Goal: Task Accomplishment & Management: Complete application form

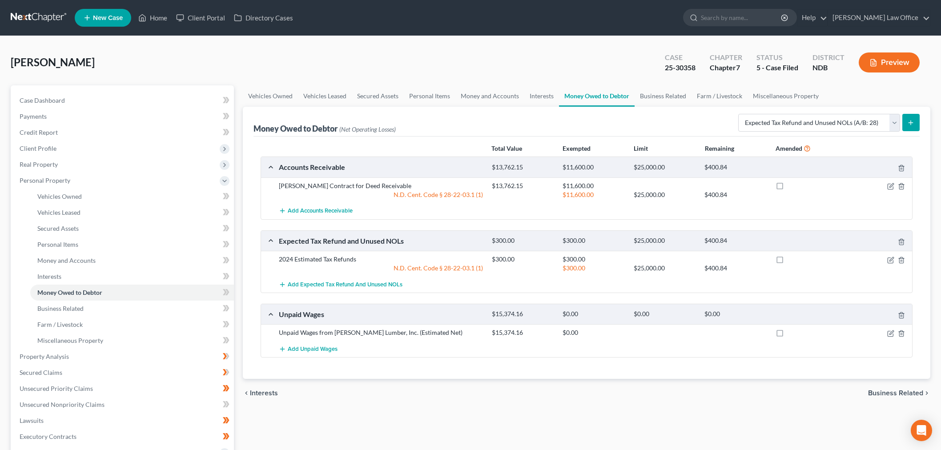
select select "expected_tax_refund"
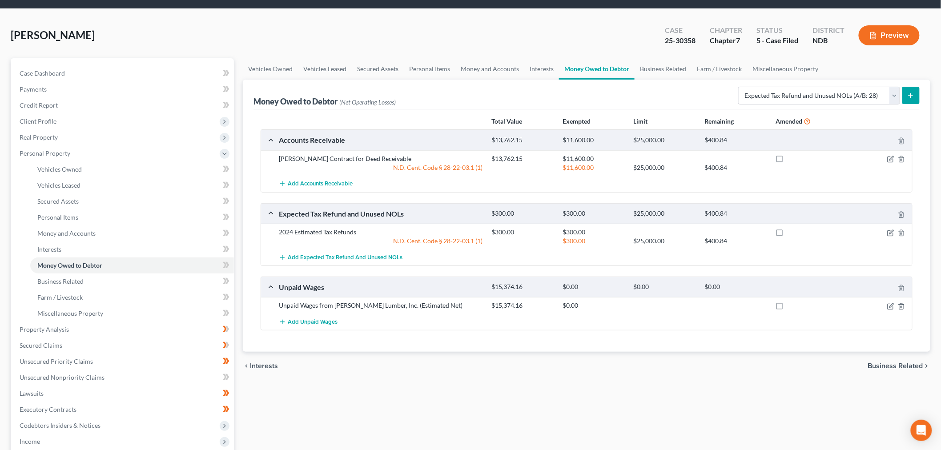
scroll to position [49, 0]
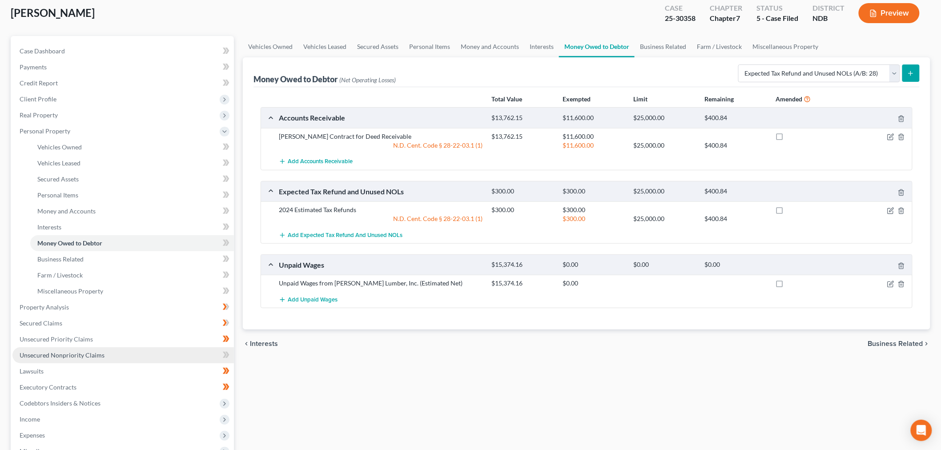
click at [107, 356] on link "Unsecured Nonpriority Claims" at bounding box center [122, 355] width 221 height 16
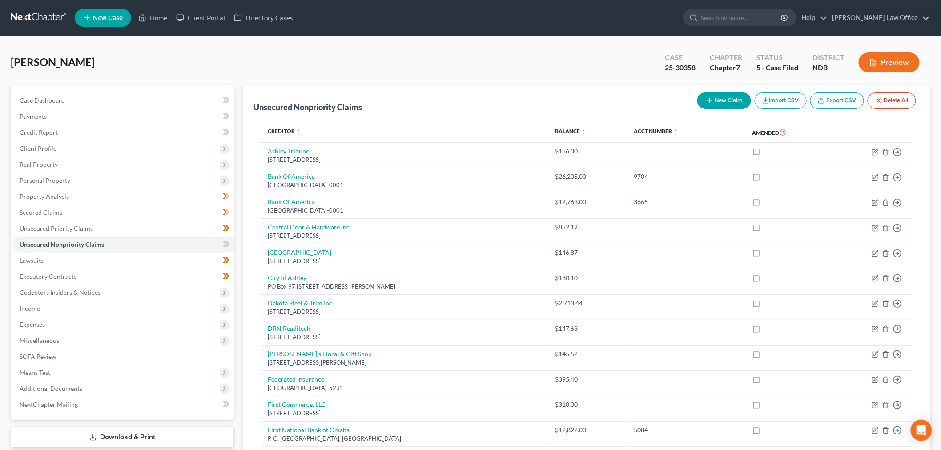
click at [725, 107] on button "New Claim" at bounding box center [724, 100] width 54 height 16
select select "0"
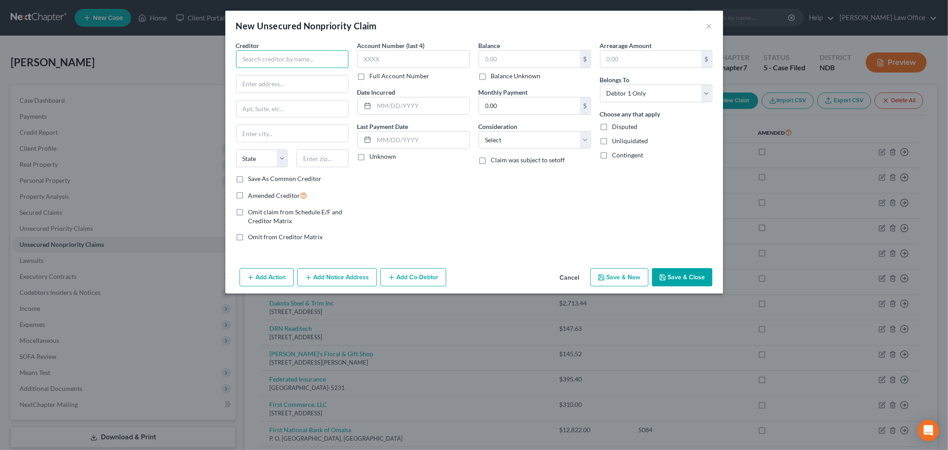
click at [298, 58] on input "text" at bounding box center [292, 59] width 112 height 18
click at [298, 61] on input "text" at bounding box center [292, 59] width 112 height 18
click at [310, 52] on input "MCI" at bounding box center [292, 59] width 112 height 18
click at [304, 56] on input "MCI" at bounding box center [292, 59] width 112 height 18
type input "McIntosh County Bank"
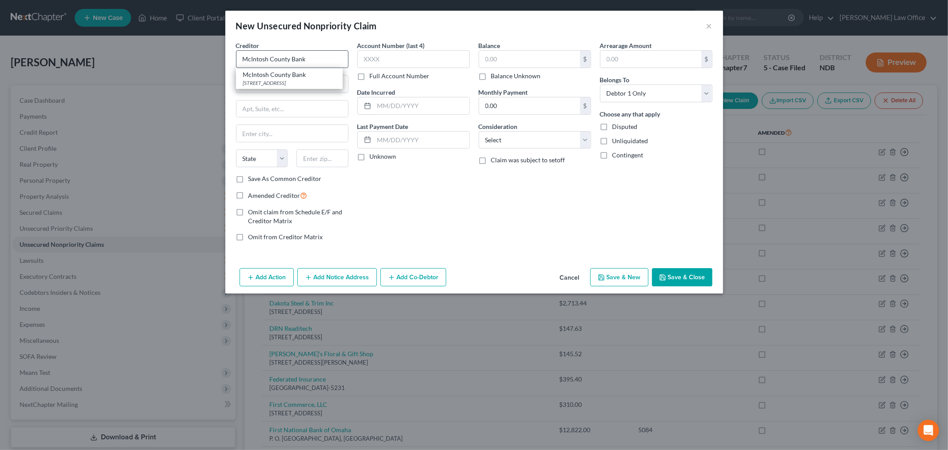
type input "[STREET_ADDRESS]"
type input "[PERSON_NAME]"
select select "29"
type input "58413"
click at [295, 58] on input "McIntosh County Bank" at bounding box center [292, 59] width 112 height 18
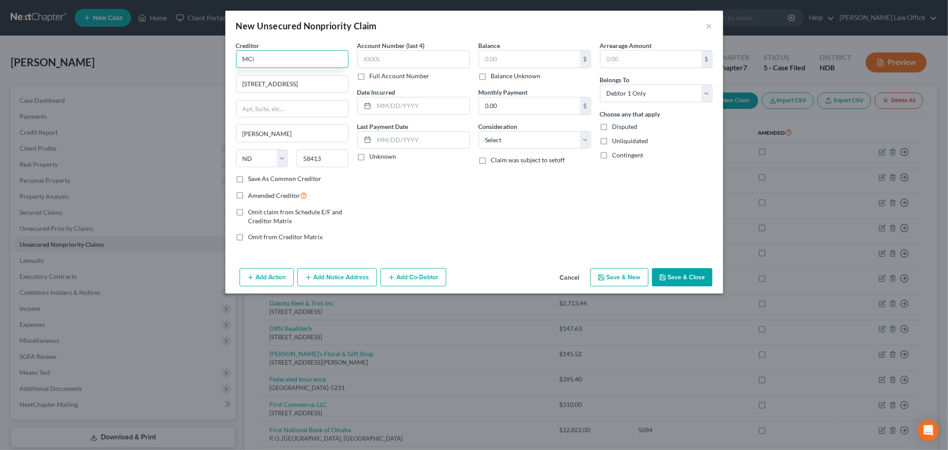
type input "MCi"
type input "P"
type input "MCI"
type input "PO Box 15043"
type input "12212"
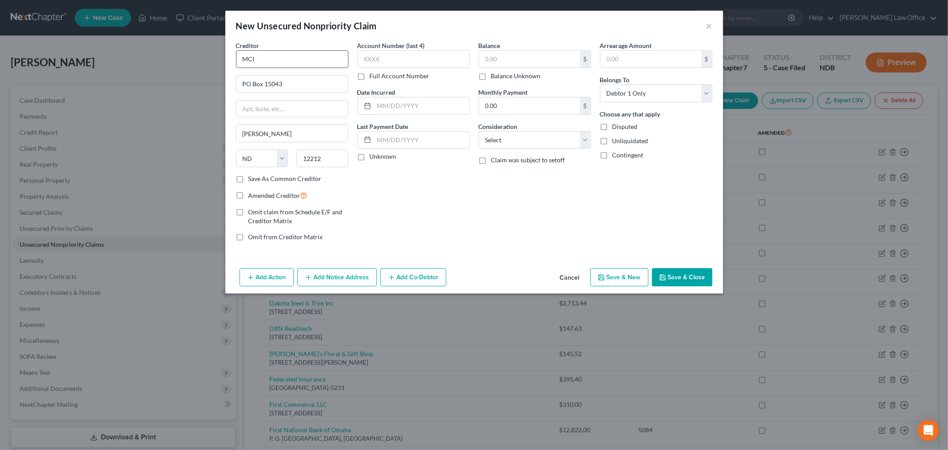
type input "Albany"
select select "35"
type input "12212-5043"
click at [516, 129] on label "Consideration" at bounding box center [498, 126] width 39 height 9
click at [518, 131] on select "Select Cable / Satellite Services Collection Agency Credit Card Debt Debt Couns…" at bounding box center [535, 140] width 112 height 18
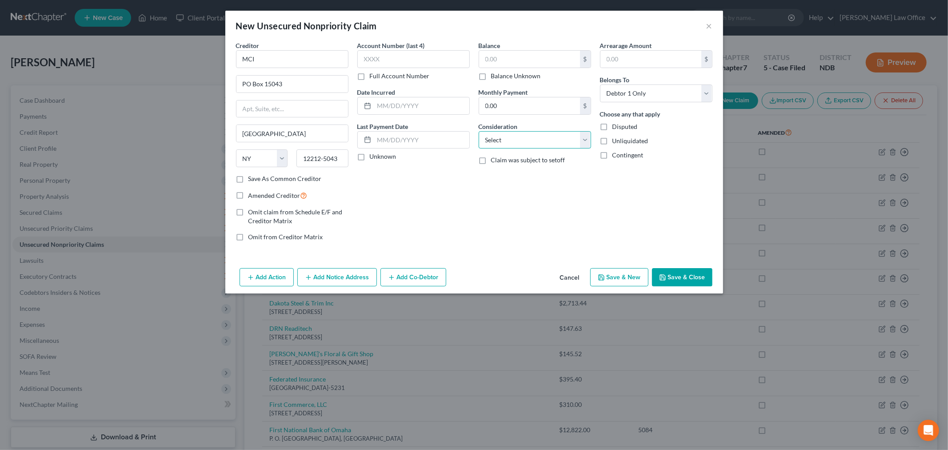
select select "19"
click at [479, 131] on select "Select Cable / Satellite Services Collection Agency Credit Card Debt Debt Couns…" at bounding box center [535, 140] width 112 height 18
click at [536, 52] on input "text" at bounding box center [529, 59] width 101 height 17
type input "138.36"
drag, startPoint x: 679, startPoint y: 280, endPoint x: 665, endPoint y: 280, distance: 13.8
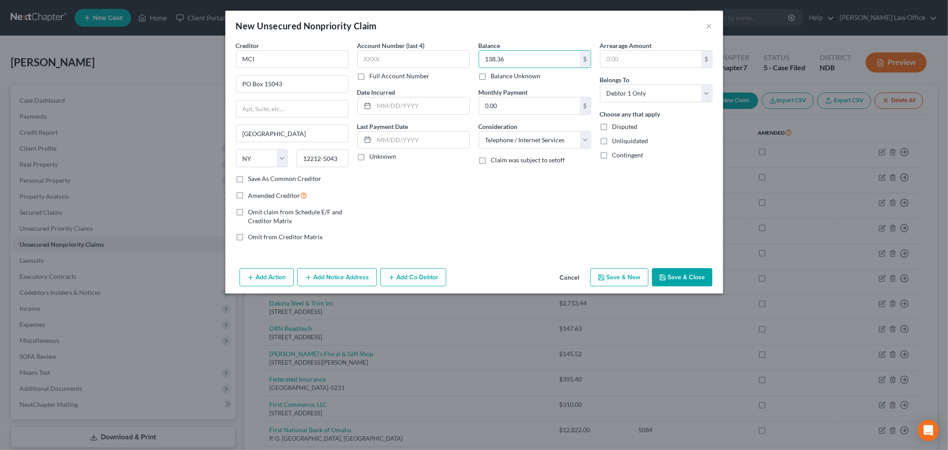
click at [669, 280] on button "Save & Close" at bounding box center [682, 277] width 60 height 19
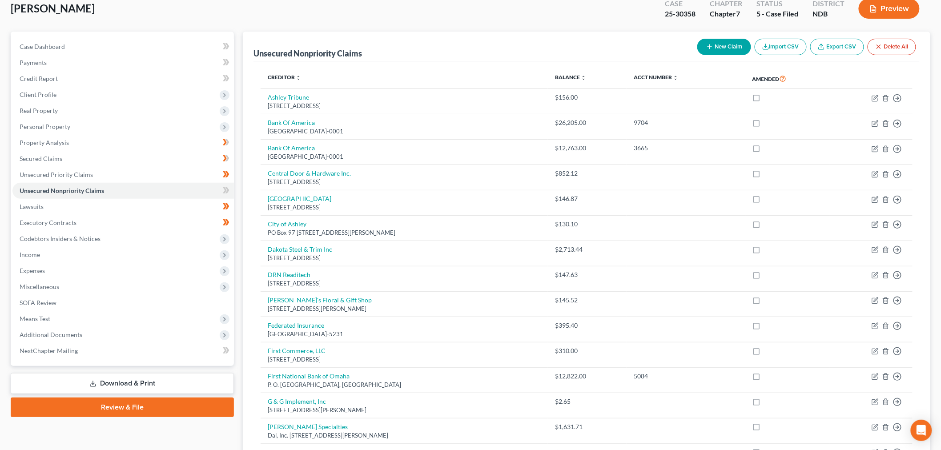
scroll to position [197, 0]
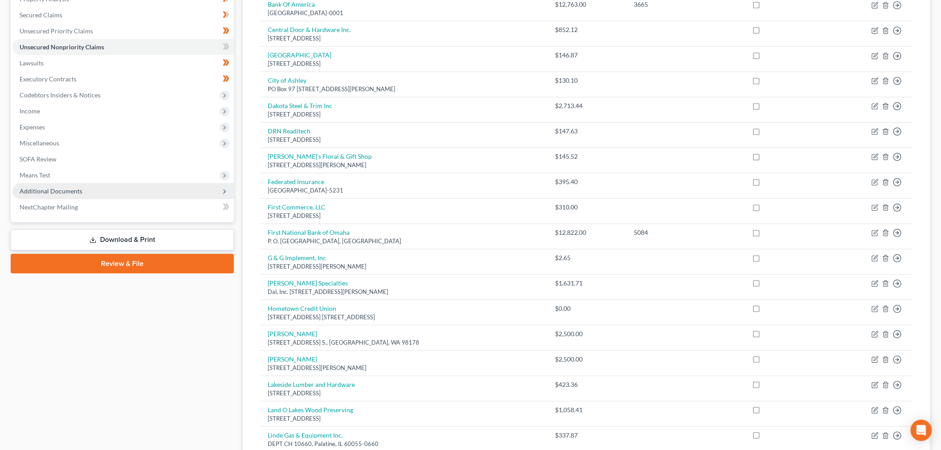
click at [97, 185] on span "Additional Documents" at bounding box center [122, 191] width 221 height 16
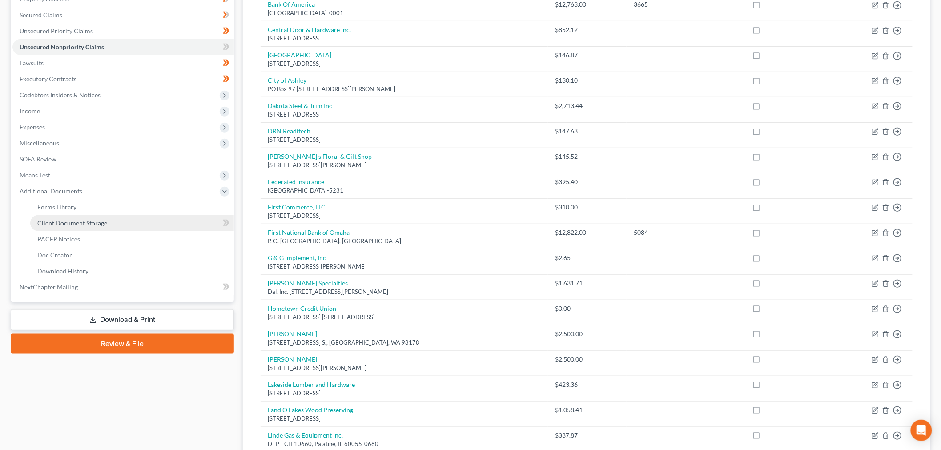
click at [90, 220] on span "Client Document Storage" at bounding box center [72, 223] width 70 height 8
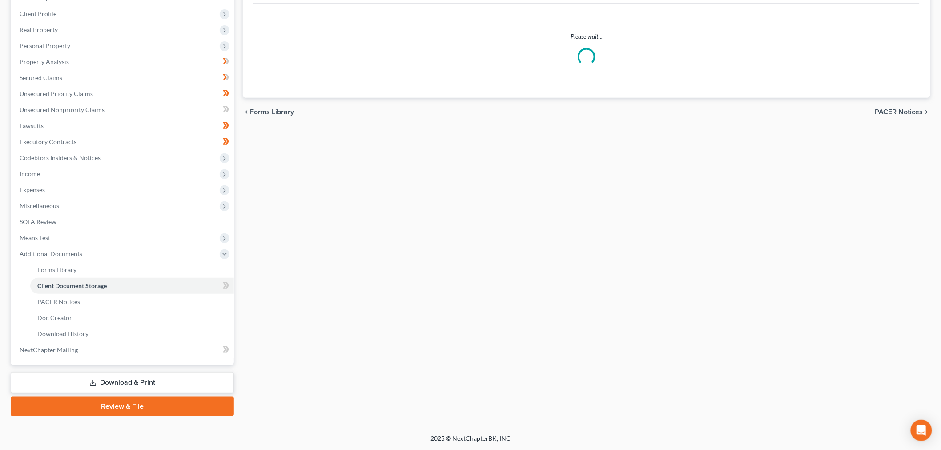
scroll to position [2, 0]
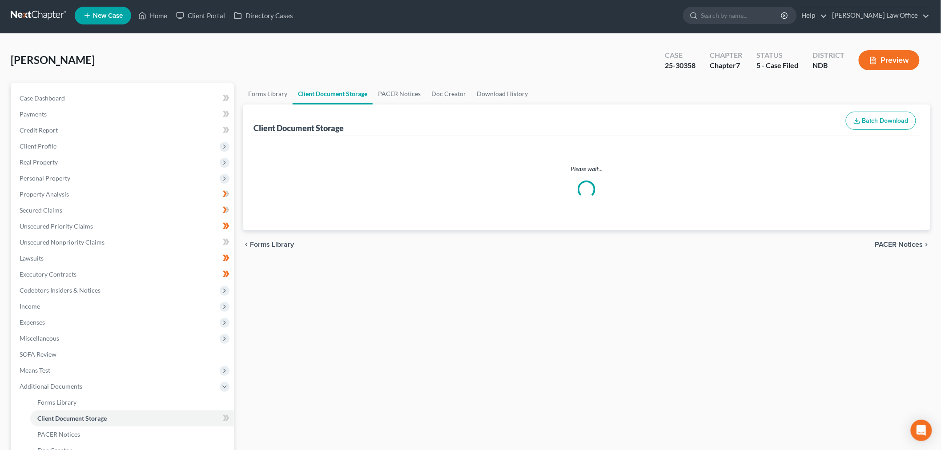
select select "0"
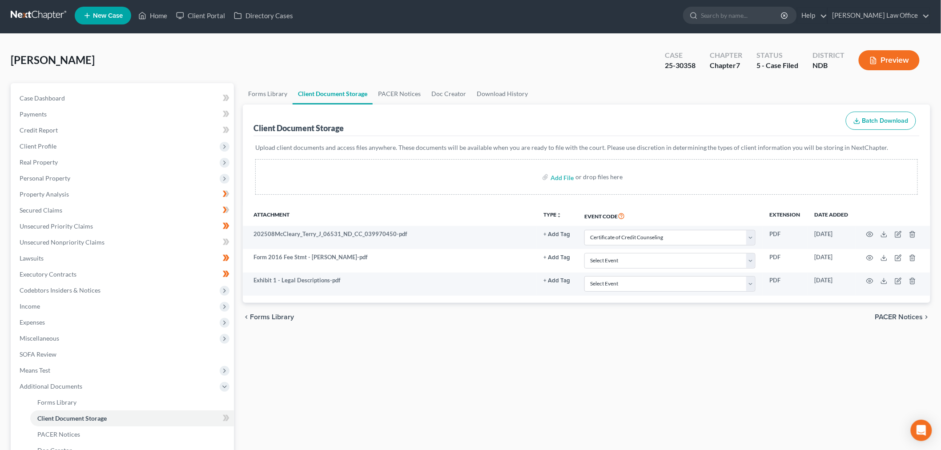
scroll to position [0, 0]
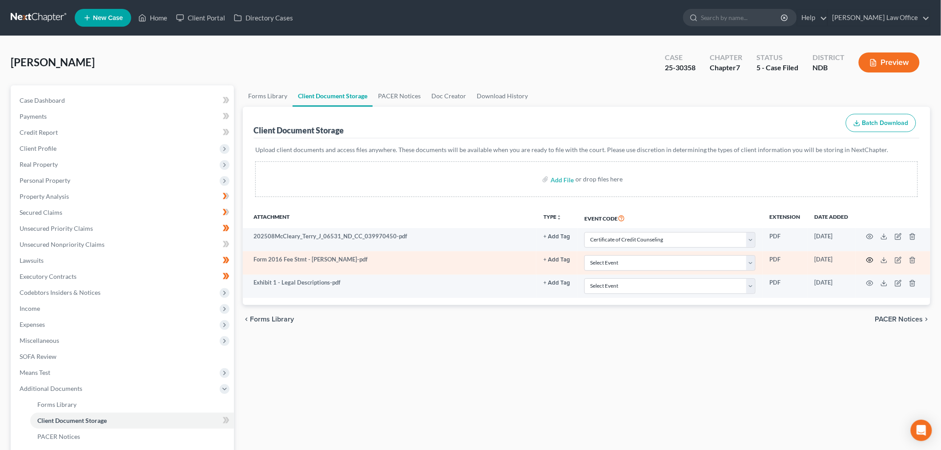
click at [867, 260] on icon "button" at bounding box center [869, 259] width 7 height 5
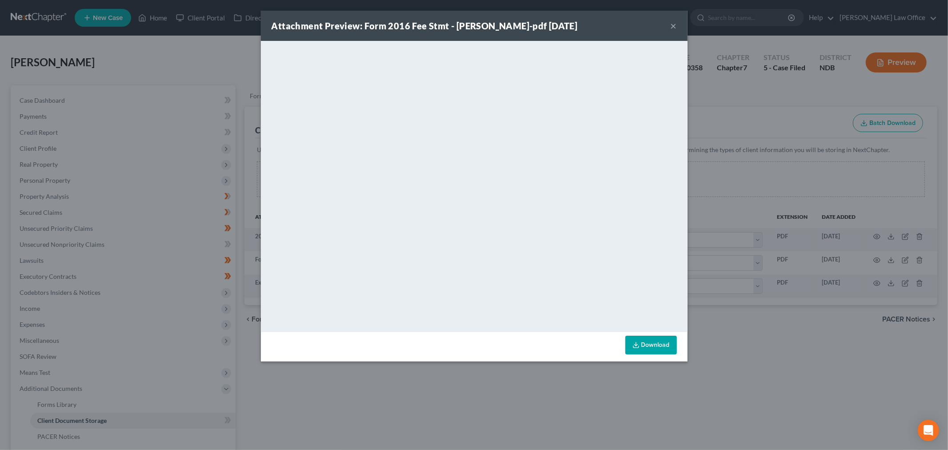
click at [672, 23] on button "×" at bounding box center [674, 25] width 6 height 11
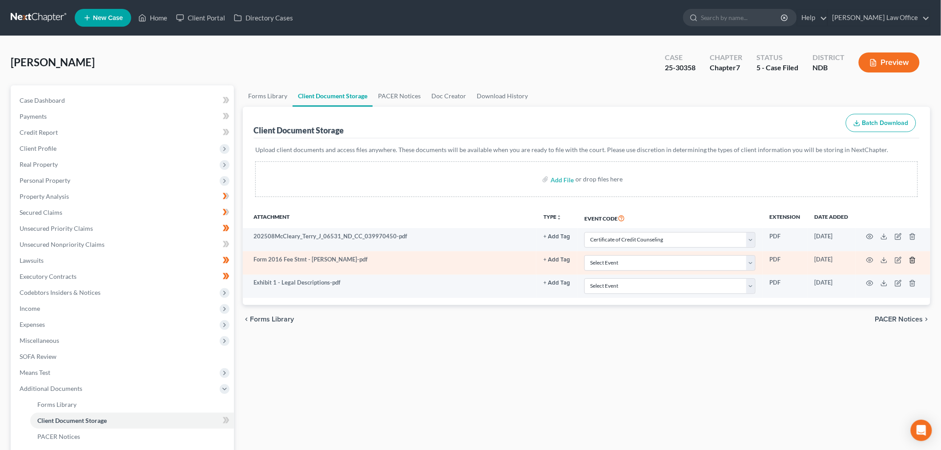
click at [912, 259] on icon "button" at bounding box center [912, 259] width 7 height 7
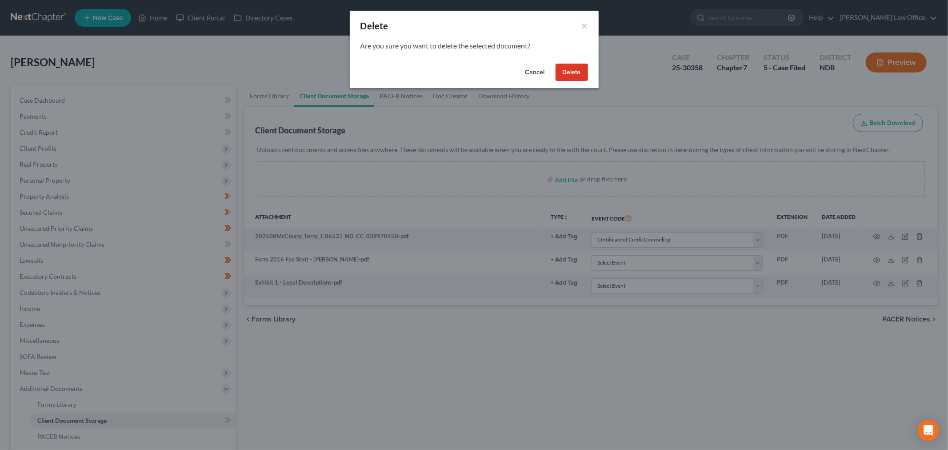
drag, startPoint x: 581, startPoint y: 76, endPoint x: 59, endPoint y: 79, distance: 522.7
click at [581, 76] on button "Delete" at bounding box center [572, 73] width 32 height 18
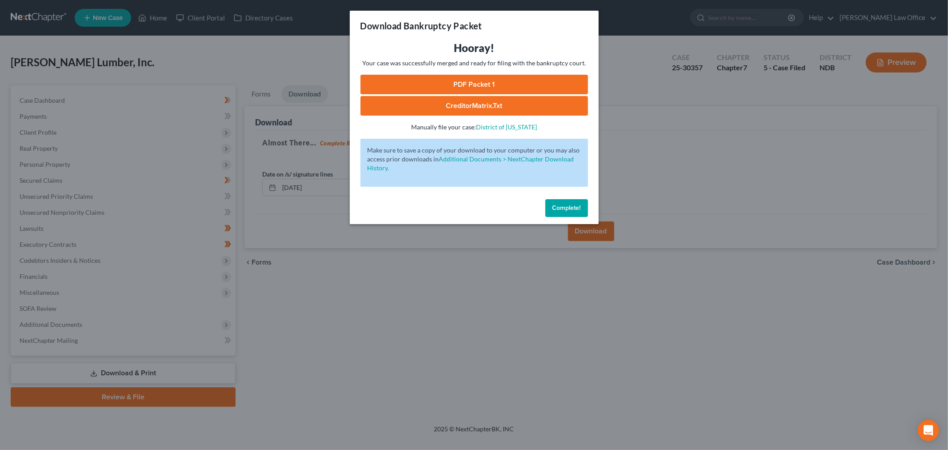
click at [567, 210] on span "Complete!" at bounding box center [566, 208] width 28 height 8
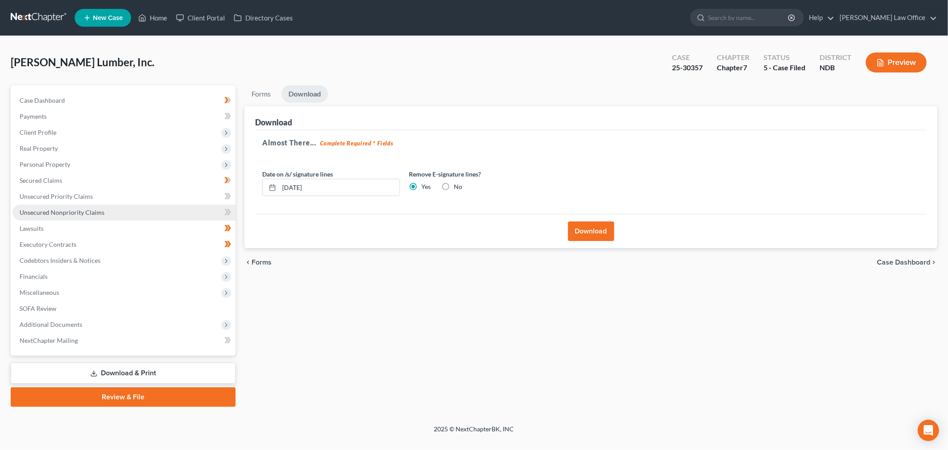
click at [84, 206] on link "Unsecured Nonpriority Claims" at bounding box center [123, 212] width 223 height 16
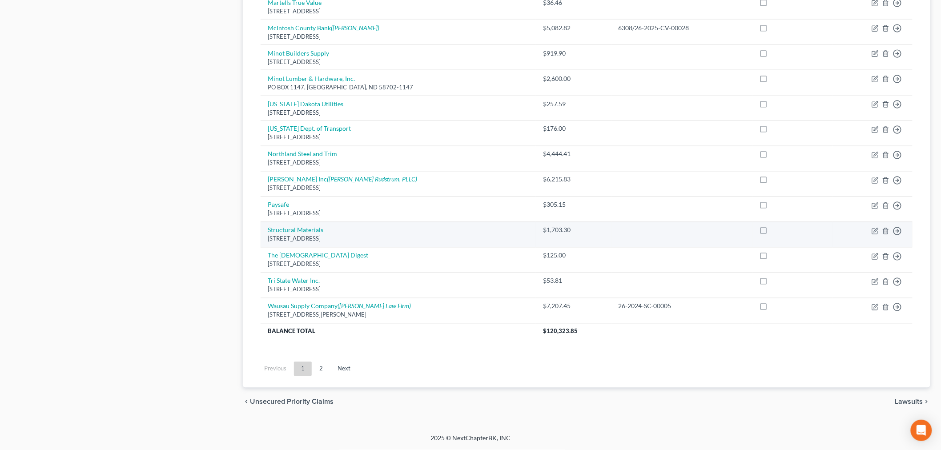
scroll to position [432, 0]
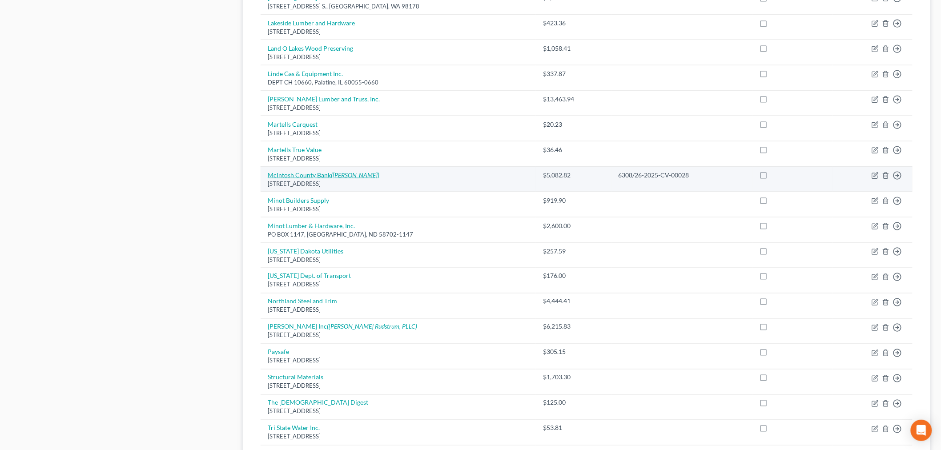
click at [300, 176] on link "McIntosh County Bank ([PERSON_NAME])" at bounding box center [324, 175] width 112 height 8
select select "29"
select select "11"
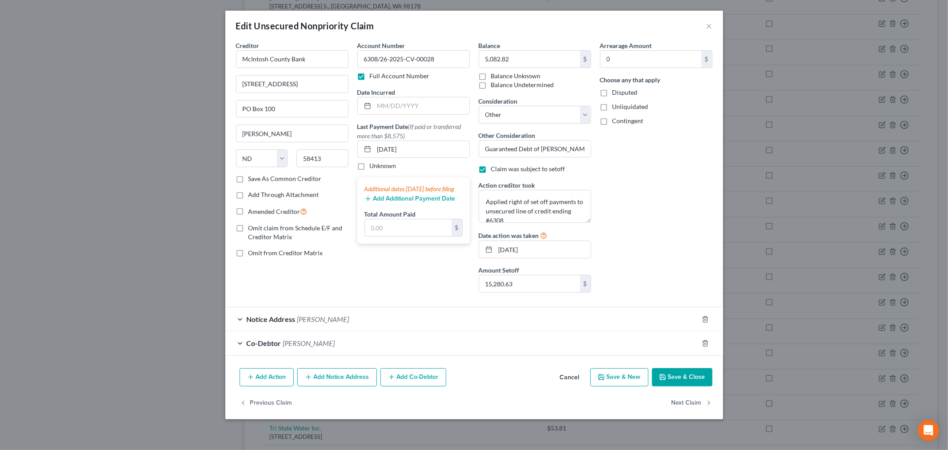
click at [613, 94] on label "Disputed" at bounding box center [625, 92] width 25 height 9
click at [616, 94] on input "Disputed" at bounding box center [619, 91] width 6 height 6
checkbox input "true"
click at [685, 378] on button "Save & Close" at bounding box center [682, 377] width 60 height 19
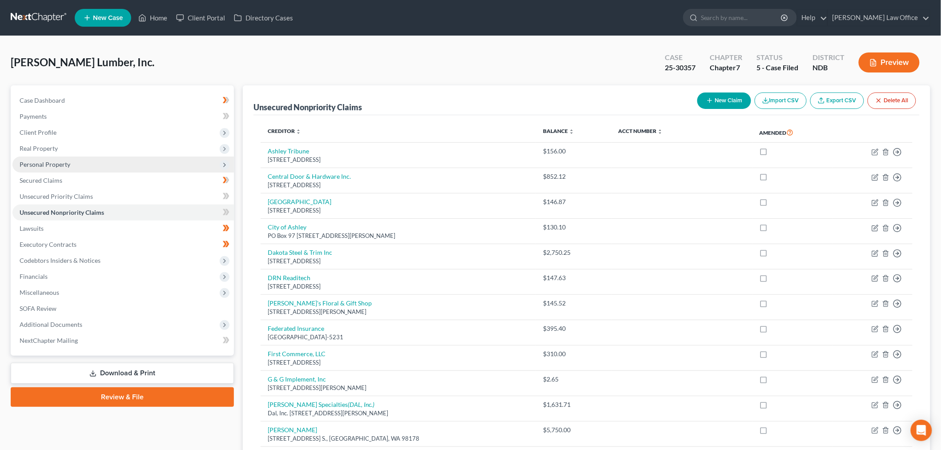
click at [82, 158] on span "Personal Property" at bounding box center [122, 164] width 221 height 16
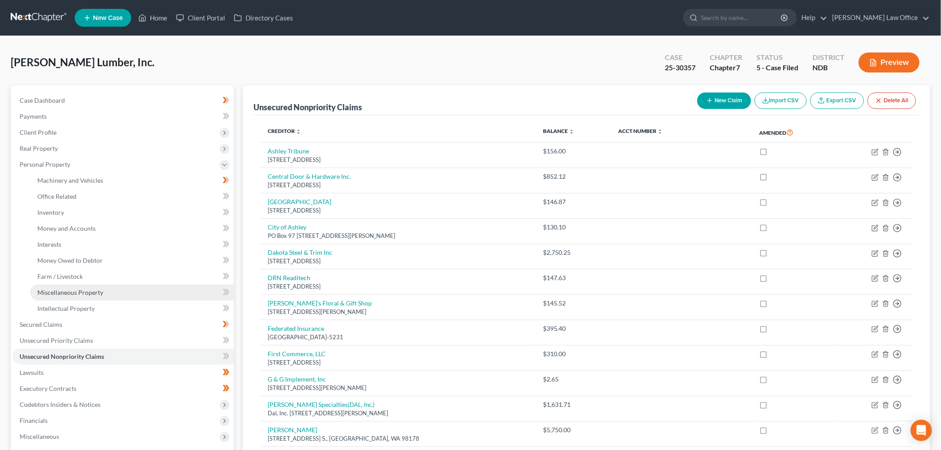
click at [85, 292] on span "Miscellaneous Property" at bounding box center [70, 292] width 66 height 8
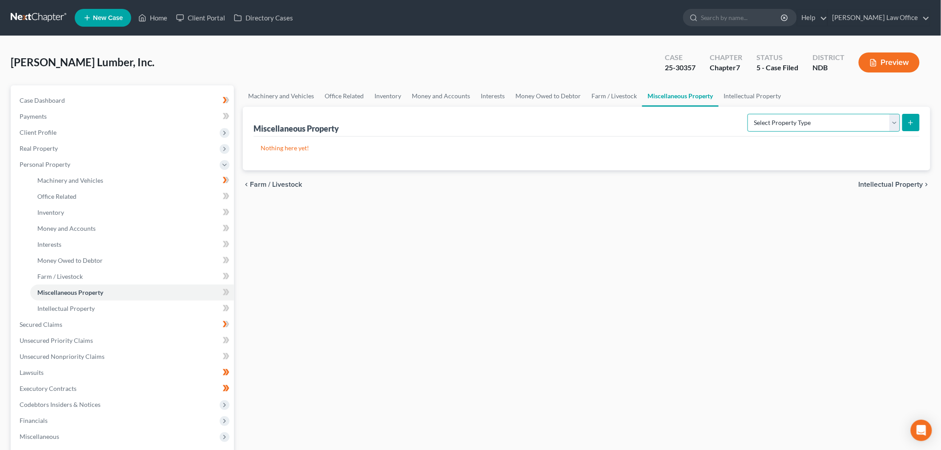
click at [752, 125] on select "Select Property Type Assigned for Creditor Benefit Within 120 Days (SOFA: 8) As…" at bounding box center [823, 123] width 152 height 18
click at [328, 91] on link "Office Related" at bounding box center [344, 95] width 50 height 21
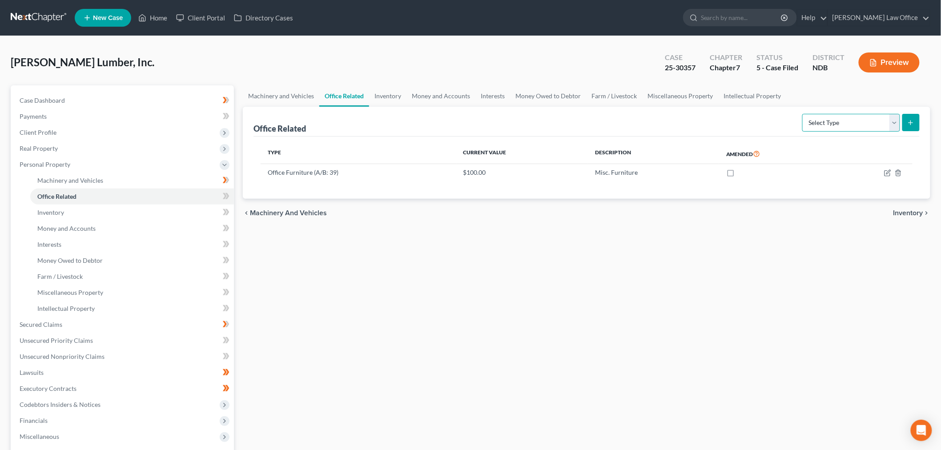
click at [853, 130] on select "Select Type Collectibles (A/B: 42) Office Equipment (A/B: 41) Office Fixtures (…" at bounding box center [851, 123] width 98 height 18
select select "collectibles"
click at [802, 114] on select "Select Type Collectibles (A/B: 42) Office Equipment (A/B: 41) Office Fixtures (…" at bounding box center [851, 123] width 98 height 18
click at [913, 122] on icon "submit" at bounding box center [910, 122] width 7 height 7
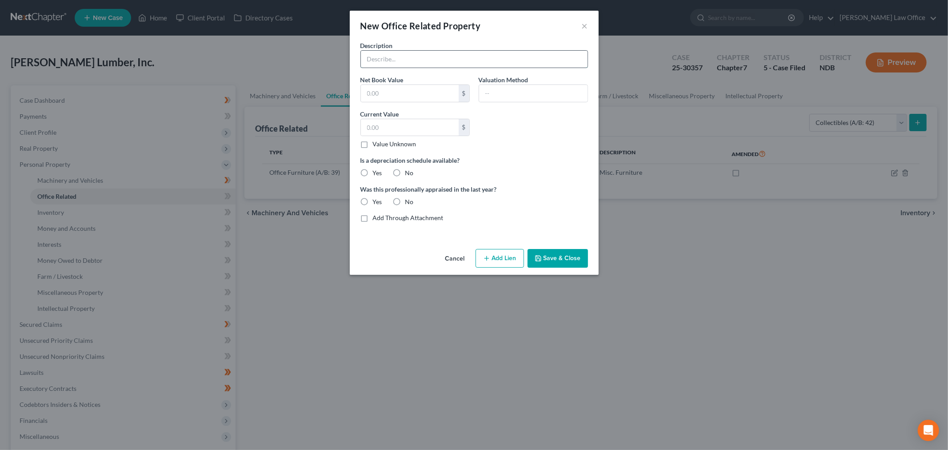
click at [424, 60] on input "text" at bounding box center [474, 59] width 227 height 17
type input "Antique Hand saws, buck saws and levels"
click at [420, 126] on input "text" at bounding box center [410, 127] width 98 height 17
type input "200"
click at [556, 267] on button "Save & Close" at bounding box center [558, 258] width 60 height 19
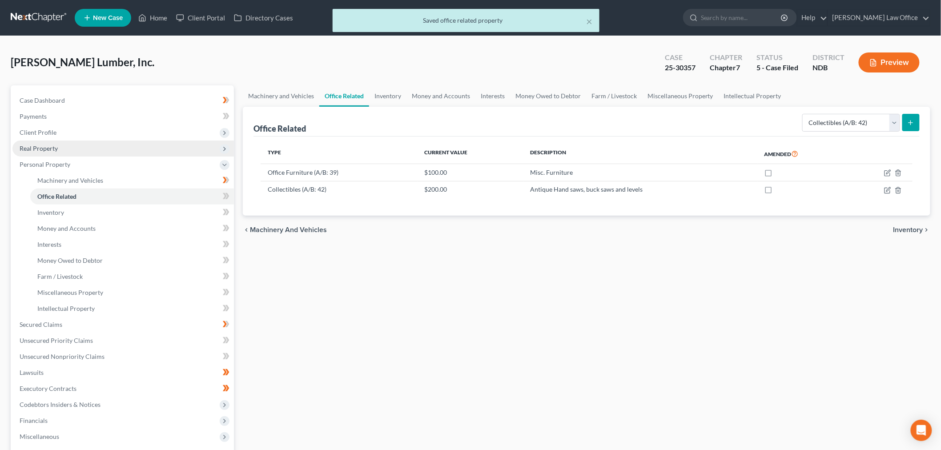
click at [90, 147] on span "Real Property" at bounding box center [122, 148] width 221 height 16
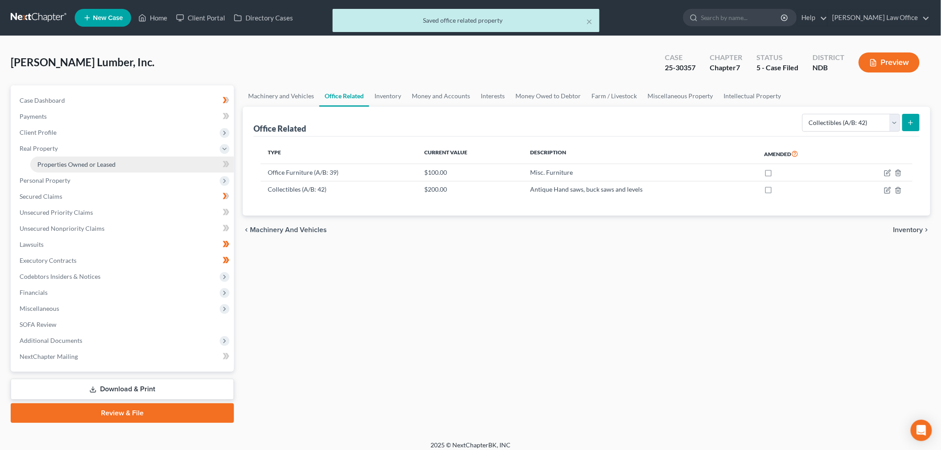
click at [108, 156] on link "Properties Owned or Leased" at bounding box center [132, 164] width 204 height 16
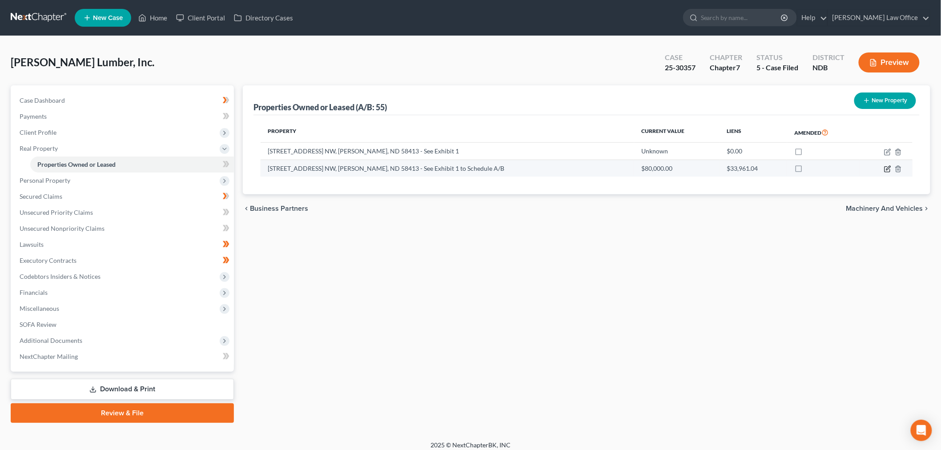
click at [887, 169] on icon "button" at bounding box center [887, 168] width 7 height 7
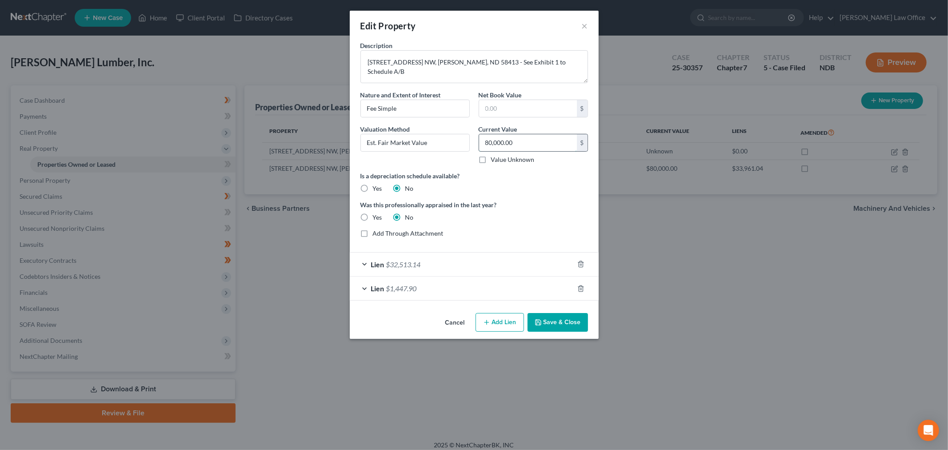
click at [569, 143] on input "80,000.00" at bounding box center [528, 142] width 98 height 17
type input "95,000"
click at [565, 314] on button "Save & Close" at bounding box center [558, 322] width 60 height 19
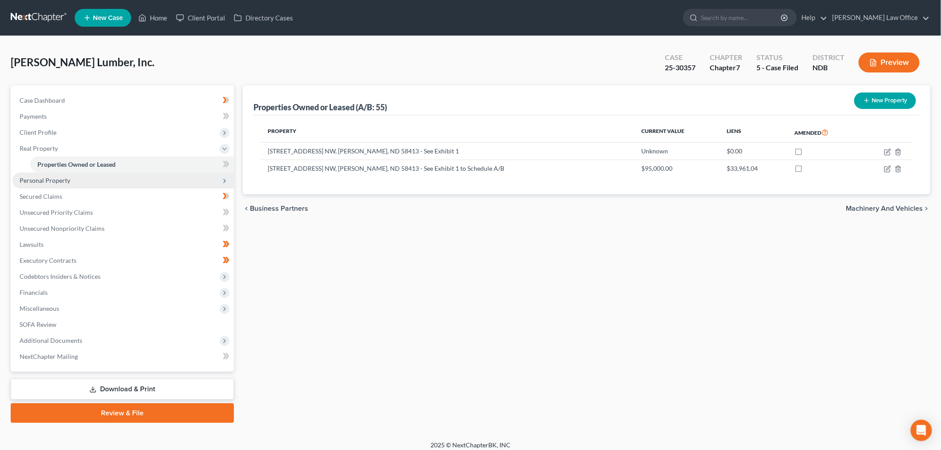
click at [85, 181] on span "Personal Property" at bounding box center [122, 180] width 221 height 16
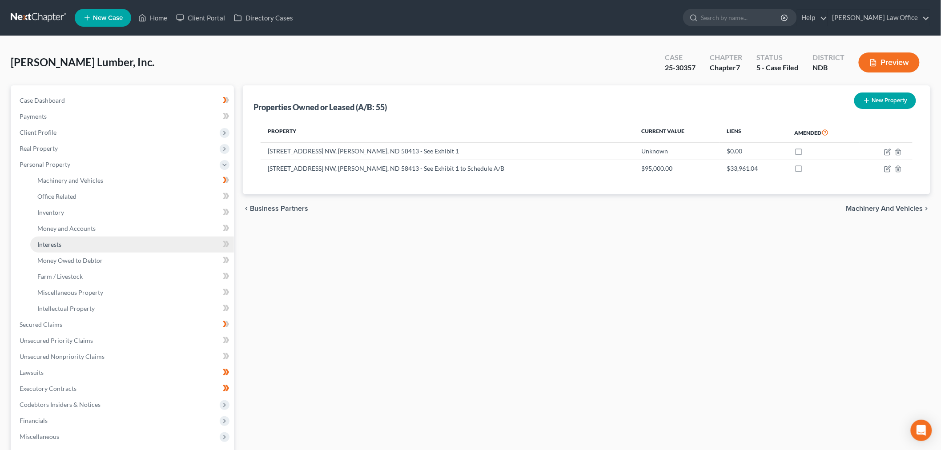
click at [72, 244] on link "Interests" at bounding box center [132, 244] width 204 height 16
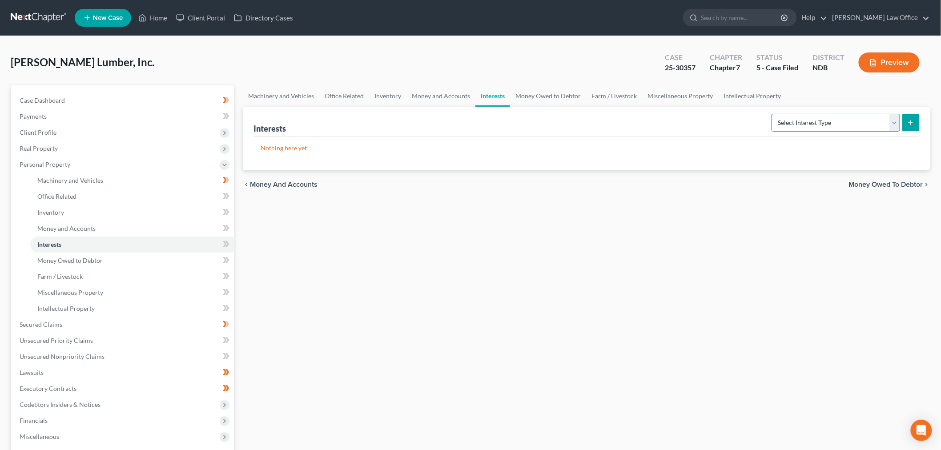
click at [825, 129] on select "Select Interest Type Bond (A/B: 16) Incorporated Business (A/B: 15) Insurance P…" at bounding box center [835, 123] width 128 height 18
click at [544, 96] on link "Money Owed to Debtor" at bounding box center [548, 95] width 76 height 21
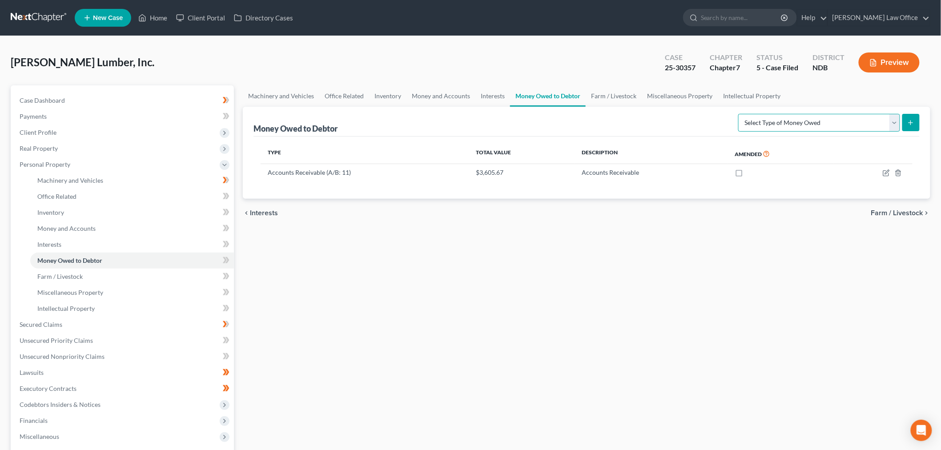
click at [812, 121] on select "Select Type of Money Owed Accounts Receivable (A/B: 11) Causes of Action Agains…" at bounding box center [819, 123] width 162 height 18
select select "other_contingent_and_unliquidated_claims"
click at [740, 114] on select "Select Type of Money Owed Accounts Receivable (A/B: 11) Causes of Action Agains…" at bounding box center [819, 123] width 162 height 18
click at [908, 122] on icon "submit" at bounding box center [910, 122] width 7 height 7
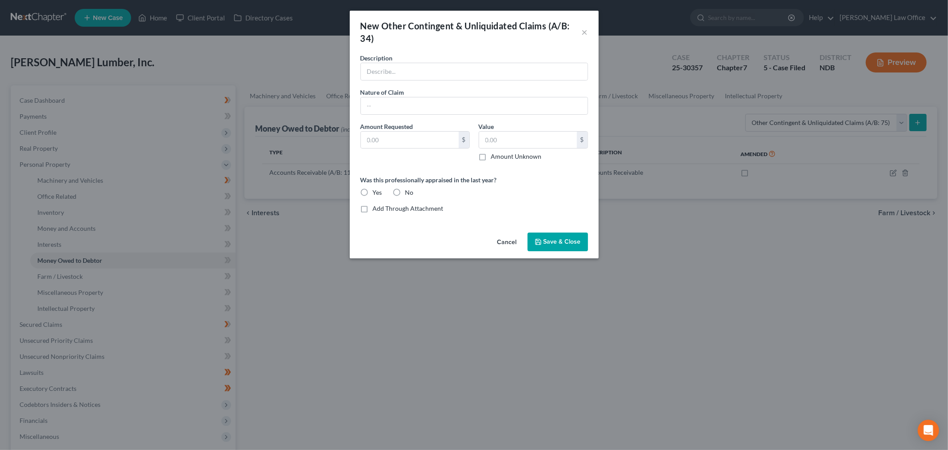
click at [405, 192] on label "No" at bounding box center [409, 192] width 8 height 9
click at [409, 192] on input "No" at bounding box center [412, 191] width 6 height 6
radio input "true"
click at [585, 31] on button "×" at bounding box center [585, 32] width 6 height 11
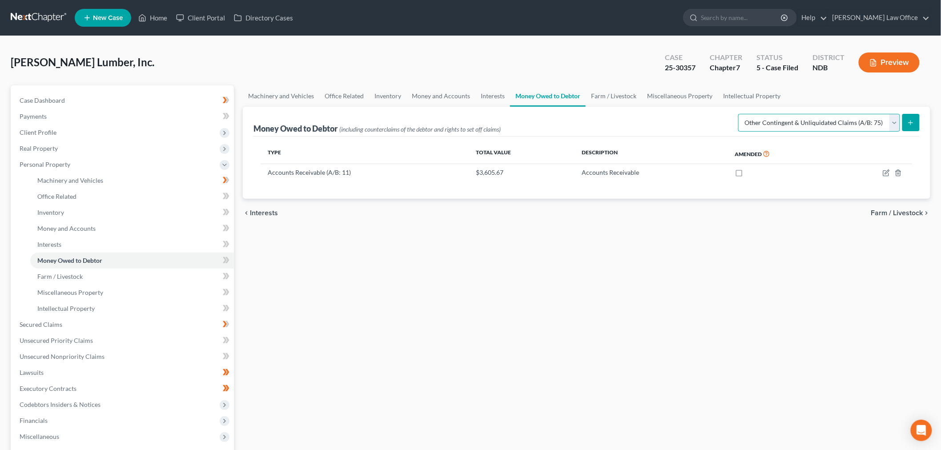
click at [823, 121] on select "Select Type of Money Owed Accounts Receivable (A/B: 11) Causes of Action Agains…" at bounding box center [819, 123] width 162 height 18
click at [740, 114] on select "Select Type of Money Owed Accounts Receivable (A/B: 11) Causes of Action Agains…" at bounding box center [819, 123] width 162 height 18
click at [914, 117] on button "submit" at bounding box center [910, 122] width 17 height 17
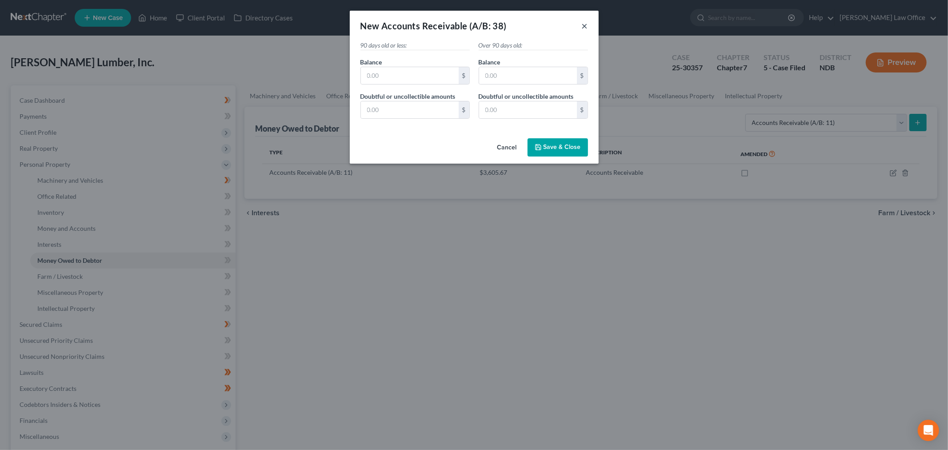
click at [585, 23] on button "×" at bounding box center [585, 25] width 6 height 11
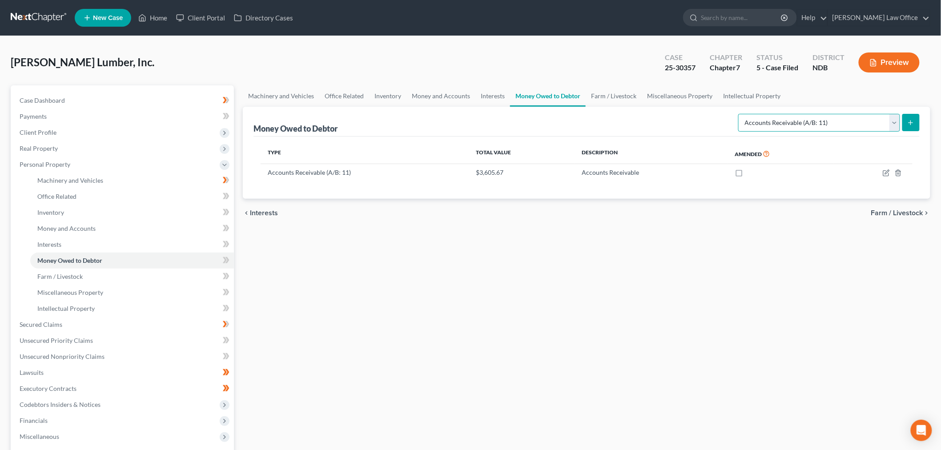
click at [797, 117] on select "Select Type of Money Owed Accounts Receivable (A/B: 11) Causes of Action Agains…" at bounding box center [819, 123] width 162 height 18
select select "notes_receivable"
click at [740, 114] on select "Select Type of Money Owed Accounts Receivable (A/B: 11) Causes of Action Agains…" at bounding box center [819, 123] width 162 height 18
click at [908, 120] on icon "submit" at bounding box center [910, 122] width 7 height 7
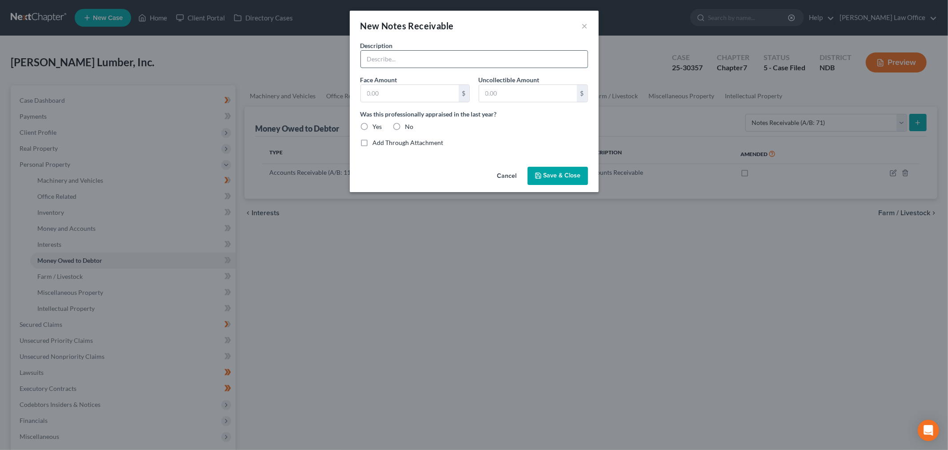
click at [446, 64] on input "text" at bounding box center [474, 59] width 227 height 17
type input "Minot Builders Stock Buyout - 2024"
click at [508, 170] on button "Cancel" at bounding box center [507, 177] width 34 height 18
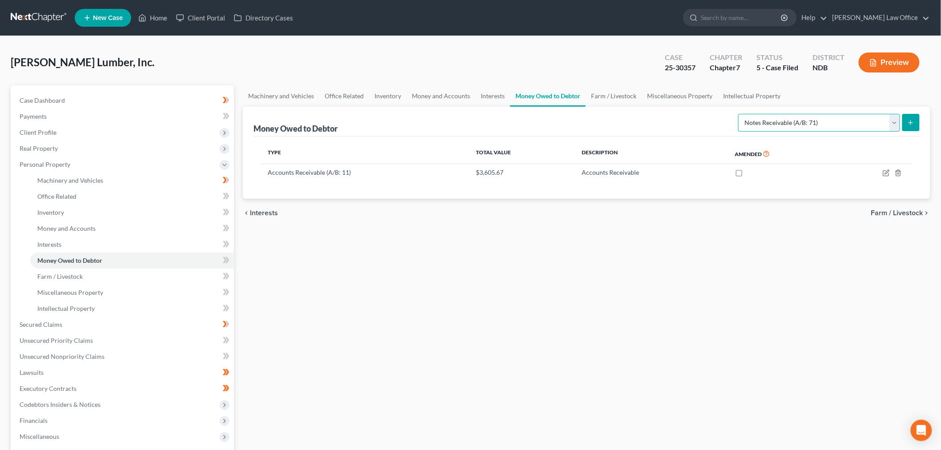
click at [810, 119] on select "Select Type of Money Owed Accounts Receivable (A/B: 11) Causes of Action Agains…" at bounding box center [819, 123] width 162 height 18
drag, startPoint x: 618, startPoint y: 291, endPoint x: 636, endPoint y: 201, distance: 91.9
click at [618, 291] on div "Machinery and Vehicles Office Related Inventory Money and Accounts Interests Mo…" at bounding box center [586, 317] width 696 height 465
drag, startPoint x: 750, startPoint y: 101, endPoint x: 772, endPoint y: 104, distance: 21.6
click at [750, 101] on link "Intellectual Property" at bounding box center [752, 95] width 68 height 21
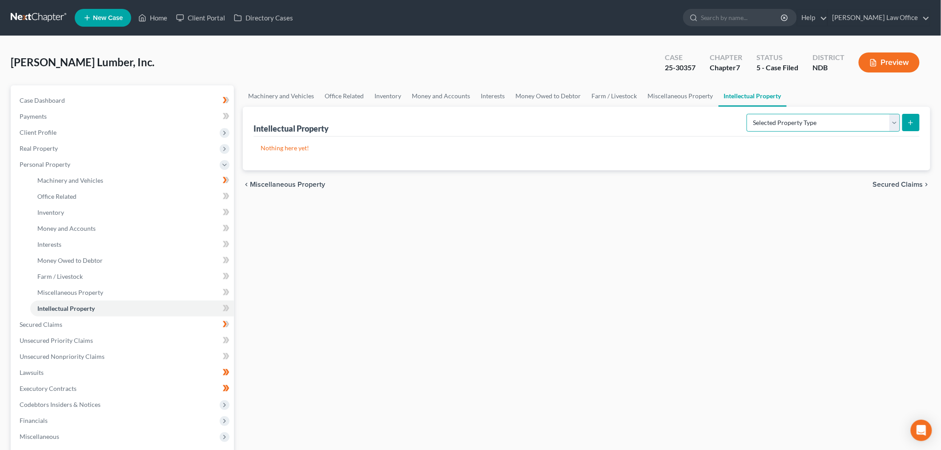
click at [790, 120] on select "Selected Property Type Customer Lists (A/B: 63) Goodwill (A/B: 65) Internet Dom…" at bounding box center [822, 123] width 153 height 18
click at [676, 95] on link "Miscellaneous Property" at bounding box center [680, 95] width 76 height 21
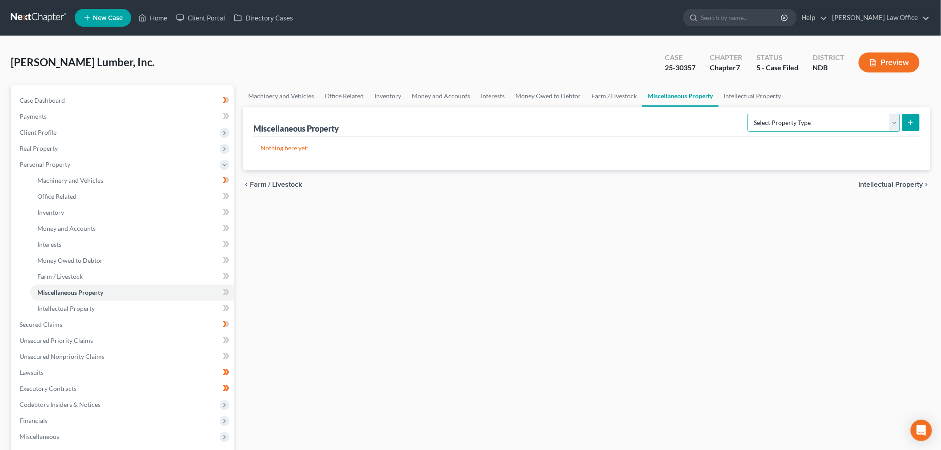
click at [799, 122] on select "Select Property Type Assigned for Creditor Benefit Within 120 Days (SOFA: 8) As…" at bounding box center [823, 123] width 152 height 18
select select "not_yet_listed"
click at [747, 114] on select "Select Property Type Assigned for Creditor Benefit Within 120 Days (SOFA: 8) As…" at bounding box center [823, 123] width 152 height 18
click at [911, 123] on icon "submit" at bounding box center [910, 122] width 7 height 7
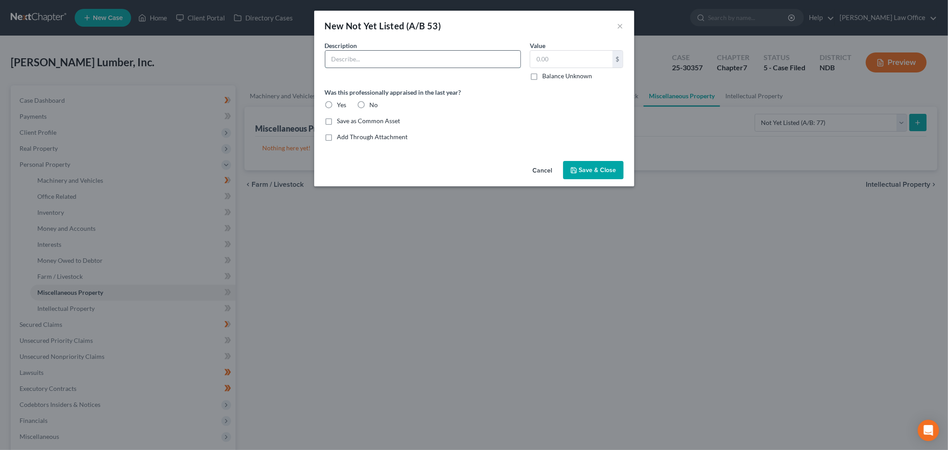
click at [387, 60] on input "text" at bounding box center [422, 59] width 195 height 17
paste input "Minot Builders Stock Buyout - 2024"
click at [510, 58] on input "Minot Builders Stock Buyout - 2024 - total settlement $27,000.00." at bounding box center [422, 59] width 195 height 17
type input "Minot Builders Stock Buyout - 2024 - total settlement $27,000.00 - estimated re…"
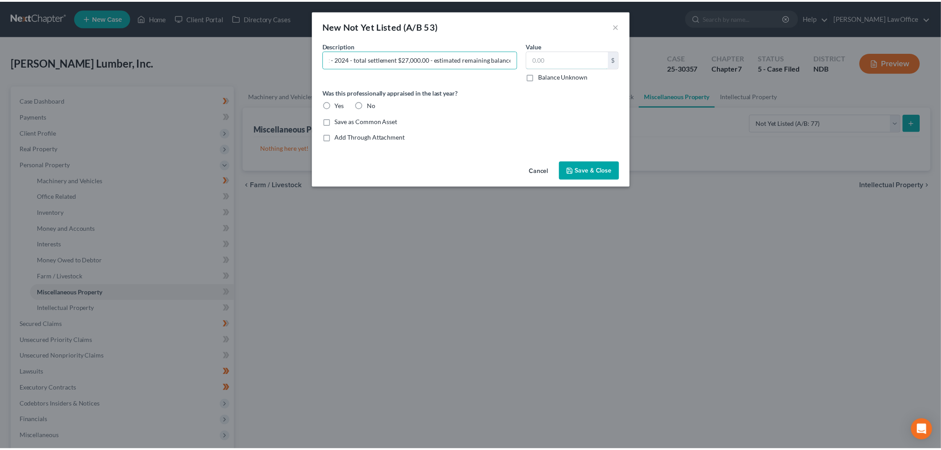
scroll to position [0, 0]
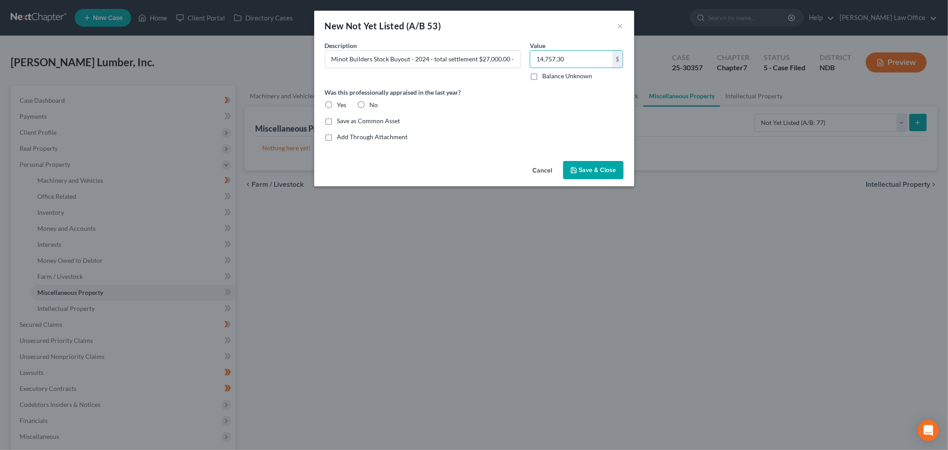
type input "14,757.30"
click at [592, 181] on div "Cancel Save & Close" at bounding box center [474, 171] width 320 height 29
click at [582, 171] on span "Save & Close" at bounding box center [597, 170] width 37 height 8
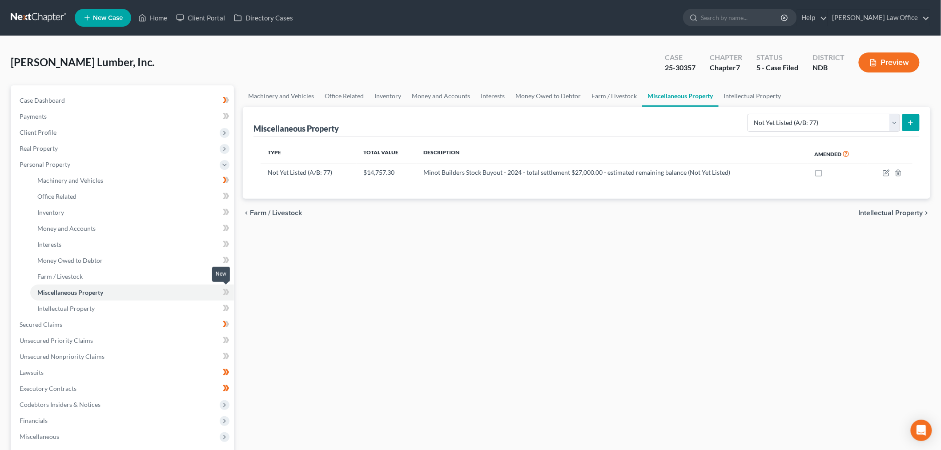
click at [229, 294] on icon at bounding box center [226, 292] width 7 height 11
click at [168, 307] on link "Intellectual Property" at bounding box center [132, 308] width 204 height 16
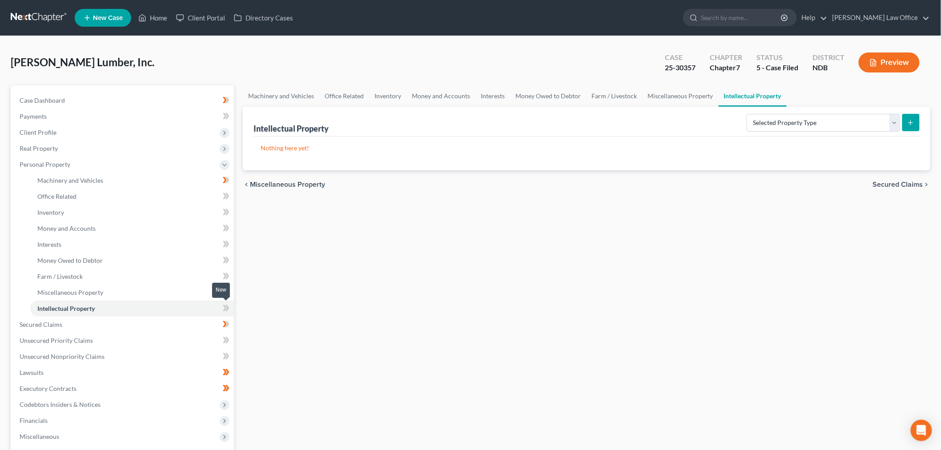
click at [225, 309] on icon at bounding box center [226, 308] width 7 height 11
click at [366, 99] on link "Office Related" at bounding box center [344, 95] width 50 height 21
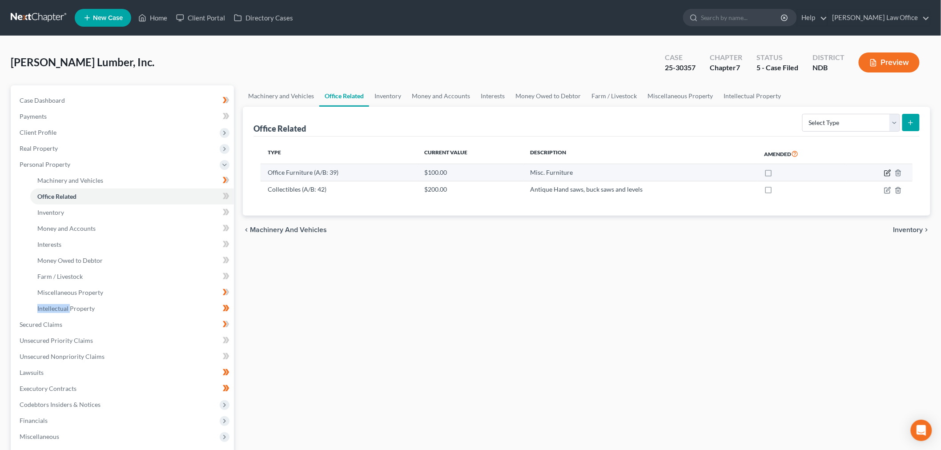
click at [889, 172] on icon "button" at bounding box center [887, 172] width 7 height 7
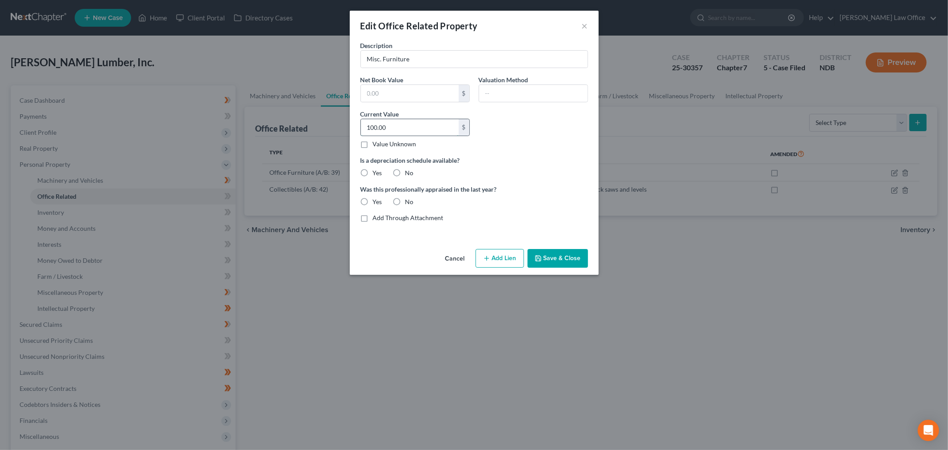
click at [429, 128] on input "100.00" at bounding box center [410, 127] width 98 height 17
click at [384, 60] on input "Misc. Furniture" at bounding box center [474, 59] width 227 height 17
click at [384, 128] on input "400" at bounding box center [410, 127] width 98 height 17
type input "700"
click at [560, 255] on button "Save & Close" at bounding box center [558, 258] width 60 height 19
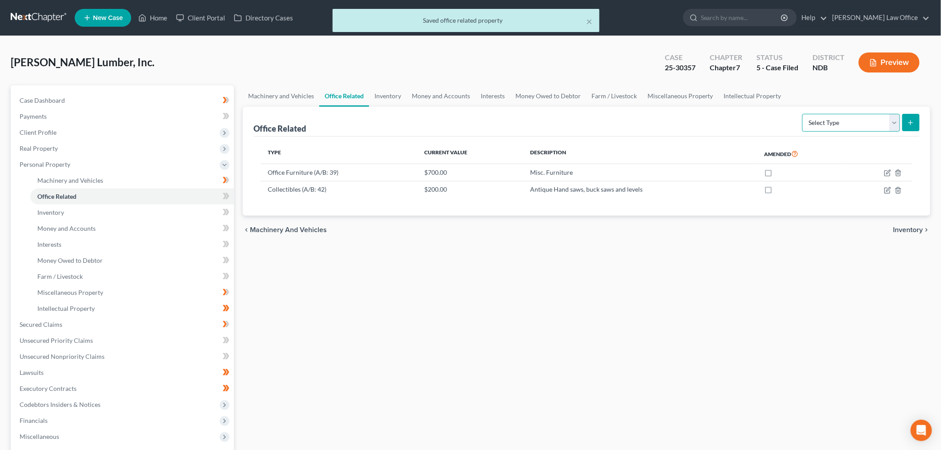
drag, startPoint x: 833, startPoint y: 129, endPoint x: 839, endPoint y: 126, distance: 6.8
click at [833, 129] on select "Select Type Collectibles (A/B: 42) Office Equipment (A/B: 41) Office Fixtures (…" at bounding box center [851, 123] width 98 height 18
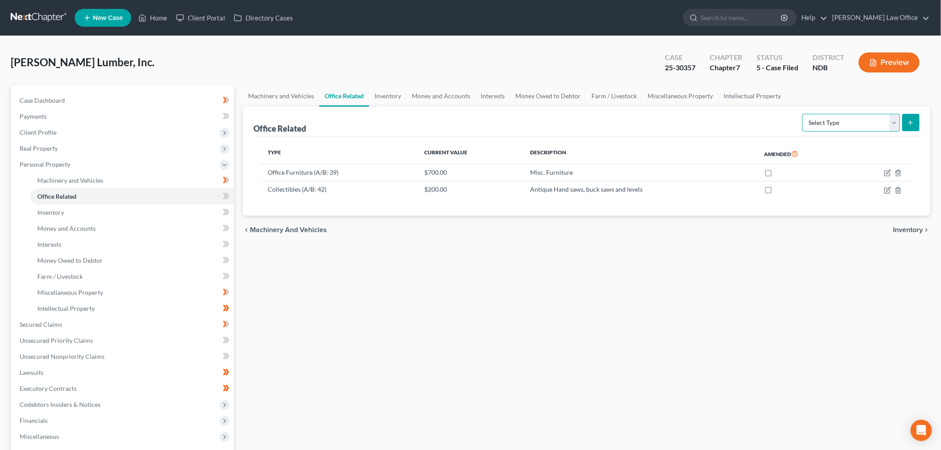
select select "equipment"
click at [802, 114] on select "Select Type Collectibles (A/B: 42) Office Equipment (A/B: 41) Office Fixtures (…" at bounding box center [851, 123] width 98 height 18
click at [841, 124] on select "Select Type Collectibles (A/B: 42) Office Equipment (A/B: 41) Office Fixtures (…" at bounding box center [851, 123] width 98 height 18
click at [802, 114] on select "Select Type Collectibles (A/B: 42) Office Equipment (A/B: 41) Office Fixtures (…" at bounding box center [851, 123] width 98 height 18
click at [910, 126] on button "submit" at bounding box center [910, 122] width 17 height 17
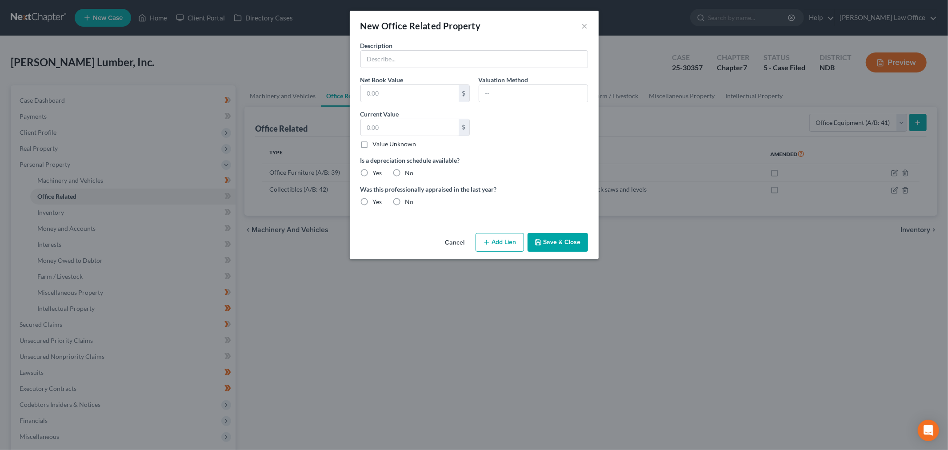
click at [463, 244] on button "Cancel" at bounding box center [455, 243] width 34 height 18
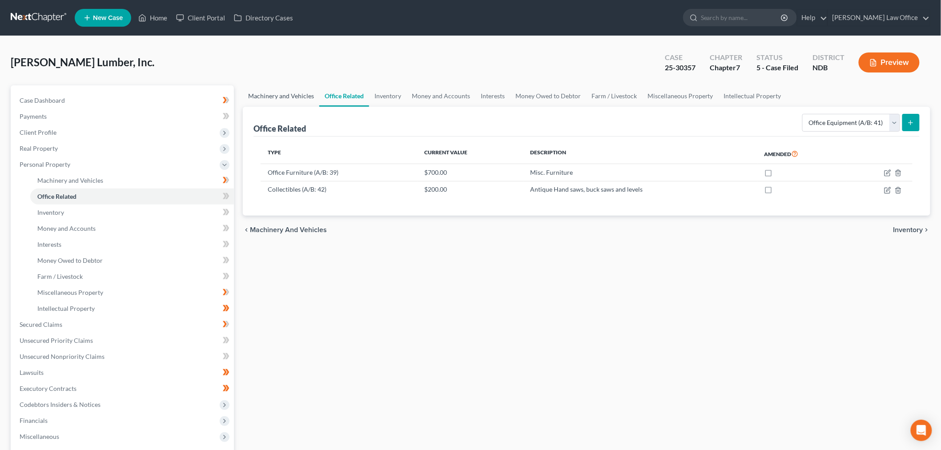
click at [292, 90] on link "Machinery and Vehicles" at bounding box center [281, 95] width 76 height 21
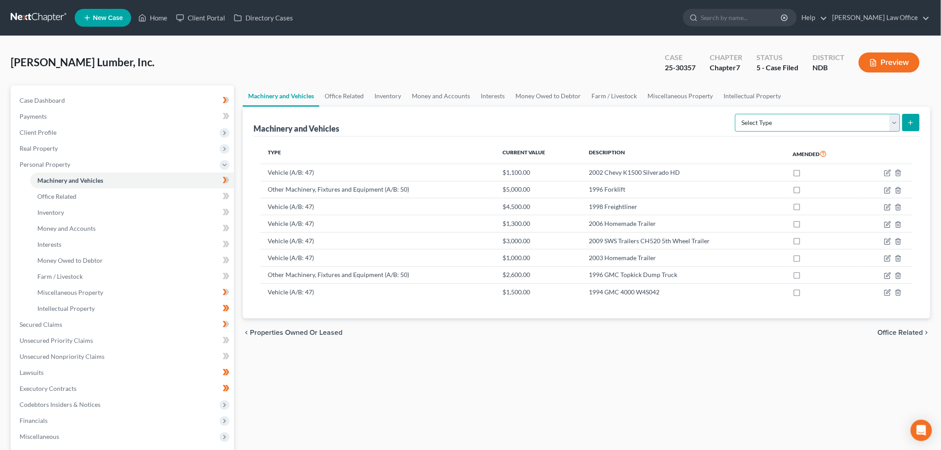
click at [829, 122] on select "Select Type Aircraft (A/B: 49) Other Machinery, Fixtures and Equipment (A/B: 50…" at bounding box center [817, 123] width 165 height 18
click at [348, 98] on link "Office Related" at bounding box center [344, 95] width 50 height 21
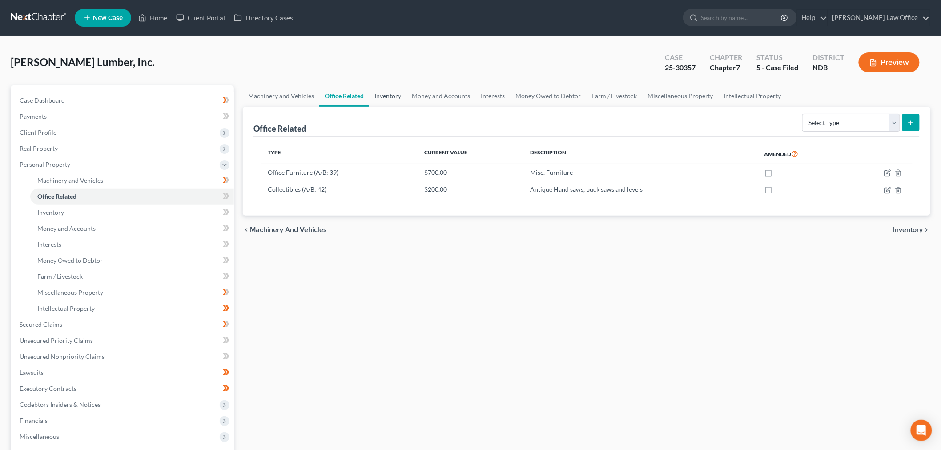
click at [378, 93] on link "Inventory" at bounding box center [387, 95] width 37 height 21
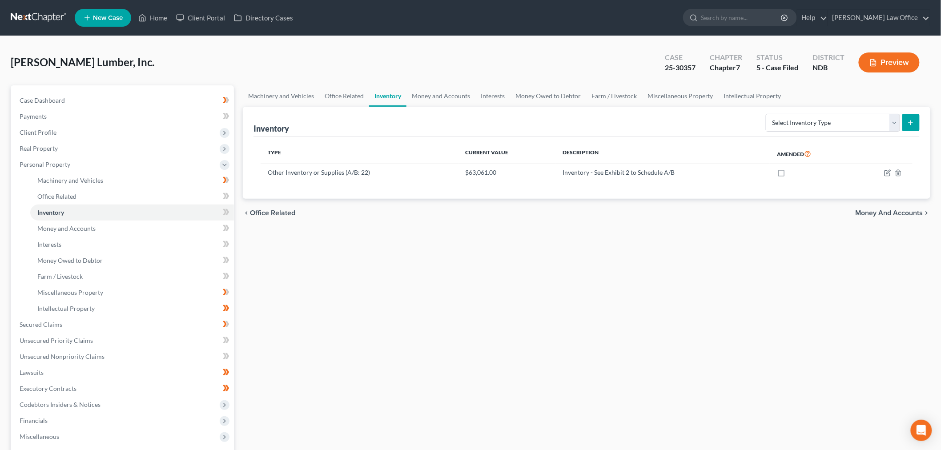
click at [883, 60] on button "Preview" at bounding box center [888, 62] width 61 height 20
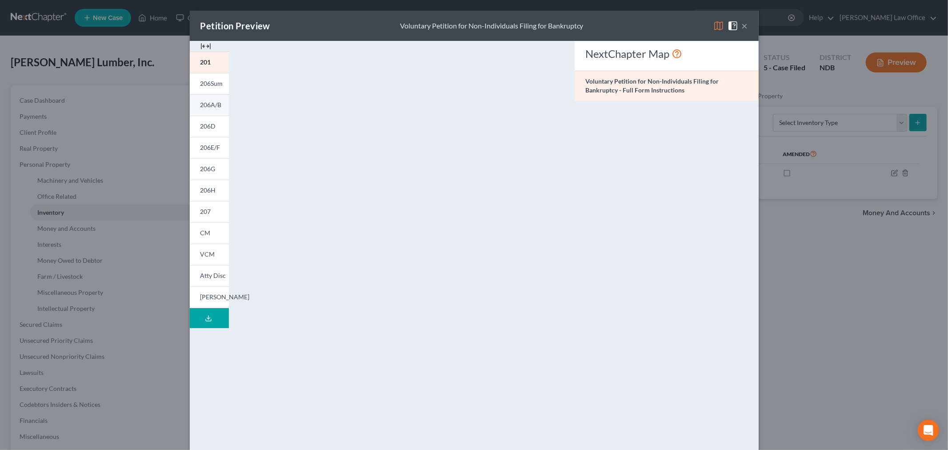
click at [209, 98] on link "206A/B" at bounding box center [209, 104] width 39 height 21
click at [742, 23] on button "×" at bounding box center [745, 25] width 6 height 11
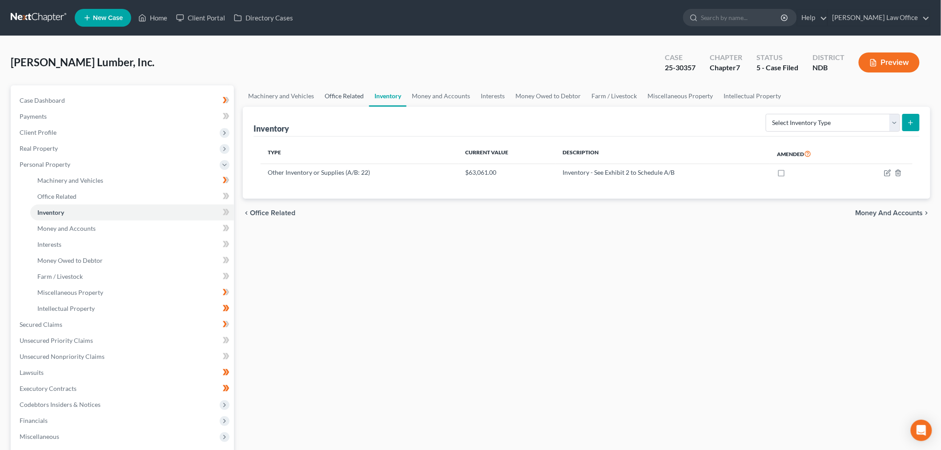
click at [328, 102] on link "Office Related" at bounding box center [344, 95] width 50 height 21
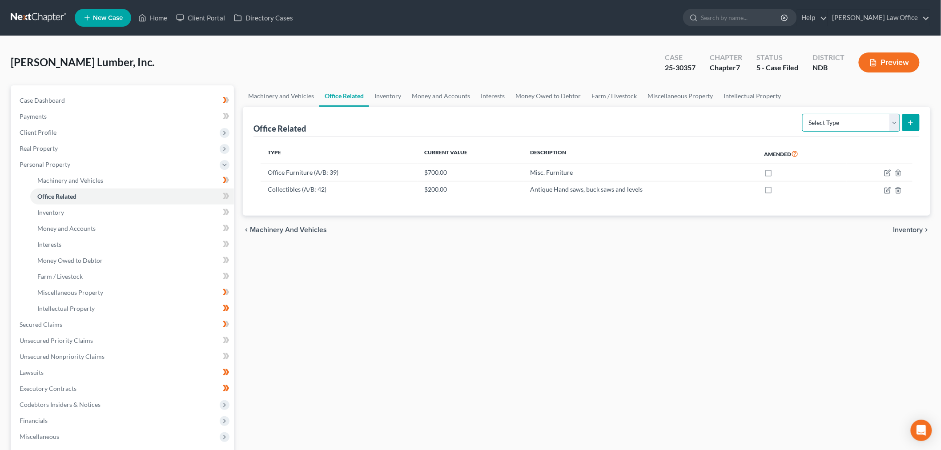
click at [841, 124] on select "Select Type Collectibles (A/B: 42) Office Equipment (A/B: 41) Office Fixtures (…" at bounding box center [851, 123] width 98 height 18
select select "equipment"
click at [802, 114] on select "Select Type Collectibles (A/B: 42) Office Equipment (A/B: 41) Office Fixtures (…" at bounding box center [851, 123] width 98 height 18
click at [911, 125] on icon "submit" at bounding box center [910, 122] width 7 height 7
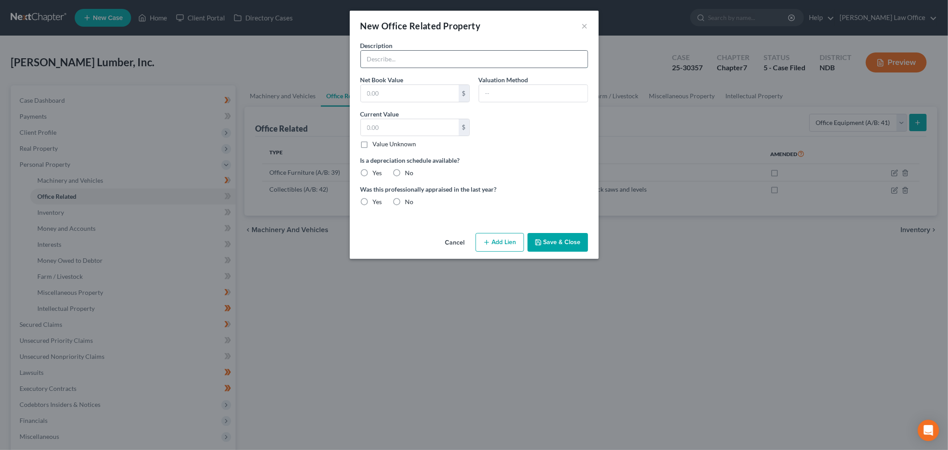
click at [459, 62] on input "text" at bounding box center [474, 59] width 227 height 17
type input "Three computers"
type input "800"
click at [564, 230] on div "Cancel Add Lien Add Lease Add Exemption Save & Close" at bounding box center [474, 243] width 249 height 29
click at [562, 244] on button "Save & Close" at bounding box center [558, 242] width 60 height 19
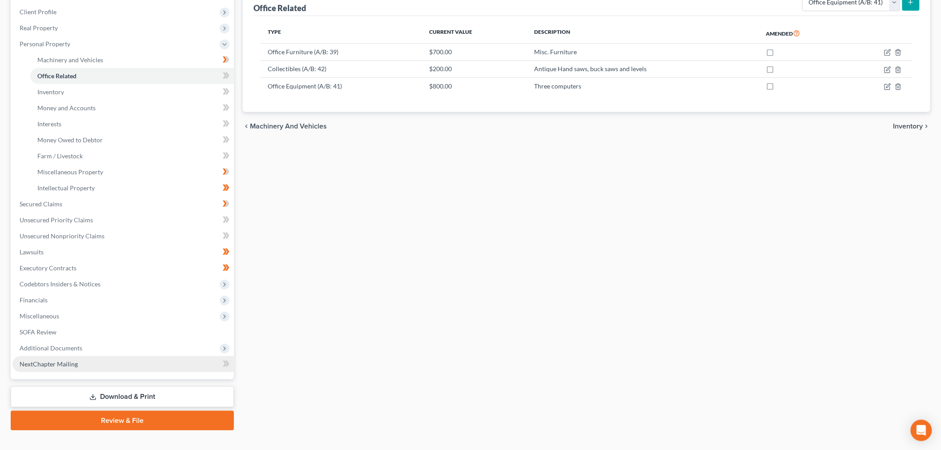
scroll to position [134, 0]
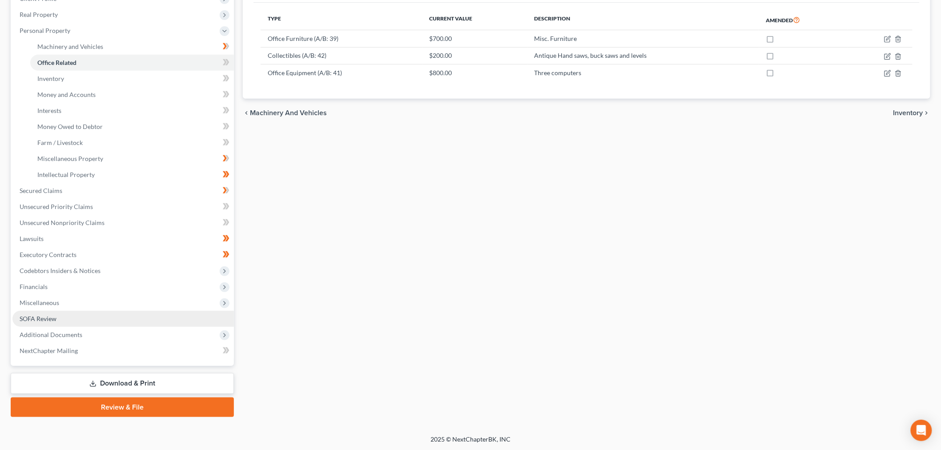
click at [58, 322] on link "SOFA Review" at bounding box center [122, 319] width 221 height 16
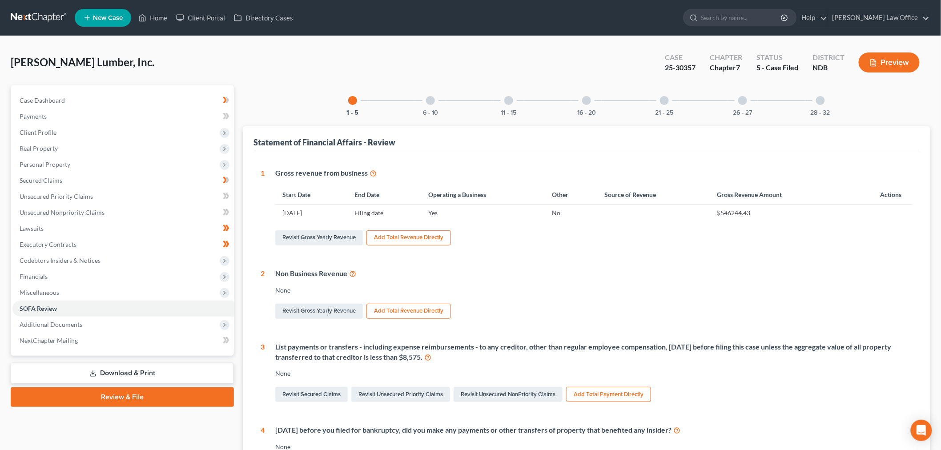
drag, startPoint x: 585, startPoint y: 103, endPoint x: 564, endPoint y: 227, distance: 125.8
click at [585, 103] on div at bounding box center [586, 100] width 9 height 9
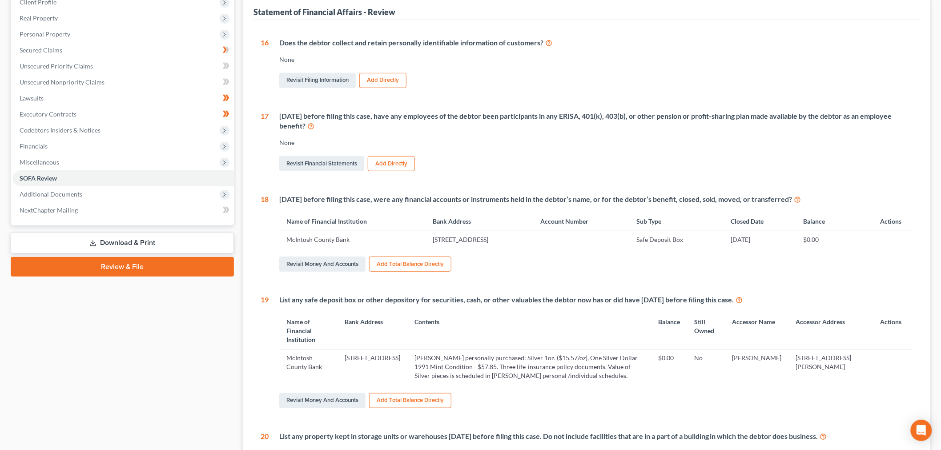
scroll to position [148, 0]
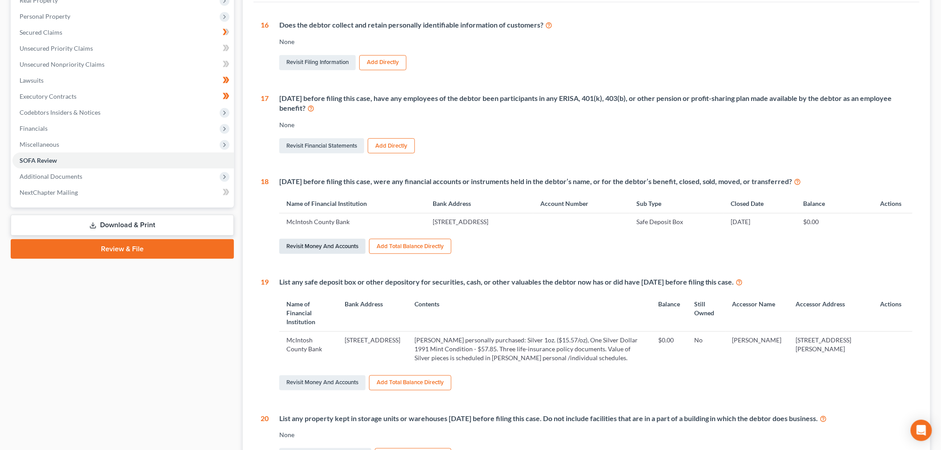
click at [345, 243] on link "Revisit Money and Accounts" at bounding box center [322, 246] width 86 height 15
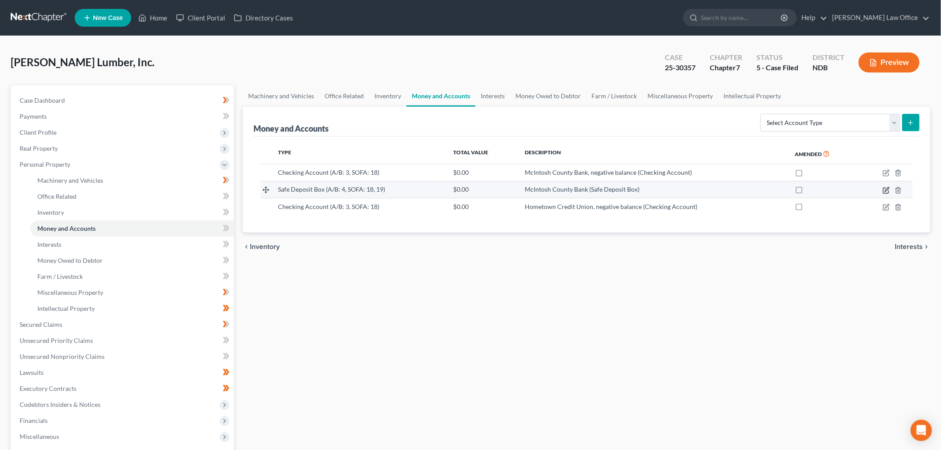
click at [886, 189] on icon "button" at bounding box center [887, 189] width 4 height 4
select select "29"
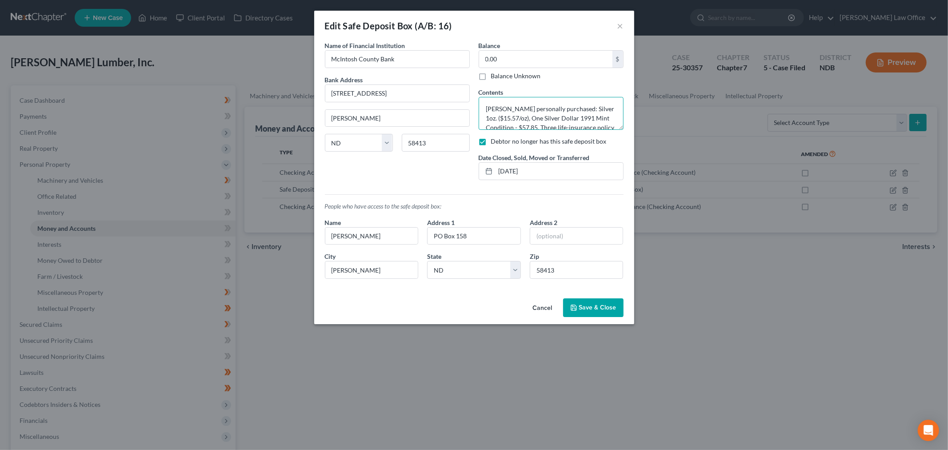
click at [597, 119] on textarea "Terry McCleary's personally purchased: Silver 1oz. ($15.57/oz), One Silver Doll…" at bounding box center [551, 113] width 145 height 33
click at [538, 300] on button "Cancel" at bounding box center [543, 308] width 34 height 18
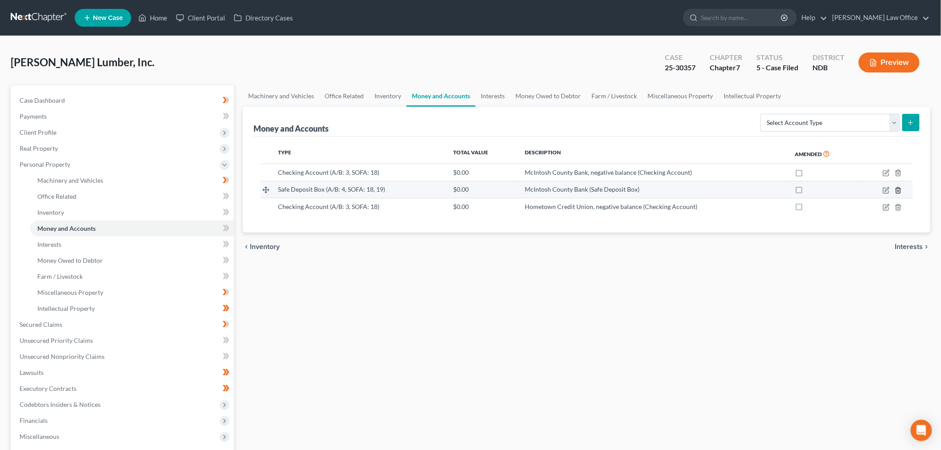
click at [897, 190] on line "button" at bounding box center [897, 191] width 0 height 2
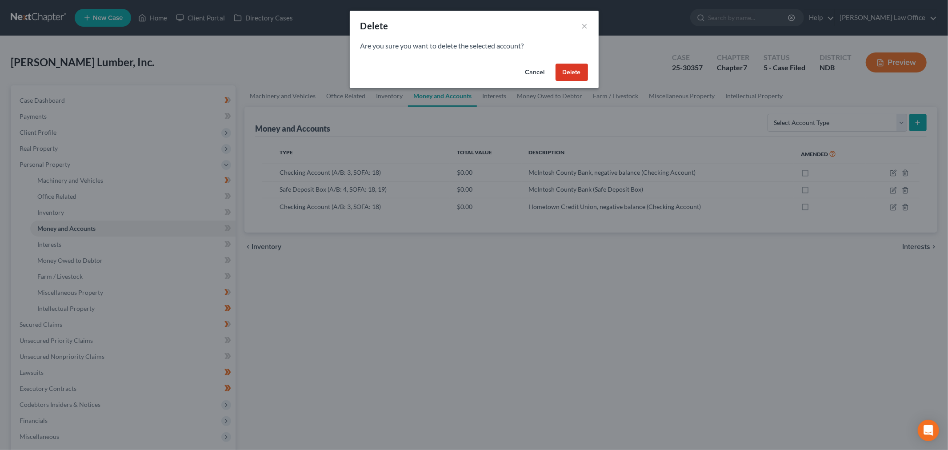
click at [540, 69] on button "Cancel" at bounding box center [535, 73] width 34 height 18
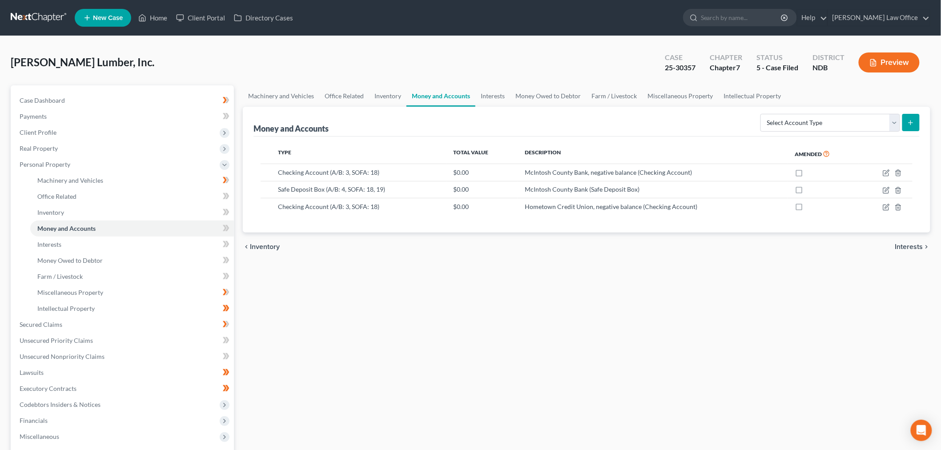
click at [883, 60] on button "Preview" at bounding box center [888, 62] width 61 height 20
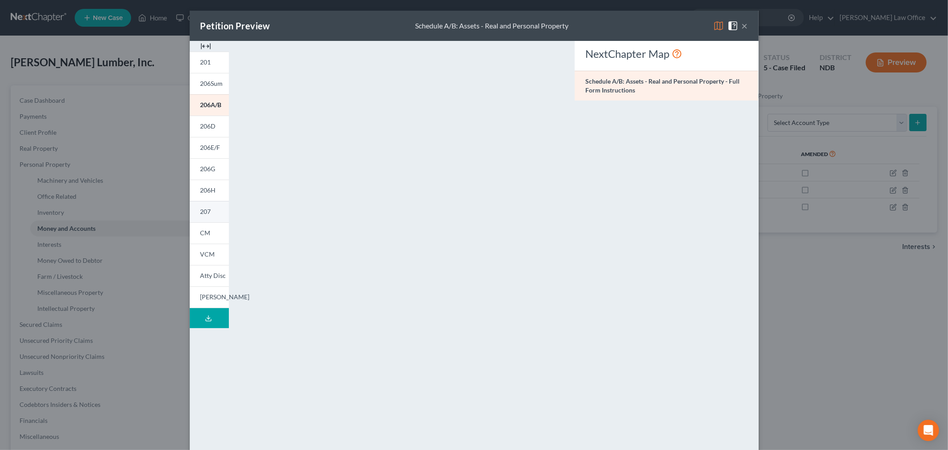
click at [200, 211] on span "207" at bounding box center [205, 212] width 11 height 8
click at [742, 29] on button "×" at bounding box center [745, 25] width 6 height 11
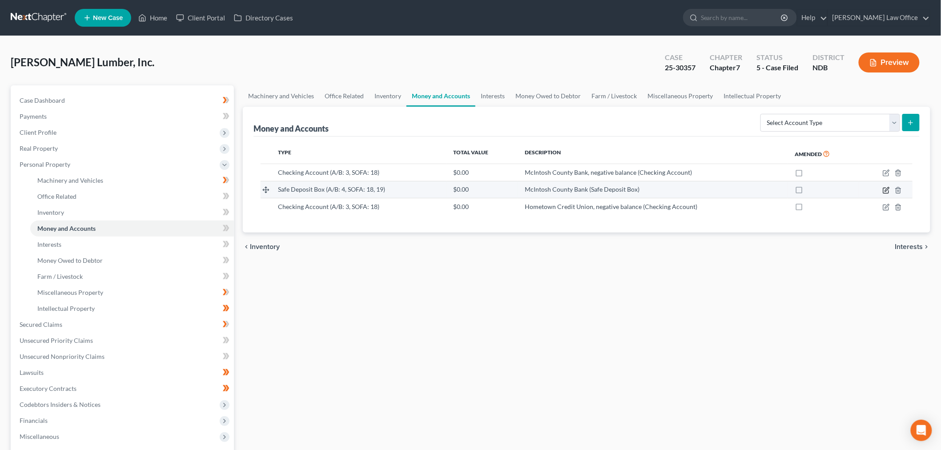
click at [886, 188] on icon "button" at bounding box center [885, 190] width 7 height 7
select select "29"
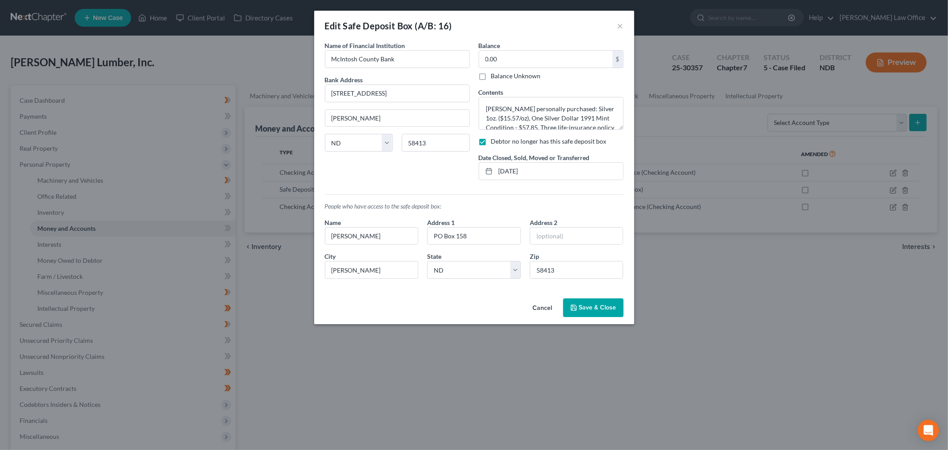
click at [486, 96] on label "Contents" at bounding box center [491, 92] width 25 height 9
click at [496, 105] on textarea "Terry McCleary's personally purchased: Silver 1oz. ($15.57/oz), One Silver Doll…" at bounding box center [551, 113] width 145 height 33
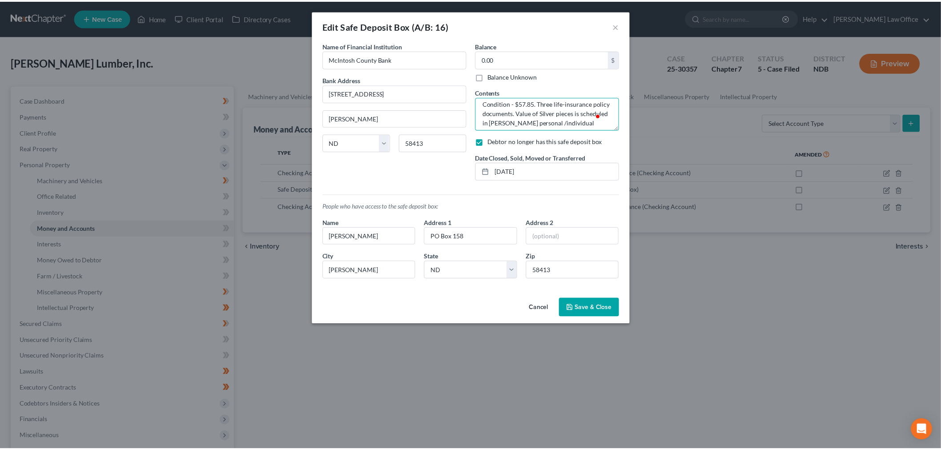
scroll to position [37, 0]
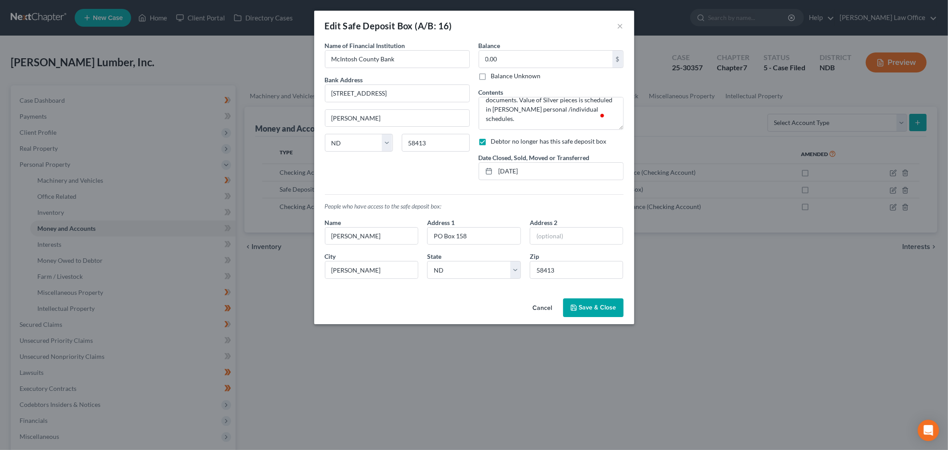
click at [534, 308] on button "Cancel" at bounding box center [543, 308] width 34 height 18
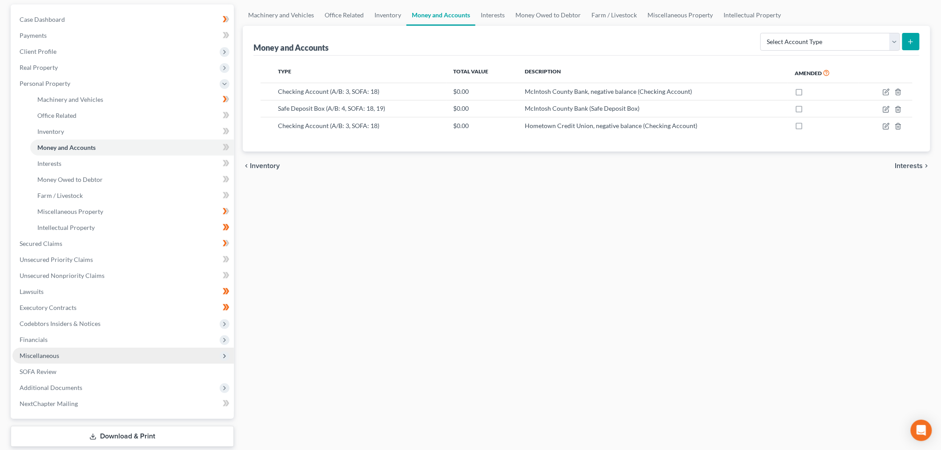
scroll to position [134, 0]
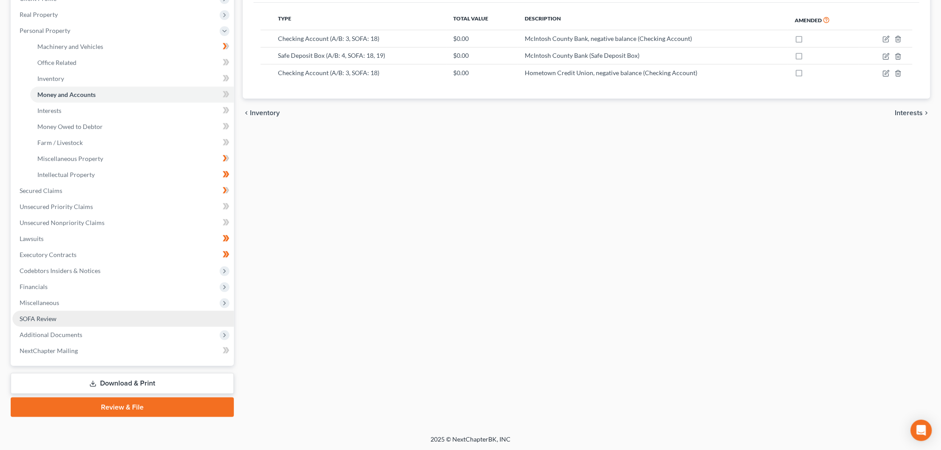
click at [56, 317] on span "SOFA Review" at bounding box center [38, 319] width 37 height 8
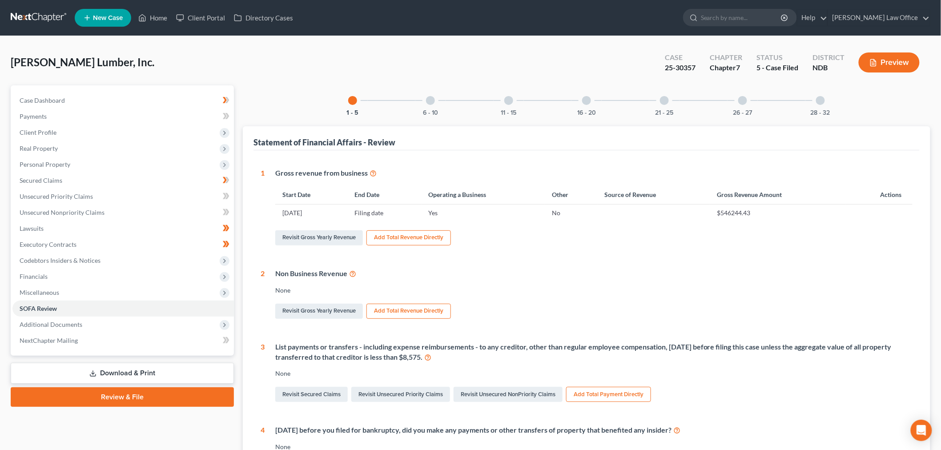
click at [590, 104] on div "16 - 20" at bounding box center [586, 100] width 30 height 30
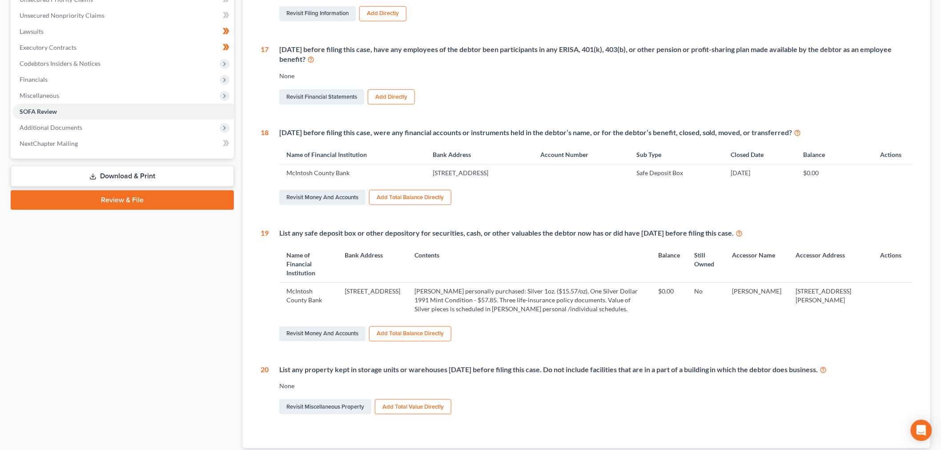
scroll to position [197, 0]
click at [324, 201] on link "Revisit Money and Accounts" at bounding box center [322, 196] width 86 height 15
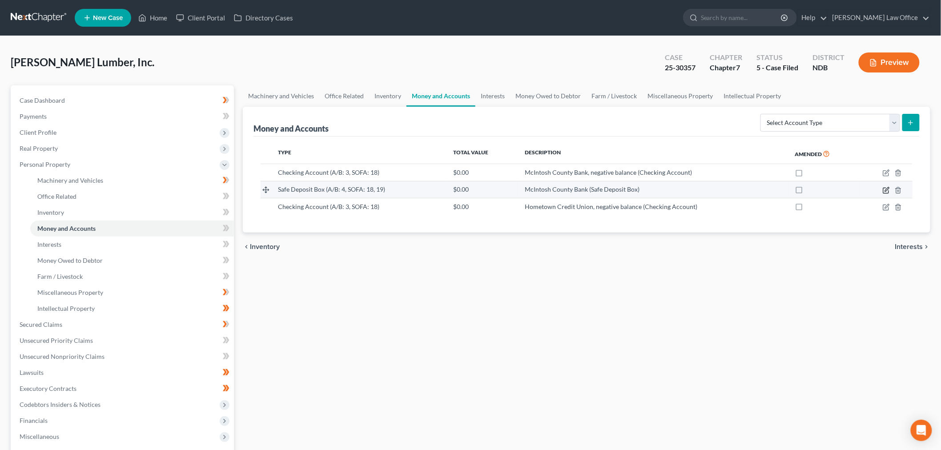
click at [885, 190] on icon "button" at bounding box center [887, 189] width 4 height 4
select select "29"
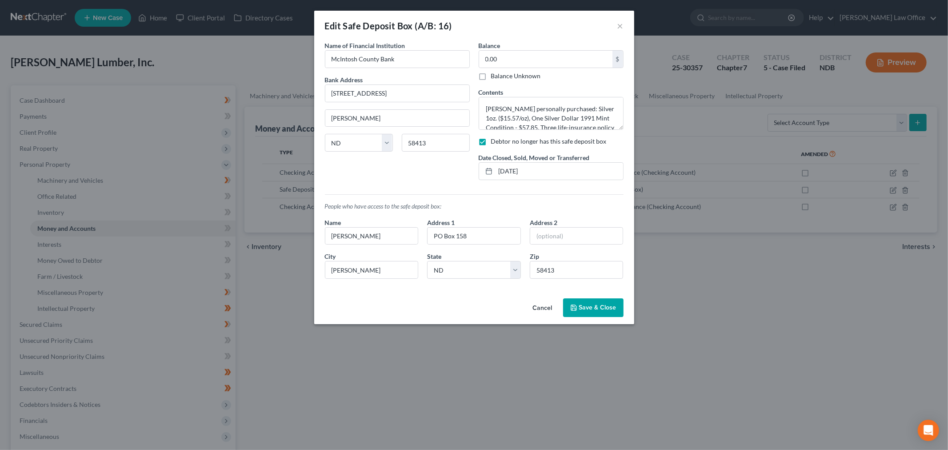
click at [491, 140] on label "Debtor no longer has this safe deposit box" at bounding box center [549, 141] width 116 height 9
click at [495, 140] on input "Debtor no longer has this safe deposit box" at bounding box center [498, 140] width 6 height 6
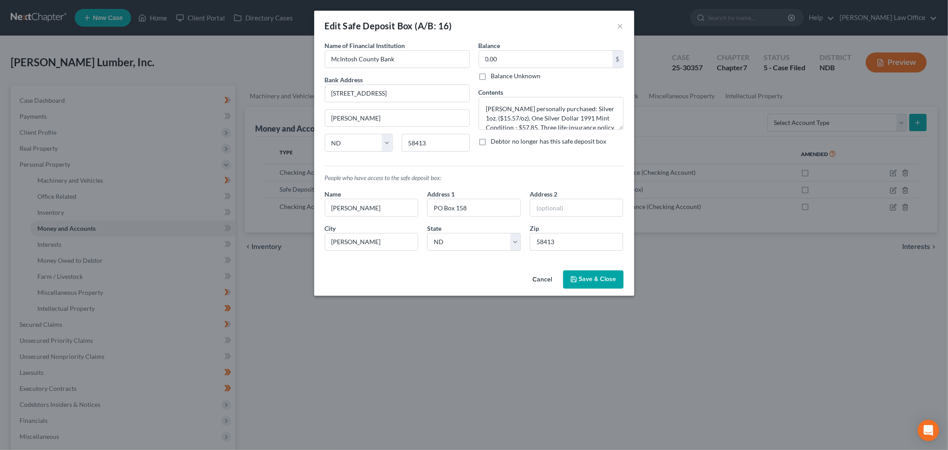
click at [491, 140] on label "Debtor no longer has this safe deposit box" at bounding box center [549, 141] width 116 height 9
click at [495, 140] on input "Debtor no longer has this safe deposit box" at bounding box center [498, 140] width 6 height 6
checkbox input "true"
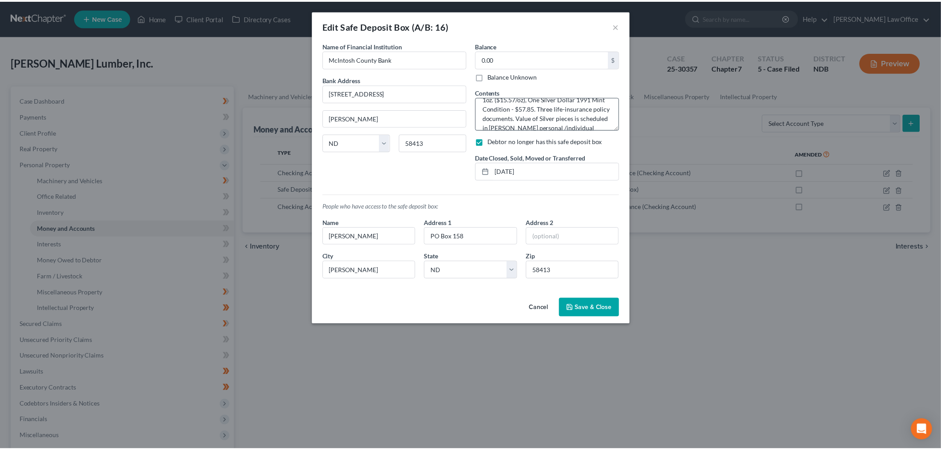
scroll to position [37, 0]
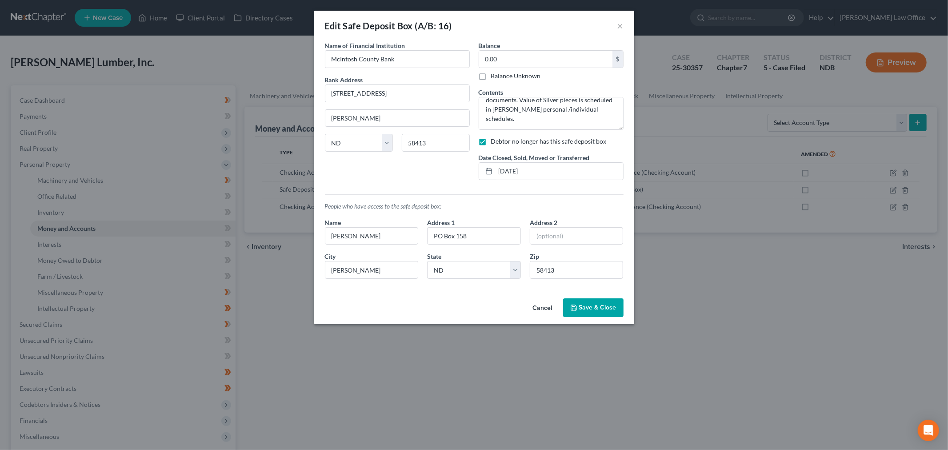
click at [597, 308] on span "Save & Close" at bounding box center [597, 308] width 37 height 8
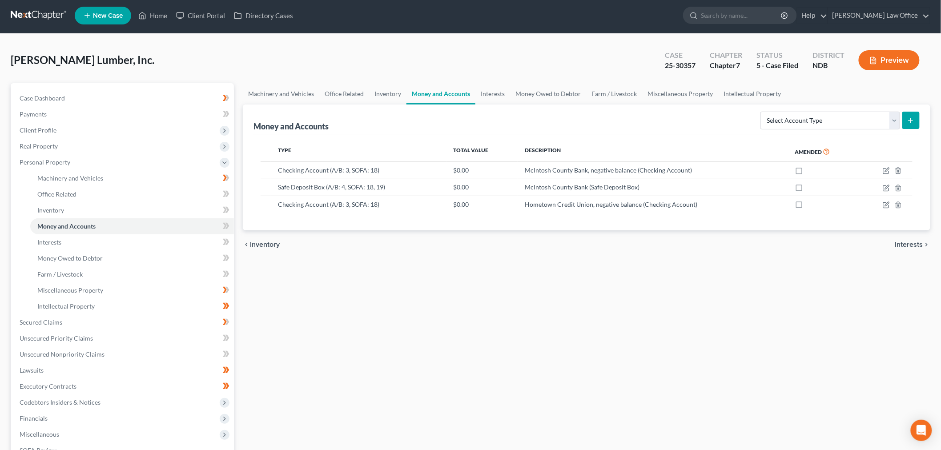
scroll to position [0, 0]
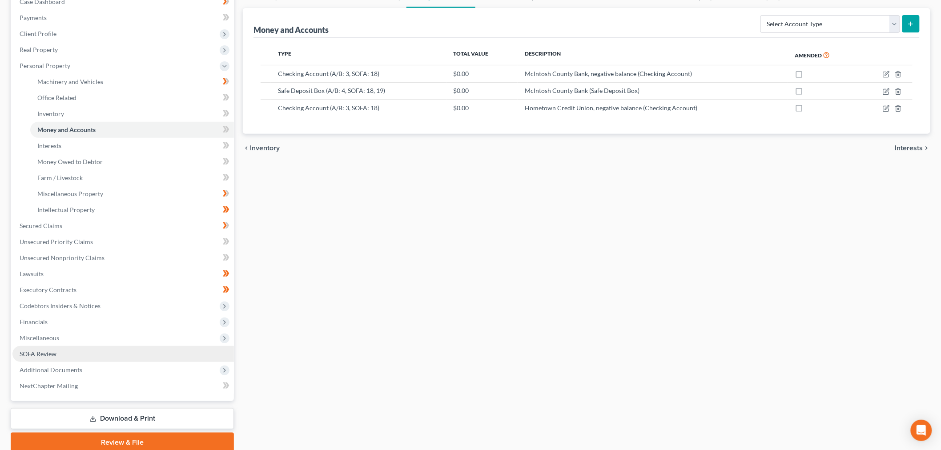
click at [39, 355] on span "SOFA Review" at bounding box center [38, 354] width 37 height 8
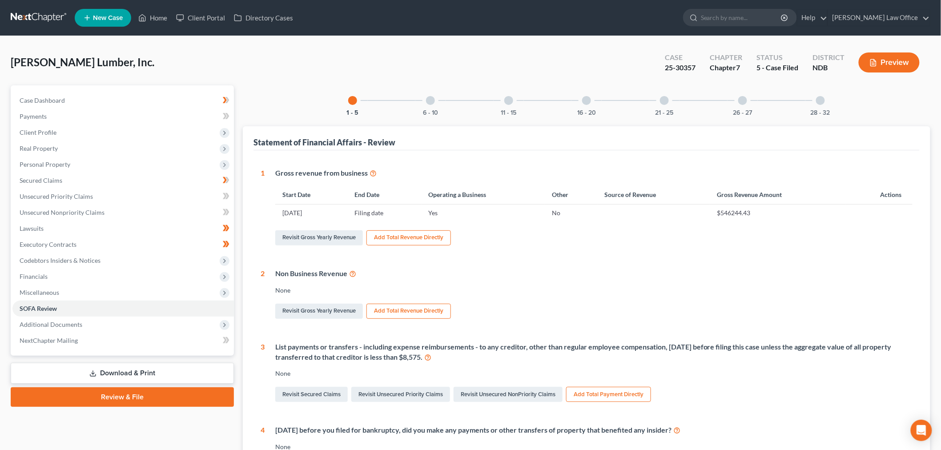
click at [582, 102] on div at bounding box center [586, 100] width 9 height 9
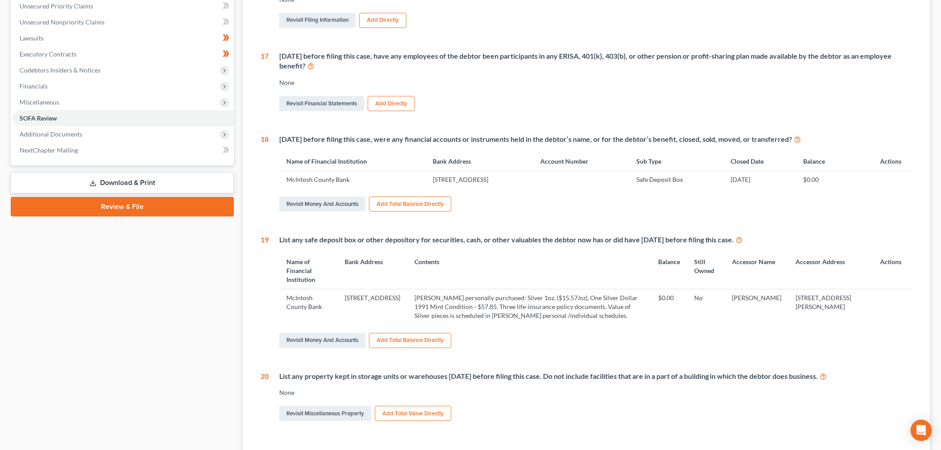
scroll to position [197, 0]
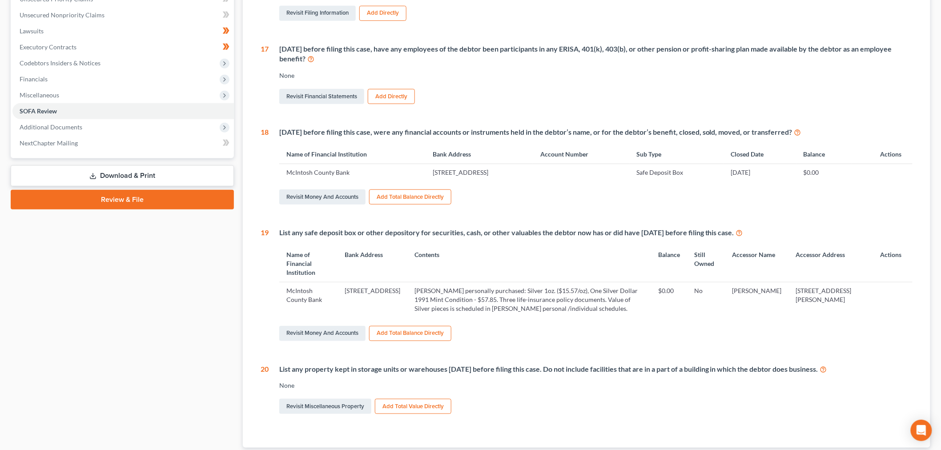
click at [434, 193] on button "Add Total Balance Directly" at bounding box center [410, 196] width 82 height 15
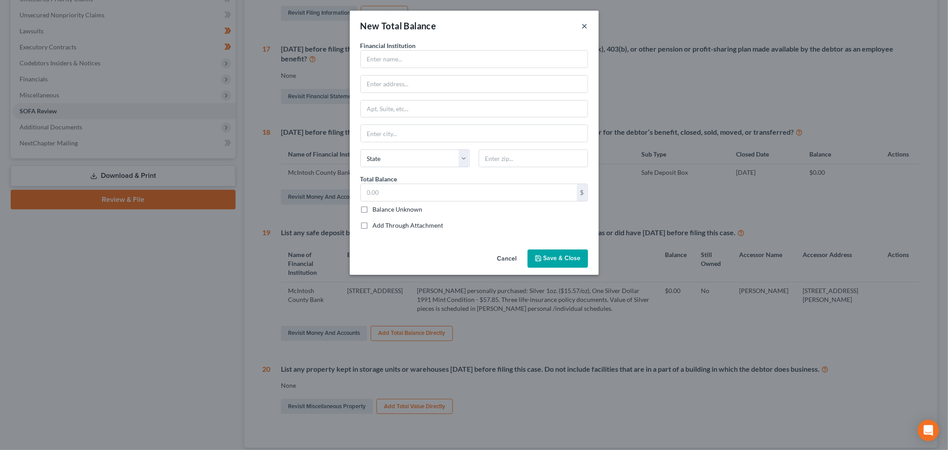
click at [587, 28] on button "×" at bounding box center [585, 25] width 6 height 11
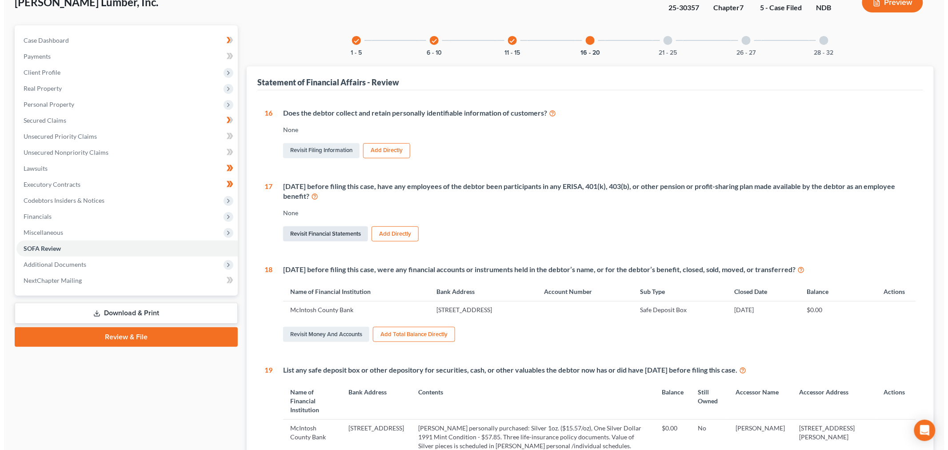
scroll to position [0, 0]
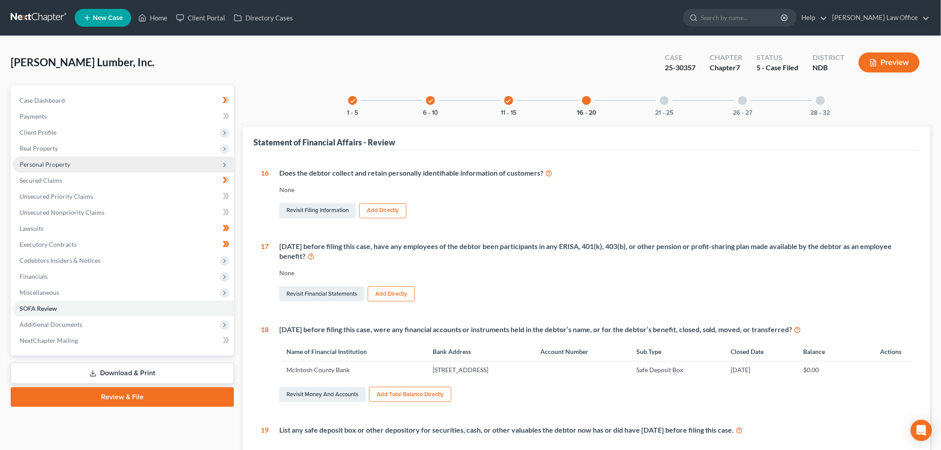
click at [75, 161] on span "Personal Property" at bounding box center [122, 164] width 221 height 16
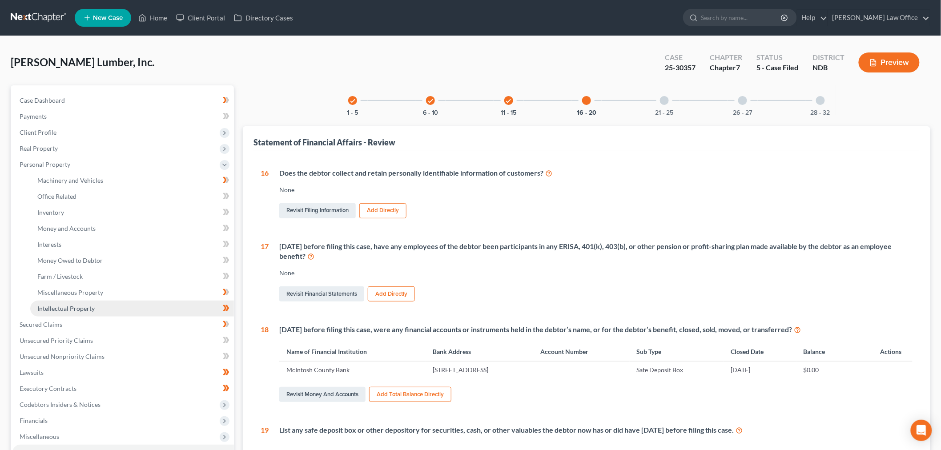
click at [65, 300] on link "Intellectual Property" at bounding box center [132, 308] width 204 height 16
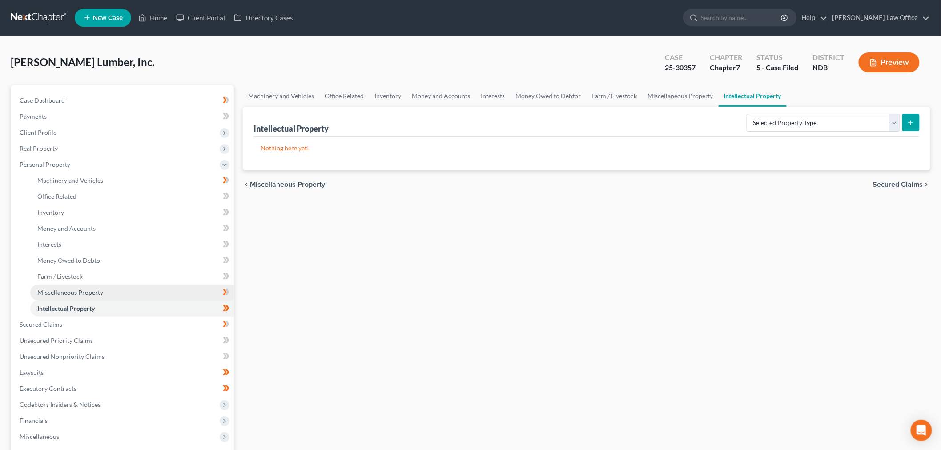
click at [89, 295] on span "Miscellaneous Property" at bounding box center [70, 292] width 66 height 8
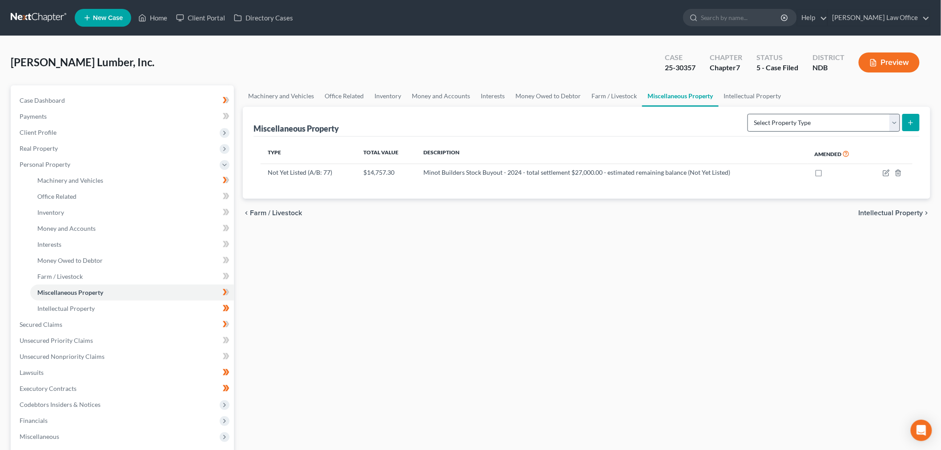
click at [772, 112] on div "Miscellaneous Property Select Property Type Assigned for Creditor Benefit Withi…" at bounding box center [586, 122] width 666 height 30
click at [770, 121] on select "Select Property Type Assigned for Creditor Benefit Within 120 Days (SOFA: 8) As…" at bounding box center [823, 123] width 152 height 18
select select "holding_for_another"
click at [747, 114] on select "Select Property Type Assigned for Creditor Benefit Within 120 Days (SOFA: 8) As…" at bounding box center [823, 123] width 152 height 18
click at [912, 119] on icon "submit" at bounding box center [910, 122] width 7 height 7
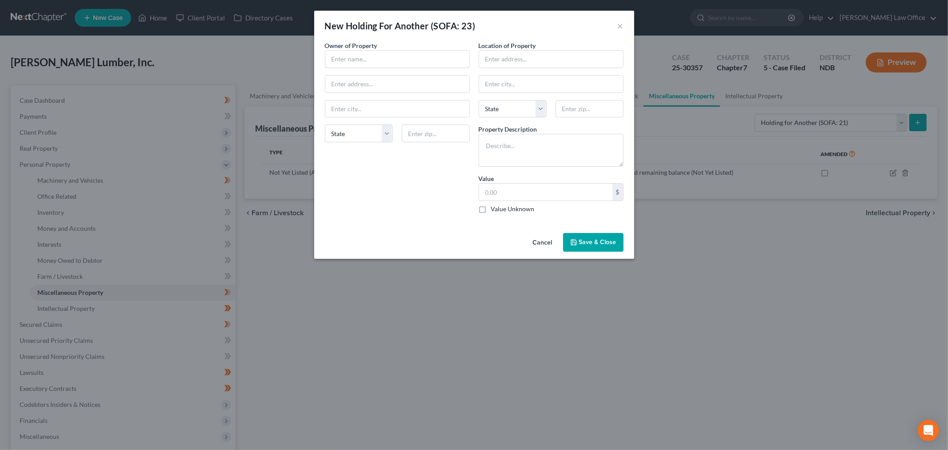
drag, startPoint x: 385, startPoint y: 67, endPoint x: 384, endPoint y: 72, distance: 4.5
click at [384, 72] on div "Owner of Property * State AL AK AR AZ CA CO CT DE DC FL GA GU HI ID IL IN IA KS…" at bounding box center [397, 131] width 154 height 180
click at [540, 244] on button "Cancel" at bounding box center [543, 243] width 34 height 18
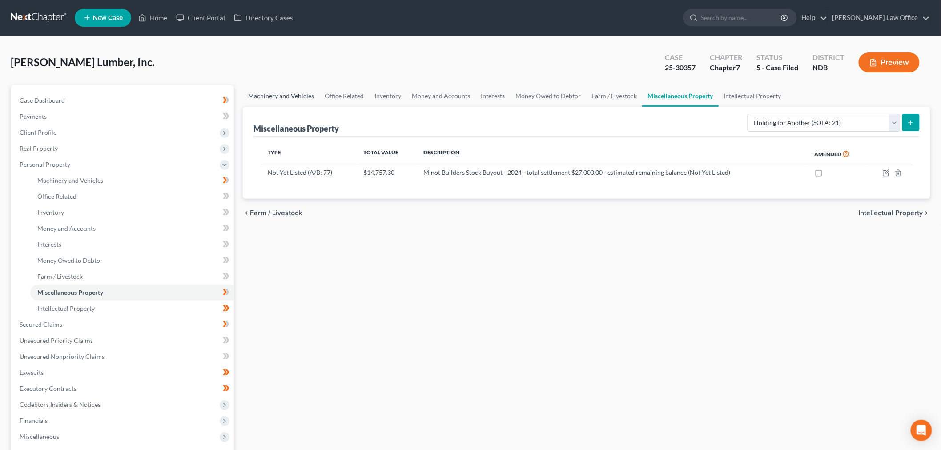
click at [288, 94] on link "Machinery and Vehicles" at bounding box center [281, 95] width 76 height 21
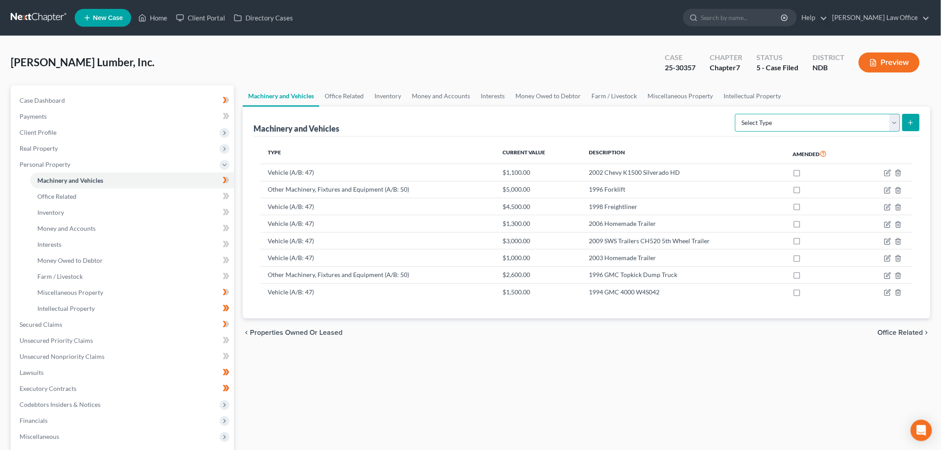
click at [778, 118] on select "Select Type Aircraft (A/B: 49) Other Machinery, Fixtures and Equipment (A/B: 50…" at bounding box center [817, 123] width 165 height 18
click at [876, 73] on div "Preview" at bounding box center [890, 63] width 79 height 26
click at [878, 64] on button "Preview" at bounding box center [888, 62] width 61 height 20
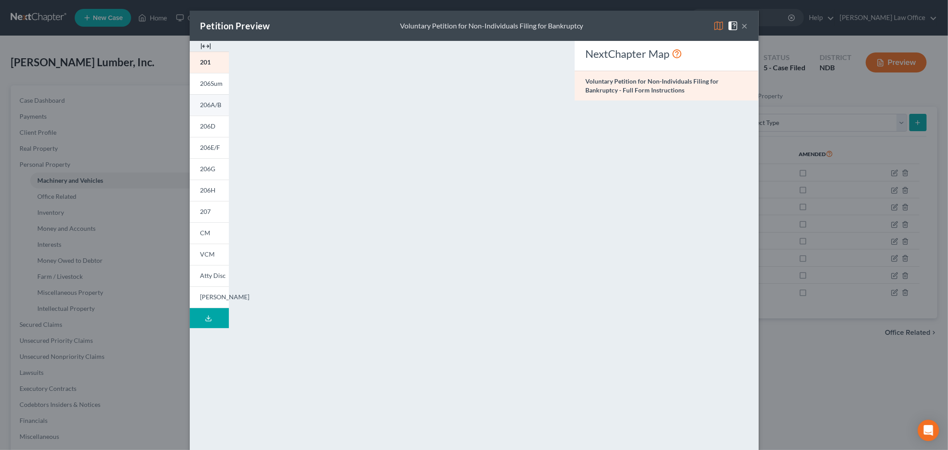
click at [208, 109] on link "206A/B" at bounding box center [209, 104] width 39 height 21
click at [194, 218] on link "207" at bounding box center [209, 211] width 39 height 21
click at [210, 100] on link "206A/B" at bounding box center [209, 104] width 39 height 21
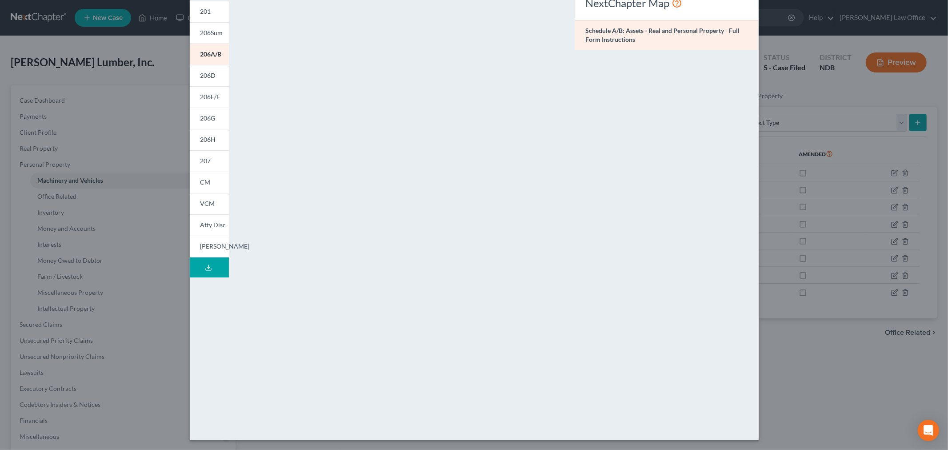
scroll to position [52, 0]
click at [805, 92] on div "Petition Preview Schedule A/B: Assets - Real and Personal Property × 201 206Sum…" at bounding box center [474, 225] width 948 height 450
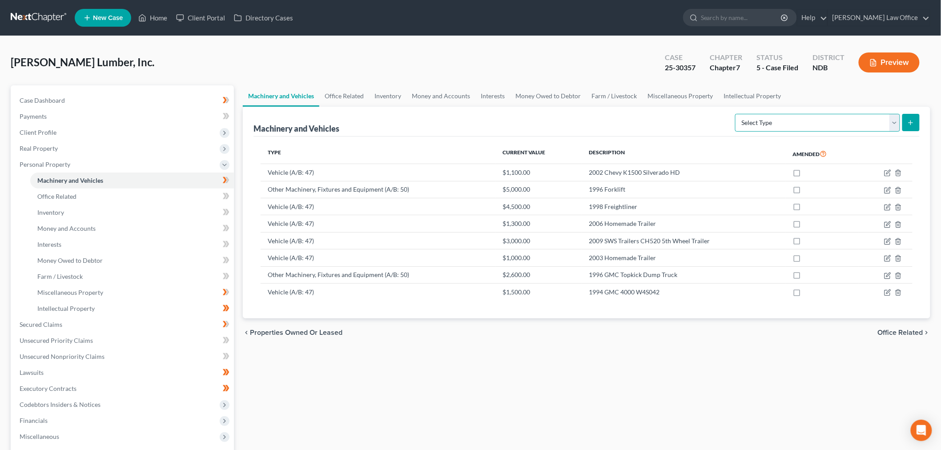
click at [768, 120] on select "Select Type Aircraft (A/B: 49) Other Machinery, Fixtures and Equipment (A/B: 50…" at bounding box center [817, 123] width 165 height 18
select select "other"
click at [736, 114] on select "Select Type Aircraft (A/B: 49) Other Machinery, Fixtures and Equipment (A/B: 50…" at bounding box center [817, 123] width 165 height 18
click at [913, 119] on icon "submit" at bounding box center [910, 122] width 7 height 7
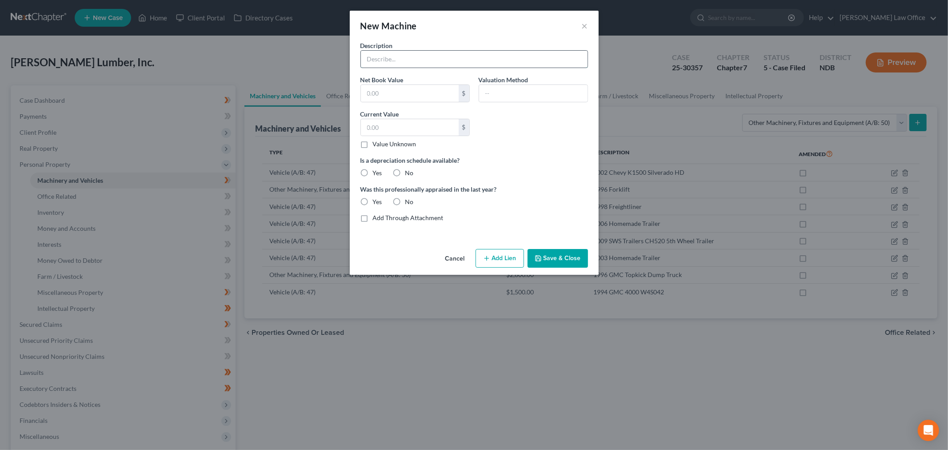
click at [428, 54] on input "text" at bounding box center [474, 59] width 227 height 17
type input "Table Saws, hand saws, router table, radial arm saws, planer, misc. hand tools"
type input "2,800"
click at [405, 171] on label "No" at bounding box center [409, 172] width 8 height 9
click at [409, 171] on input "No" at bounding box center [412, 171] width 6 height 6
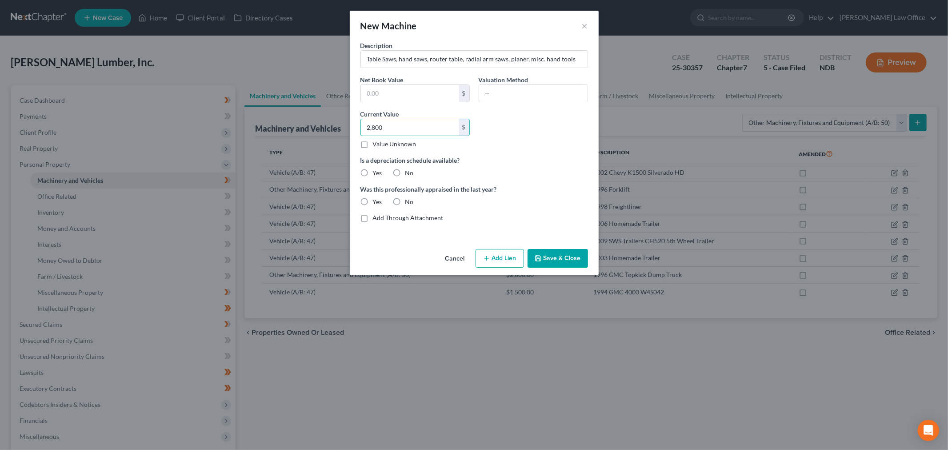
radio input "true"
click at [552, 256] on button "Save & Close" at bounding box center [558, 258] width 60 height 19
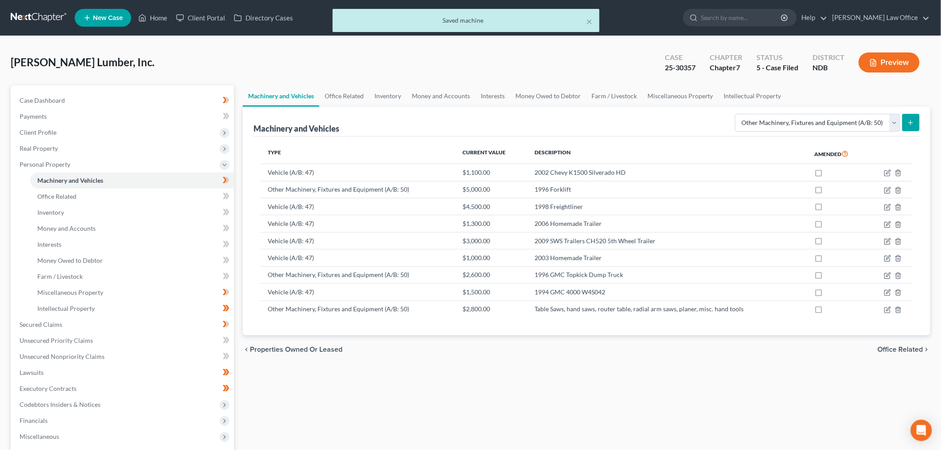
click at [900, 60] on button "Preview" at bounding box center [888, 62] width 61 height 20
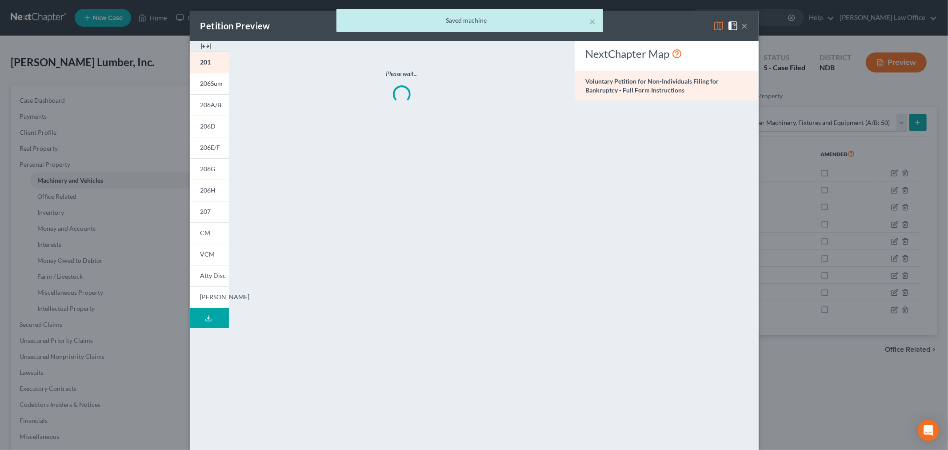
drag, startPoint x: 216, startPoint y: 98, endPoint x: 257, endPoint y: 110, distance: 42.5
click at [216, 98] on link "206A/B" at bounding box center [209, 104] width 39 height 21
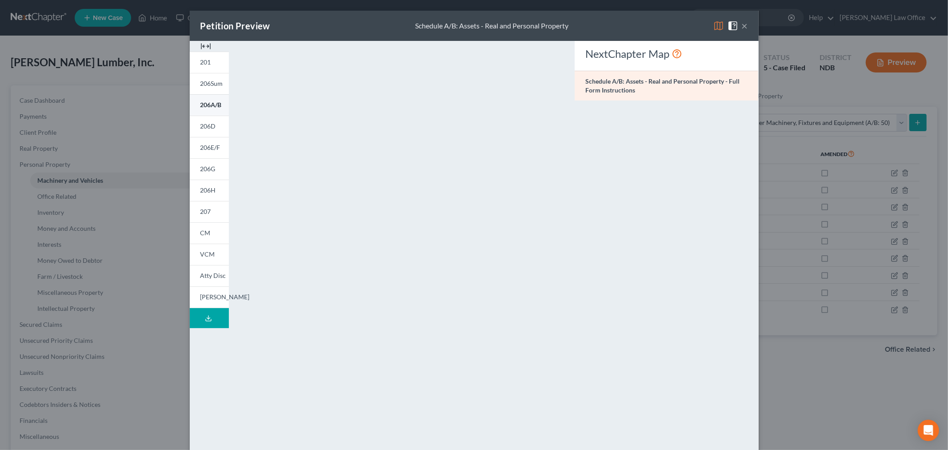
click at [208, 108] on link "206A/B" at bounding box center [209, 104] width 39 height 21
click at [747, 24] on div "Petition Preview Schedule A/B: Assets - Real and Personal Property ×" at bounding box center [474, 26] width 569 height 30
click at [737, 25] on span at bounding box center [735, 25] width 14 height 8
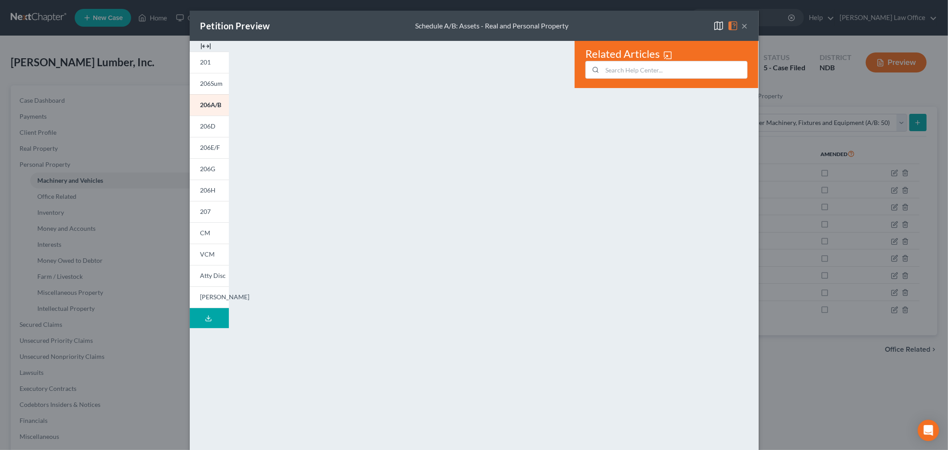
click at [742, 24] on button "×" at bounding box center [745, 25] width 6 height 11
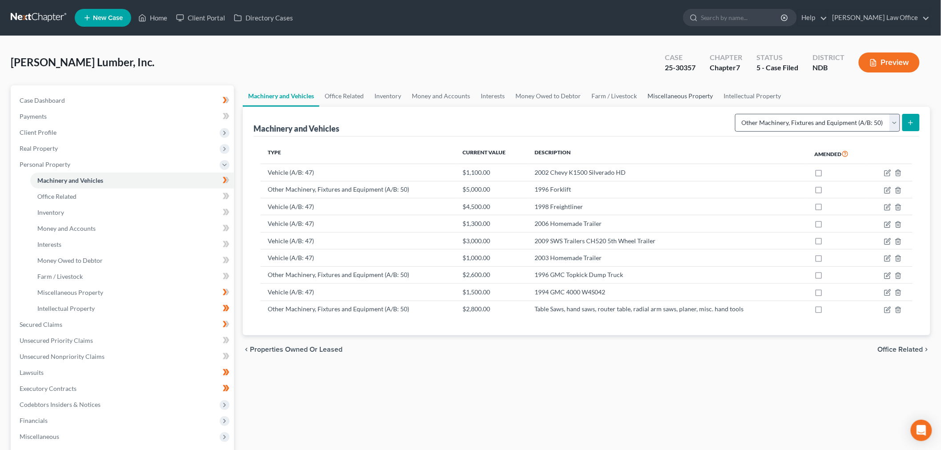
click at [696, 91] on link "Miscellaneous Property" at bounding box center [680, 95] width 76 height 21
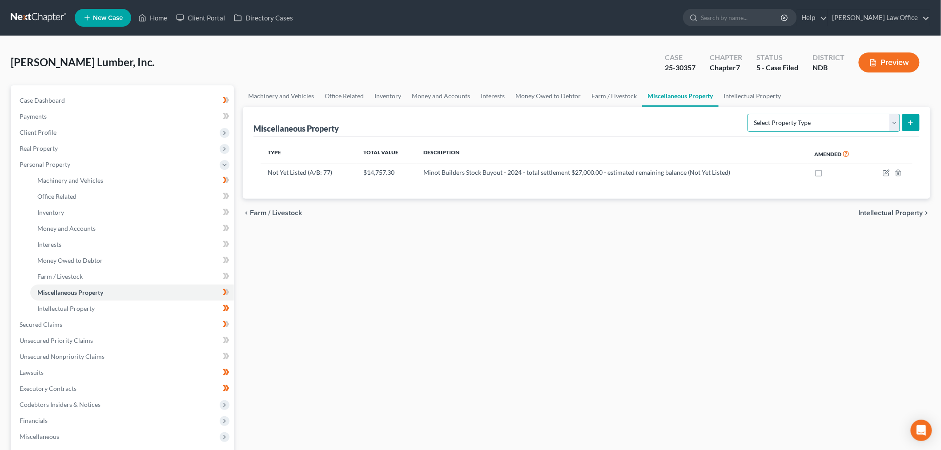
click at [779, 129] on select "Select Property Type Assigned for Creditor Benefit Within 120 Days (SOFA: 8) As…" at bounding box center [823, 123] width 152 height 18
select select "holding_for_another"
click at [747, 114] on select "Select Property Type Assigned for Creditor Benefit Within 120 Days (SOFA: 8) As…" at bounding box center [823, 123] width 152 height 18
click at [911, 124] on icon "submit" at bounding box center [910, 122] width 7 height 7
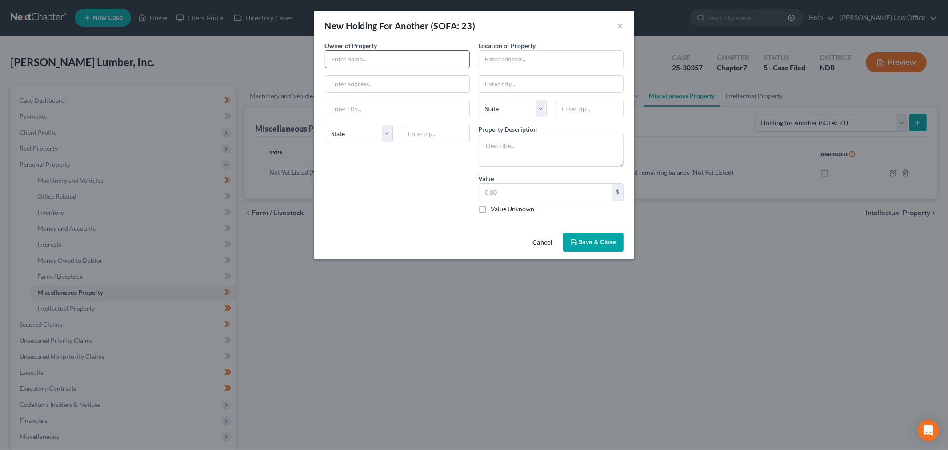
drag, startPoint x: 372, startPoint y: 61, endPoint x: 378, endPoint y: 62, distance: 5.8
click at [372, 61] on input "text" at bounding box center [397, 59] width 144 height 17
type input "Doug Riley"
drag, startPoint x: 495, startPoint y: 63, endPoint x: 508, endPoint y: 63, distance: 13.8
click at [495, 63] on input "text" at bounding box center [551, 59] width 144 height 17
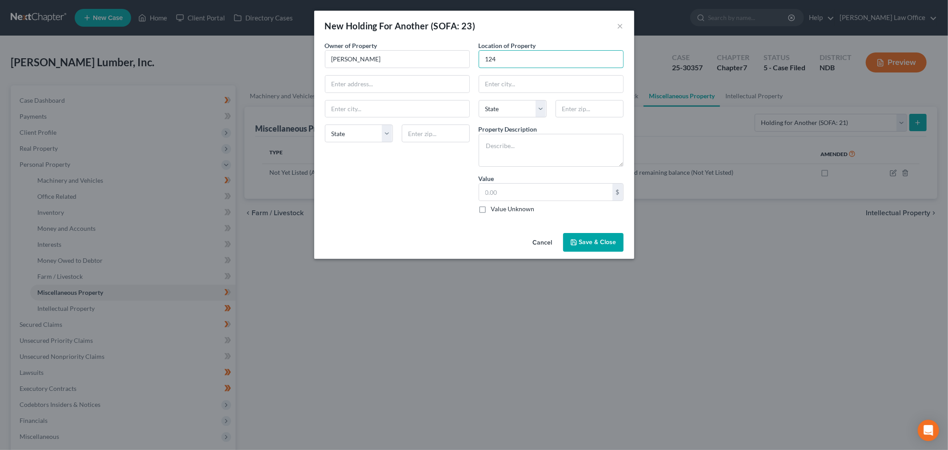
type input "124"
drag, startPoint x: 411, startPoint y: 61, endPoint x: 460, endPoint y: 61, distance: 48.9
click at [411, 61] on input "Doug Riley" at bounding box center [397, 59] width 144 height 17
click at [510, 61] on input "124" at bounding box center [551, 59] width 144 height 17
click at [531, 163] on textarea at bounding box center [551, 150] width 145 height 33
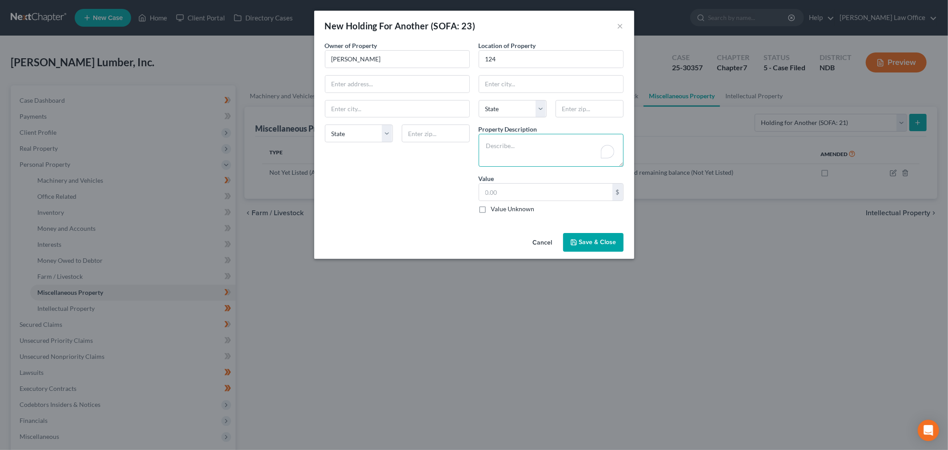
click at [534, 156] on textarea "To enrich screen reader interactions, please activate Accessibility in Grammarl…" at bounding box center [551, 150] width 145 height 33
type textarea "0"
type textarea "9"
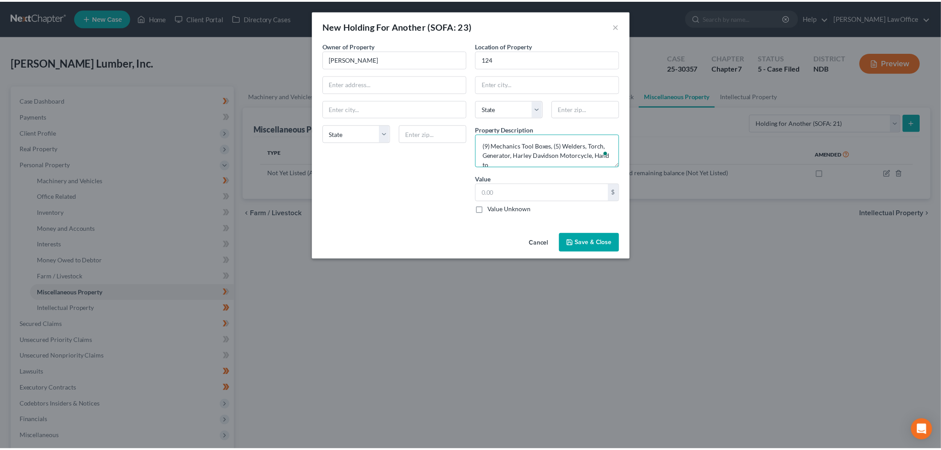
scroll to position [1, 0]
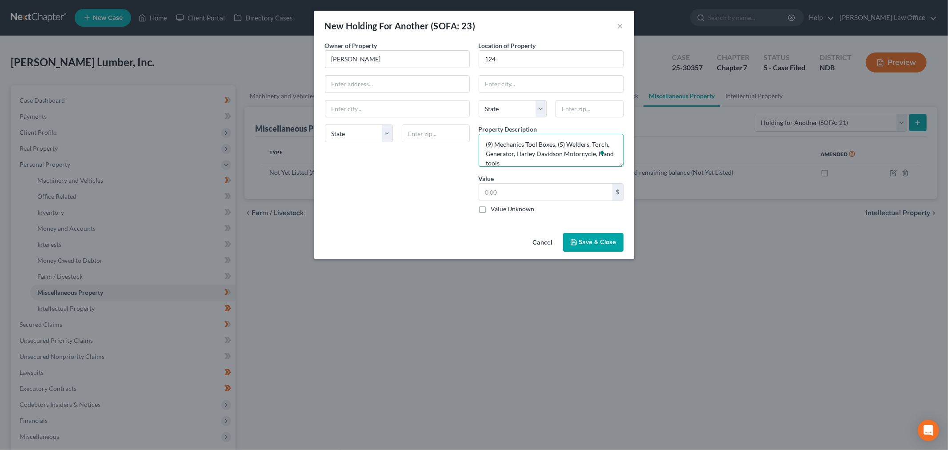
type textarea "(9) Mechanics Tool Boxes, (5) Welders, Torch, Generator, Harley Davidson Motorc…"
click at [491, 210] on label "Value Unknown" at bounding box center [513, 208] width 44 height 9
click at [495, 210] on input "Value Unknown" at bounding box center [498, 207] width 6 height 6
checkbox input "true"
type input "0.00"
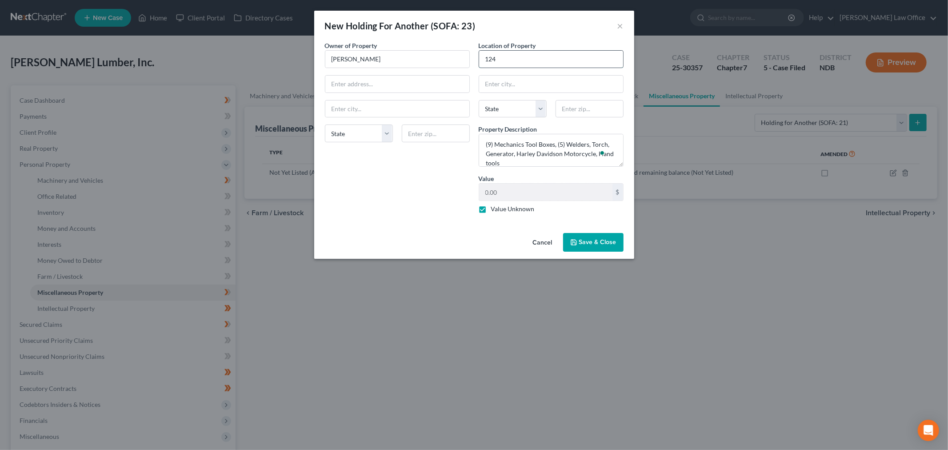
click at [543, 60] on input "124" at bounding box center [551, 59] width 144 height 17
click at [514, 64] on input "124" at bounding box center [551, 59] width 144 height 17
click at [549, 52] on input "124" at bounding box center [551, 59] width 144 height 17
type input "124 2nd Ave. NW"
type input "58413"
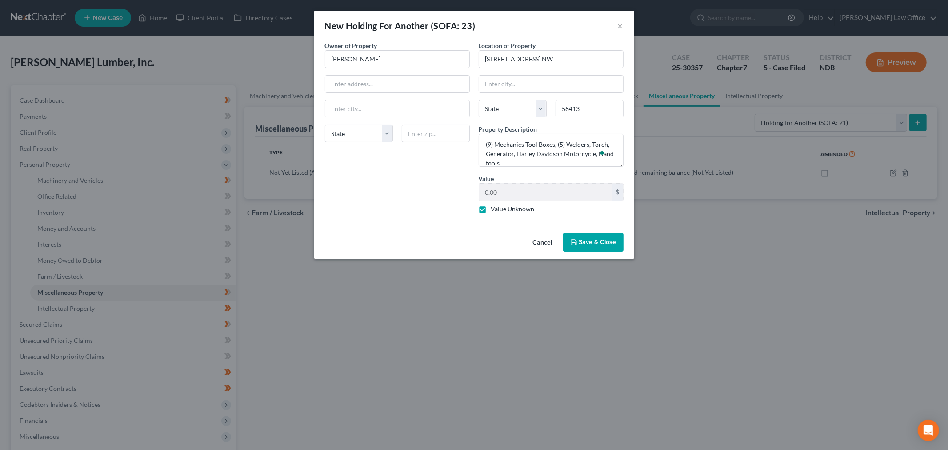
click at [601, 239] on span "Save & Close" at bounding box center [597, 242] width 37 height 8
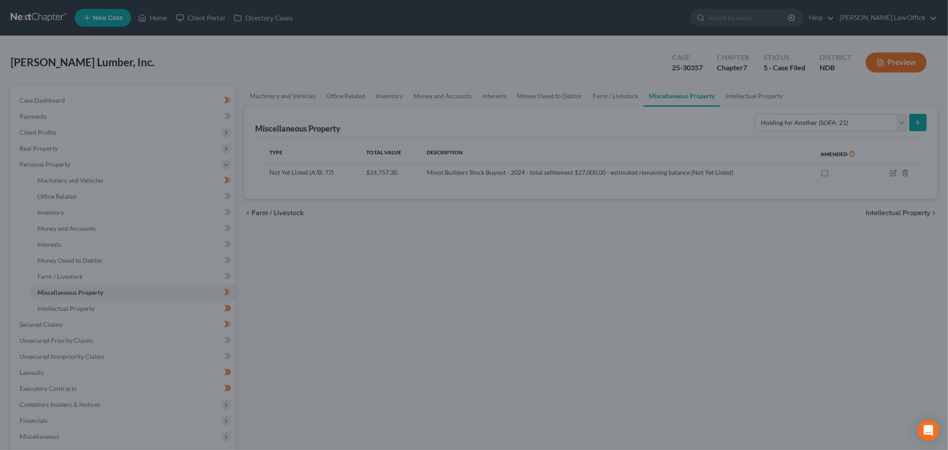
type input "[PERSON_NAME]"
select select "29"
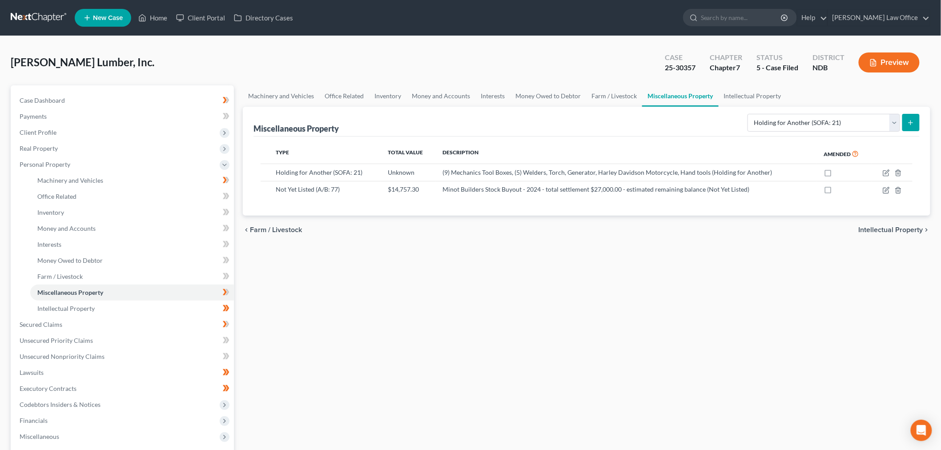
click at [914, 120] on icon "submit" at bounding box center [910, 122] width 7 height 7
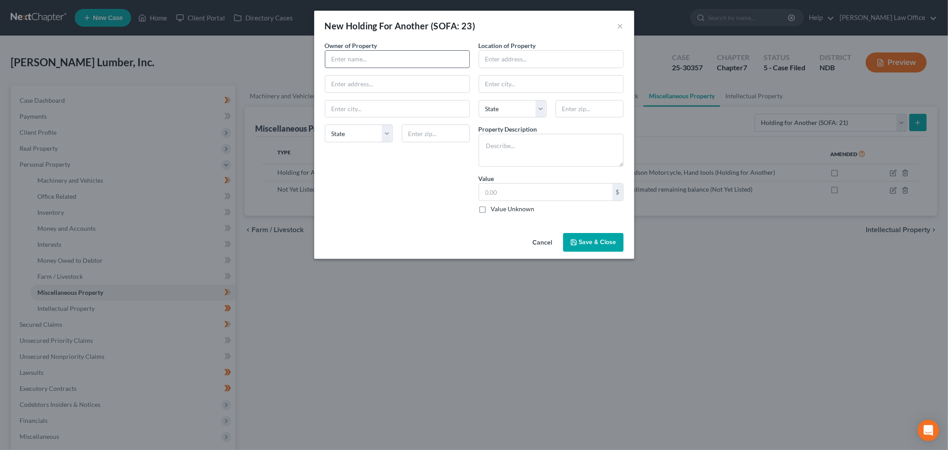
drag, startPoint x: 392, startPoint y: 56, endPoint x: 403, endPoint y: 57, distance: 11.1
click at [393, 56] on input "text" at bounding box center [397, 59] width 144 height 17
type input "Clarence Gilstead"
drag, startPoint x: 490, startPoint y: 88, endPoint x: 536, endPoint y: 60, distance: 53.7
click at [536, 60] on input "text" at bounding box center [551, 59] width 144 height 17
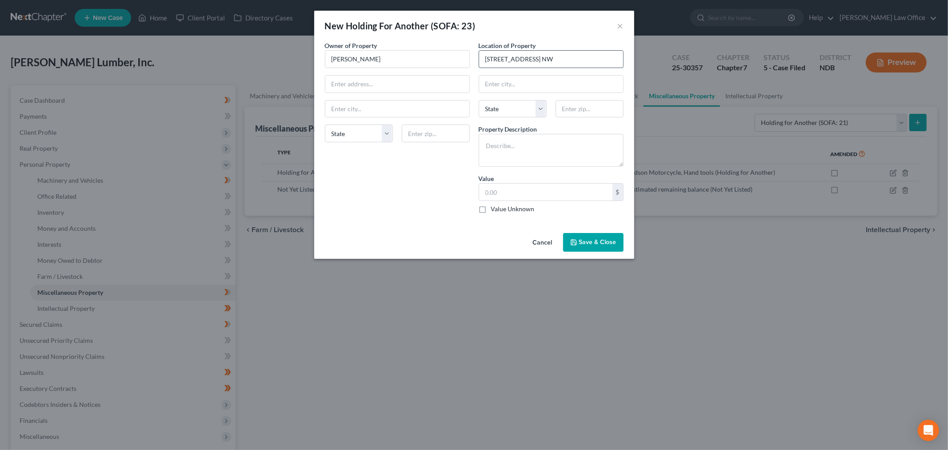
type input "124 2nd Ave. NW"
type input "58413"
type input "[PERSON_NAME]"
select select "29"
type textarea "1998 Mazda/Datsun motor vehicle"
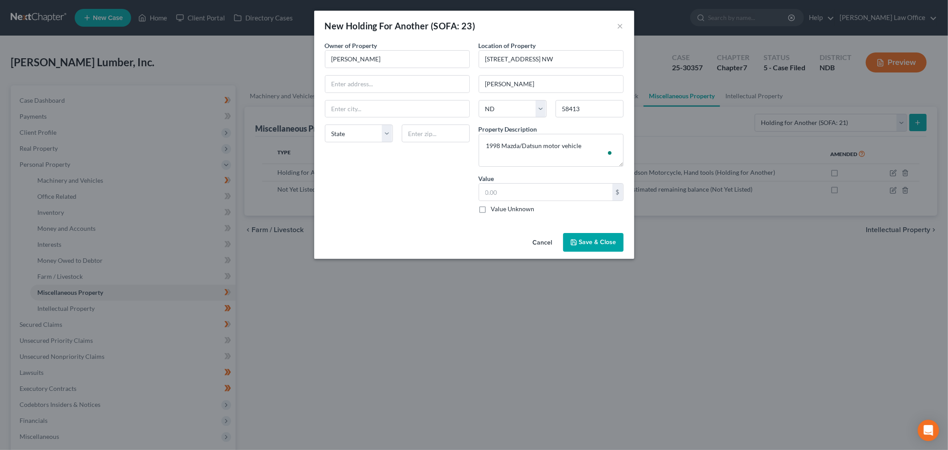
click at [491, 206] on label "Value Unknown" at bounding box center [513, 208] width 44 height 9
click at [495, 206] on input "Value Unknown" at bounding box center [498, 207] width 6 height 6
checkbox input "true"
type input "0.00"
click at [602, 239] on span "Save & Close" at bounding box center [597, 242] width 37 height 8
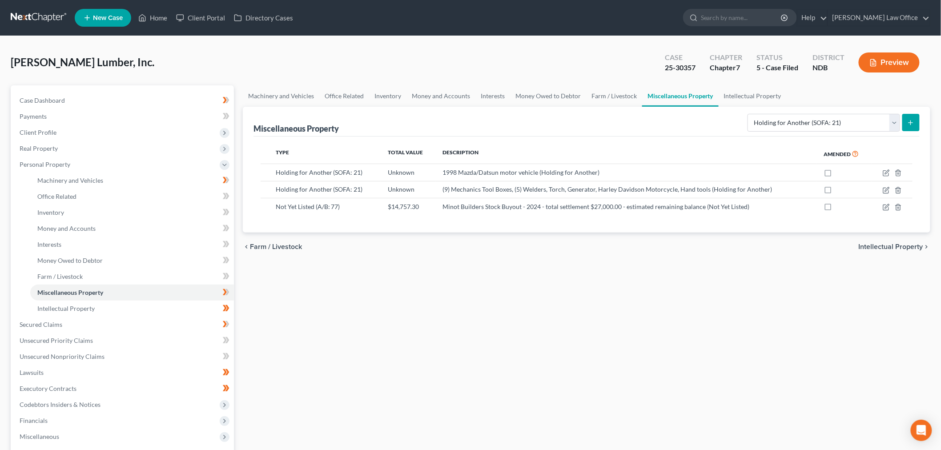
click at [909, 132] on div "Miscellaneous Property Select Property Type Assigned for Creditor Benefit Withi…" at bounding box center [586, 122] width 666 height 30
click at [910, 112] on div "Select Property Type Assigned for Creditor Benefit Within 120 Days (SOFA: 8) As…" at bounding box center [832, 122] width 176 height 24
click at [908, 117] on button "submit" at bounding box center [910, 122] width 17 height 17
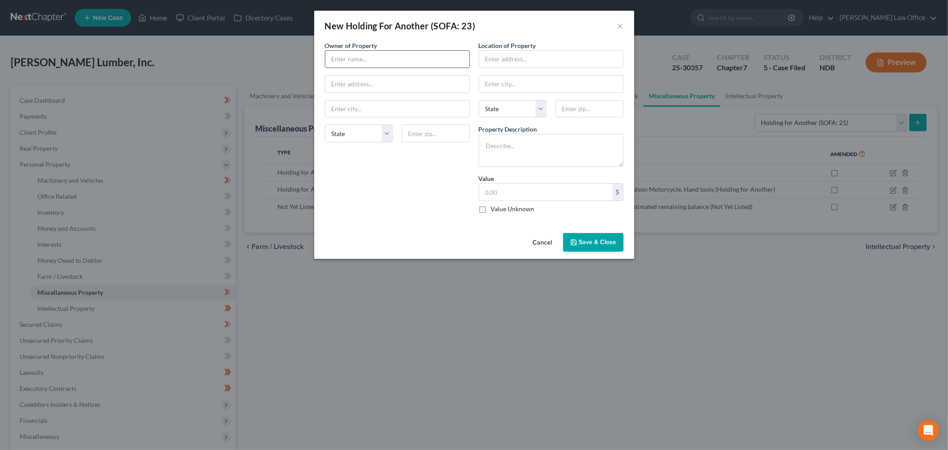
click at [398, 64] on input "text" at bounding box center [397, 59] width 144 height 17
type input "Tyler Feil"
drag, startPoint x: 520, startPoint y: 66, endPoint x: 525, endPoint y: 64, distance: 5.0
click at [520, 66] on input "text" at bounding box center [551, 59] width 144 height 17
type input "124 2nd Ave. NW"
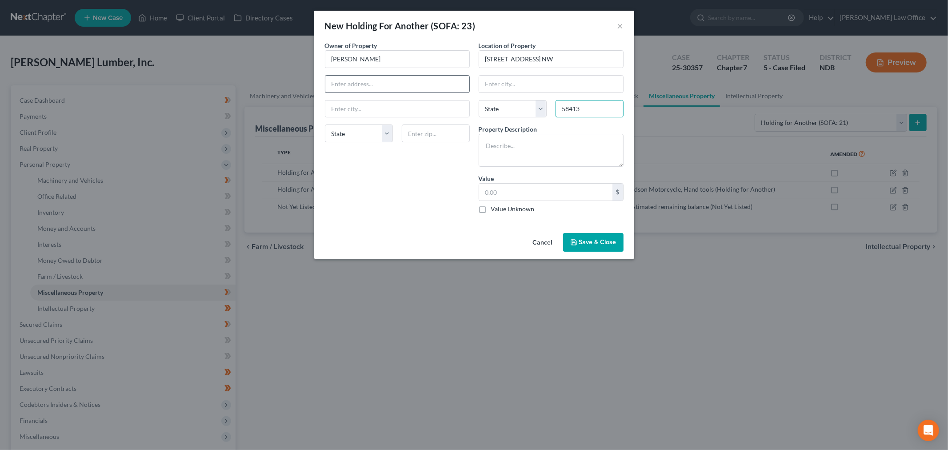
type input "58413"
type input "[PERSON_NAME]"
select select "29"
type textarea "1967 or 68 Lincoln Sedan"
drag, startPoint x: 486, startPoint y: 212, endPoint x: 535, endPoint y: 230, distance: 52.2
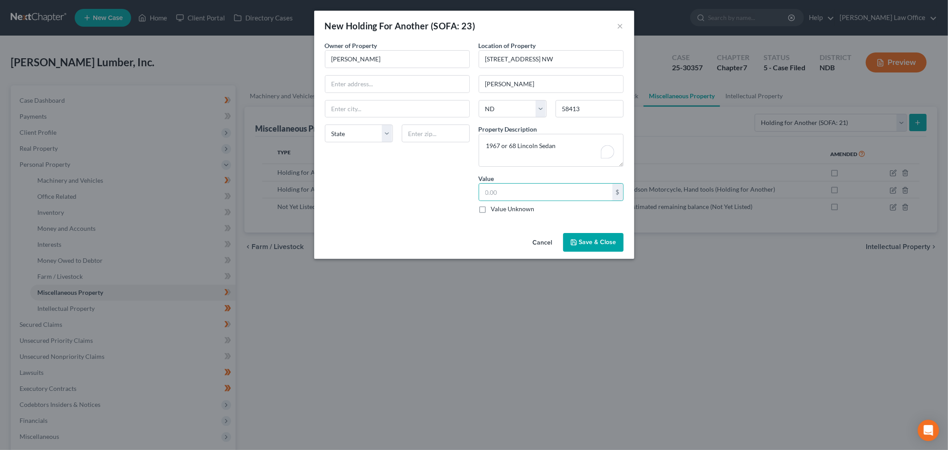
click at [491, 212] on label "Value Unknown" at bounding box center [513, 208] width 44 height 9
click at [495, 210] on input "Value Unknown" at bounding box center [498, 207] width 6 height 6
checkbox input "true"
type input "0.00"
click at [603, 243] on span "Save & Close" at bounding box center [597, 242] width 37 height 8
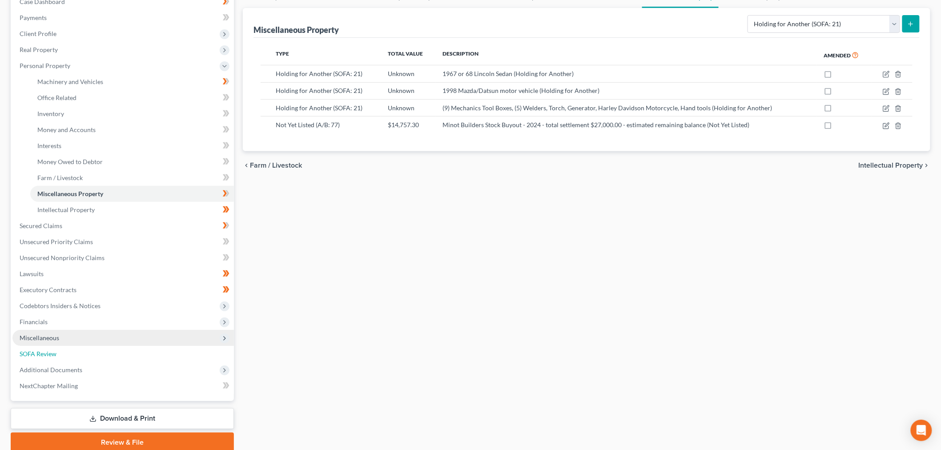
drag, startPoint x: 30, startPoint y: 350, endPoint x: 82, endPoint y: 343, distance: 52.0
click at [30, 350] on span "SOFA Review" at bounding box center [38, 354] width 37 height 8
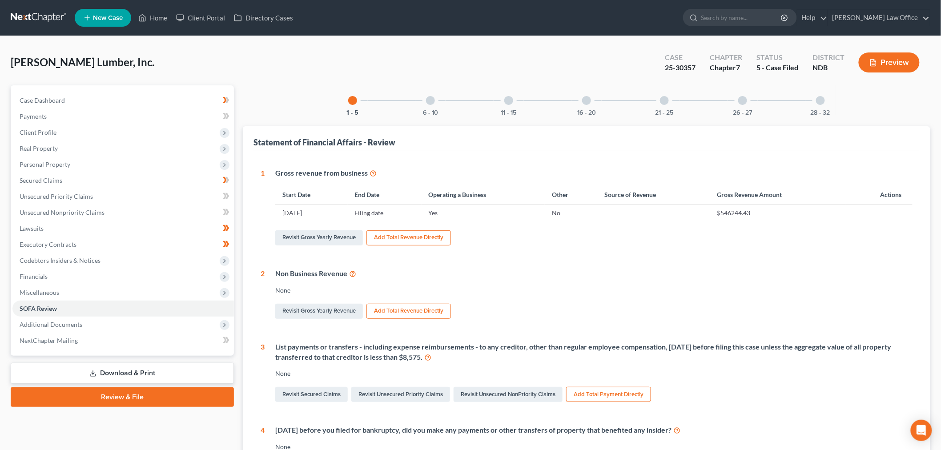
click at [825, 102] on div "28 - 32" at bounding box center [820, 100] width 30 height 30
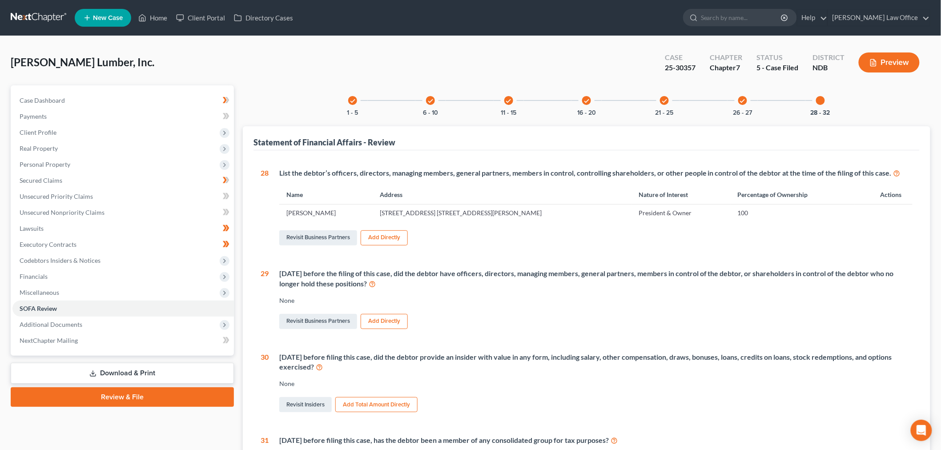
click at [805, 112] on div "28 - 32" at bounding box center [820, 100] width 30 height 30
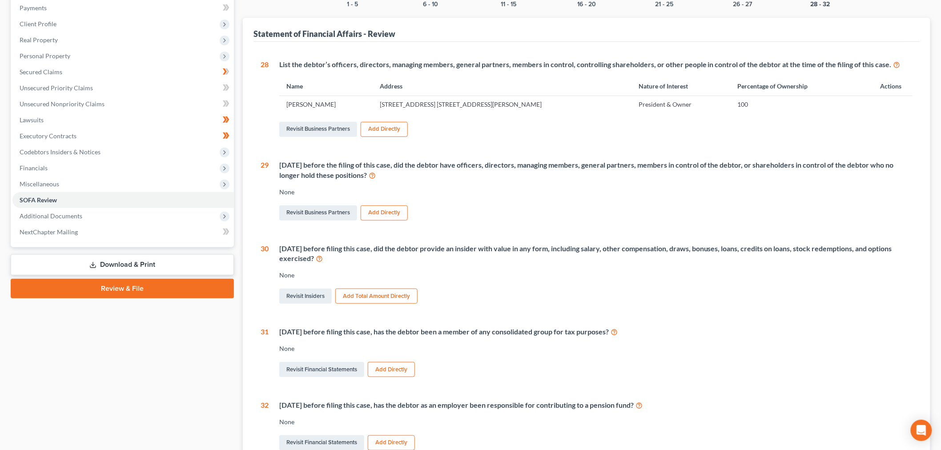
scroll to position [197, 0]
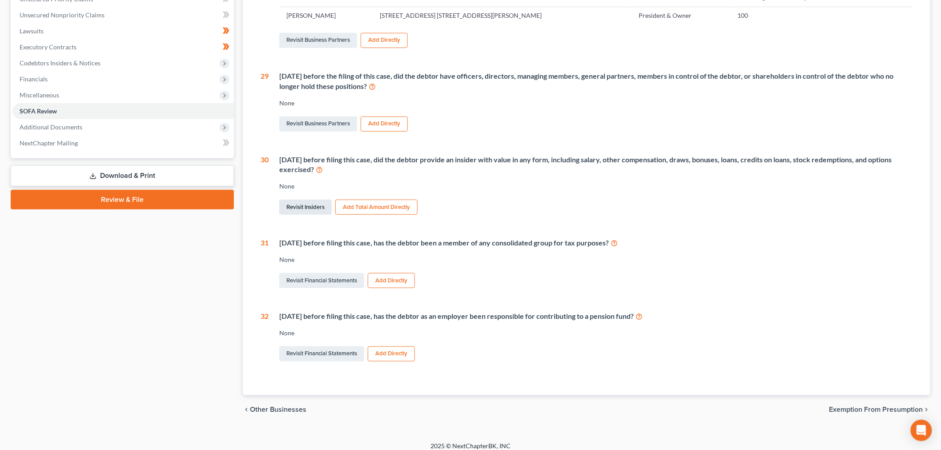
click at [290, 207] on link "Revisit Insiders" at bounding box center [305, 207] width 52 height 15
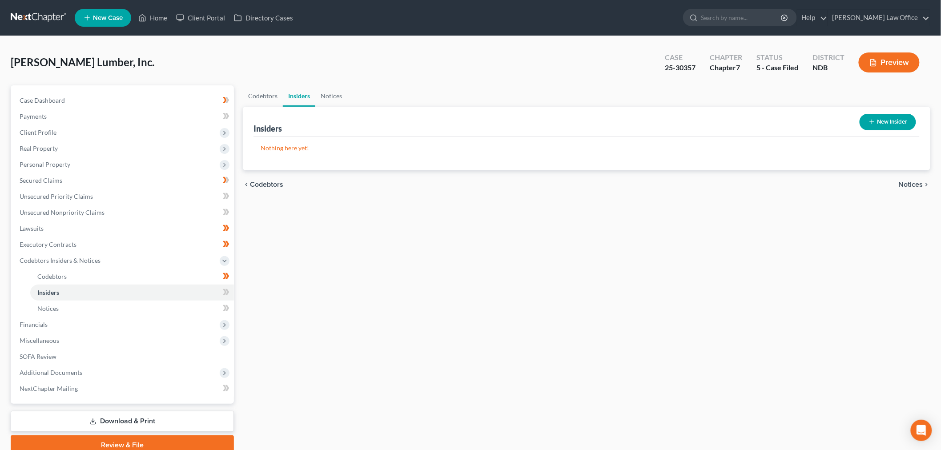
click at [897, 124] on button "New Insider" at bounding box center [887, 122] width 56 height 16
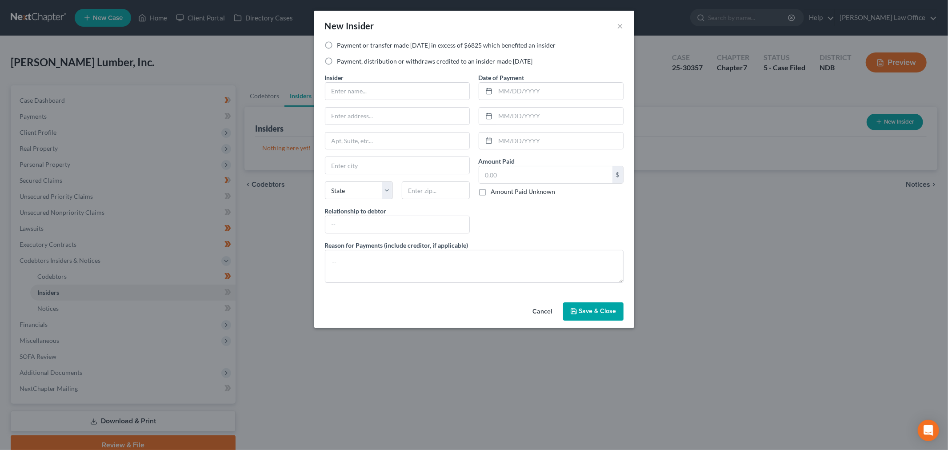
click at [337, 45] on label "Payment or transfer made within 1 year in excess of $6825 which benefited an in…" at bounding box center [446, 45] width 219 height 9
click at [341, 45] on input "Payment or transfer made within 1 year in excess of $6825 which benefited an in…" at bounding box center [344, 44] width 6 height 6
radio input "true"
click at [376, 92] on input "text" at bounding box center [397, 91] width 144 height 17
type input "[PERSON_NAME]"
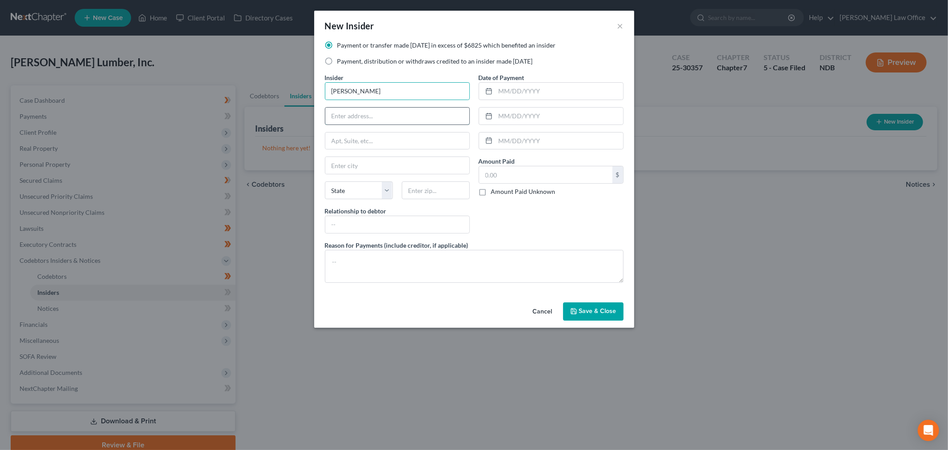
click at [380, 120] on input "text" at bounding box center [397, 116] width 144 height 17
click at [376, 124] on div "124" at bounding box center [397, 116] width 145 height 18
click at [387, 112] on input "124" at bounding box center [397, 116] width 144 height 17
type input "124 2nd Ave. NW"
type input "58413"
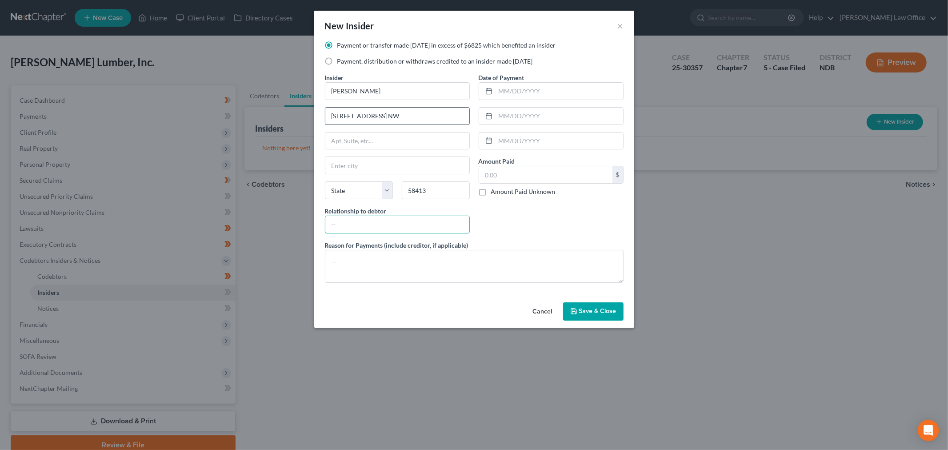
type input "[PERSON_NAME]"
select select "29"
type input "President/Owner"
drag, startPoint x: 536, startPoint y: 266, endPoint x: 528, endPoint y: 266, distance: 8.0
click at [533, 266] on textarea at bounding box center [474, 266] width 299 height 33
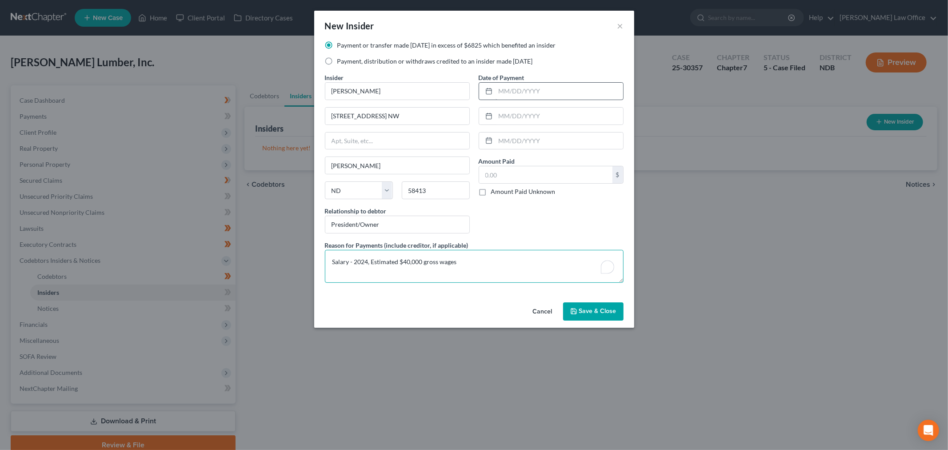
type textarea "Salary - 2024, Estimated $40,000 gross wages"
click at [565, 84] on input "text" at bounding box center [560, 91] width 128 height 17
type input "12/31/2024"
click at [499, 263] on textarea "Salary - 2024, Estimated $40,000 gross wages" at bounding box center [474, 266] width 299 height 33
click at [558, 164] on div "Amount Paid $ Amount Paid Unknown Balance Undetermined $ Amount Paid Unknown" at bounding box center [551, 176] width 145 height 40
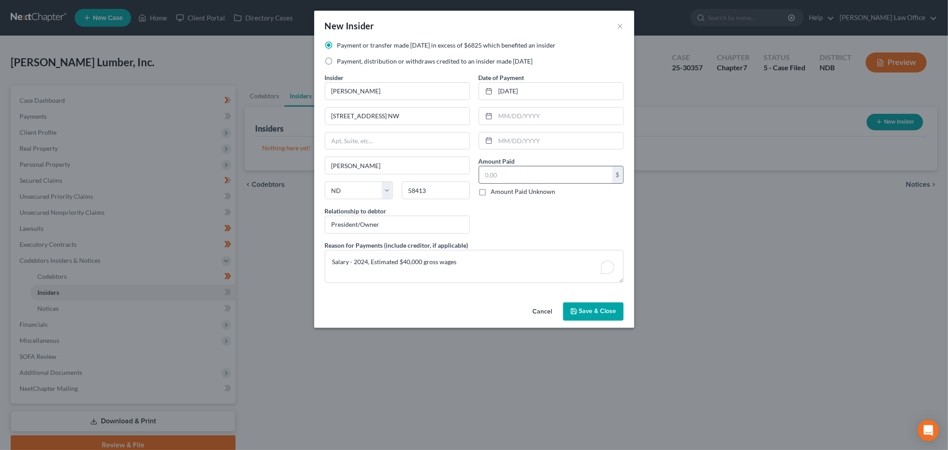
click at [556, 170] on input "text" at bounding box center [545, 174] width 133 height 17
type input "40,000"
drag, startPoint x: 423, startPoint y: 261, endPoint x: 399, endPoint y: 259, distance: 24.1
click at [399, 259] on textarea "Salary - 2024, Estimated $40,000 gross wages" at bounding box center [474, 266] width 299 height 33
type textarea "Salary - 2024, Estimated gross wages, no other distributions or payments."
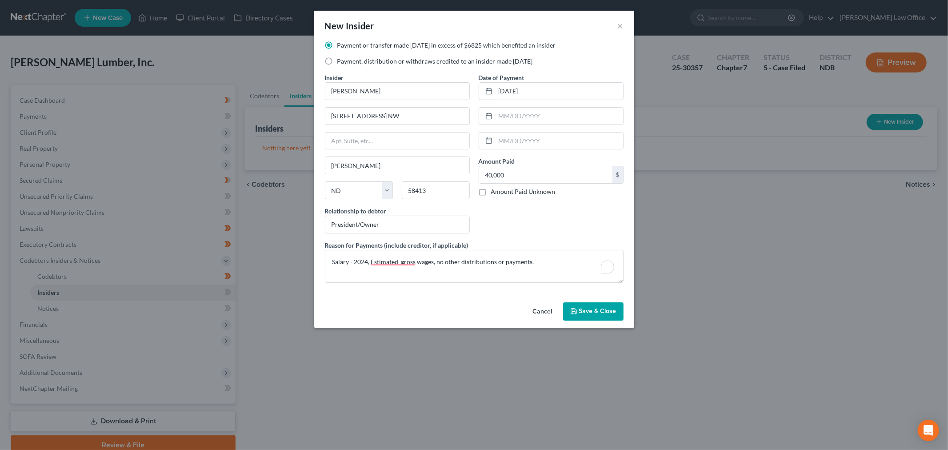
click at [582, 305] on button "Save & Close" at bounding box center [593, 311] width 60 height 19
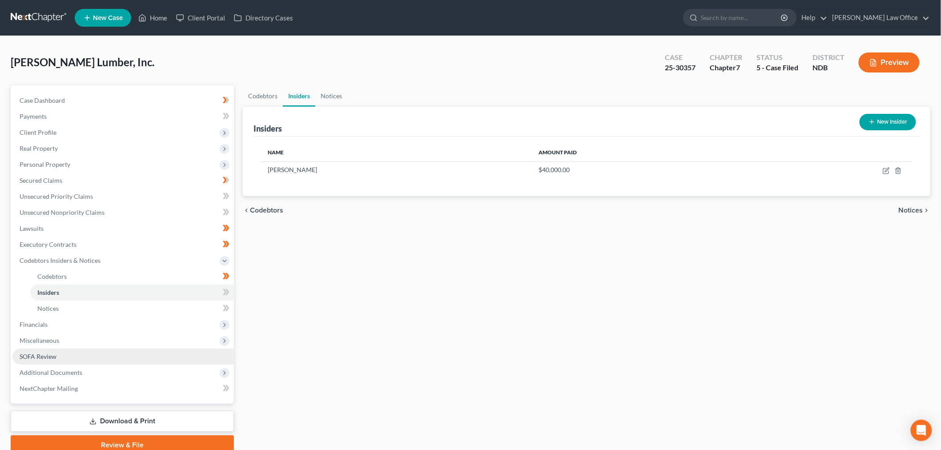
drag, startPoint x: 99, startPoint y: 349, endPoint x: 207, endPoint y: 349, distance: 108.0
click at [99, 349] on link "SOFA Review" at bounding box center [122, 356] width 221 height 16
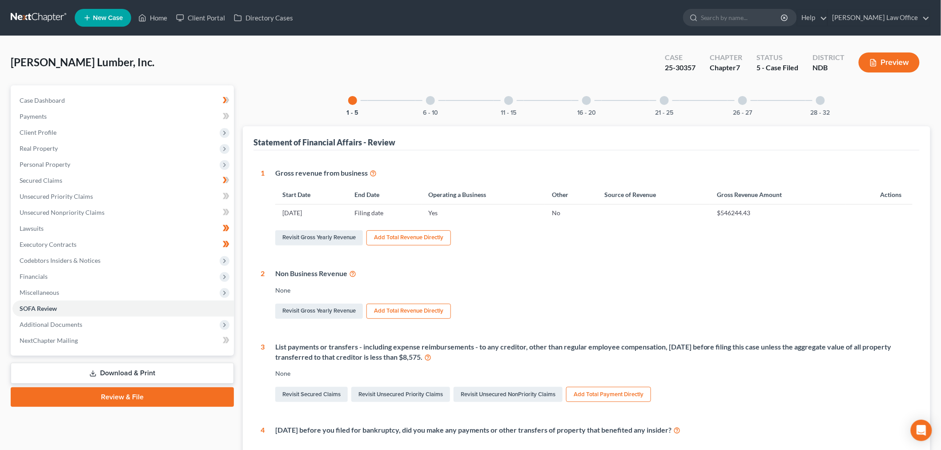
drag, startPoint x: 739, startPoint y: 103, endPoint x: 735, endPoint y: 107, distance: 5.7
click at [739, 103] on div at bounding box center [742, 100] width 9 height 9
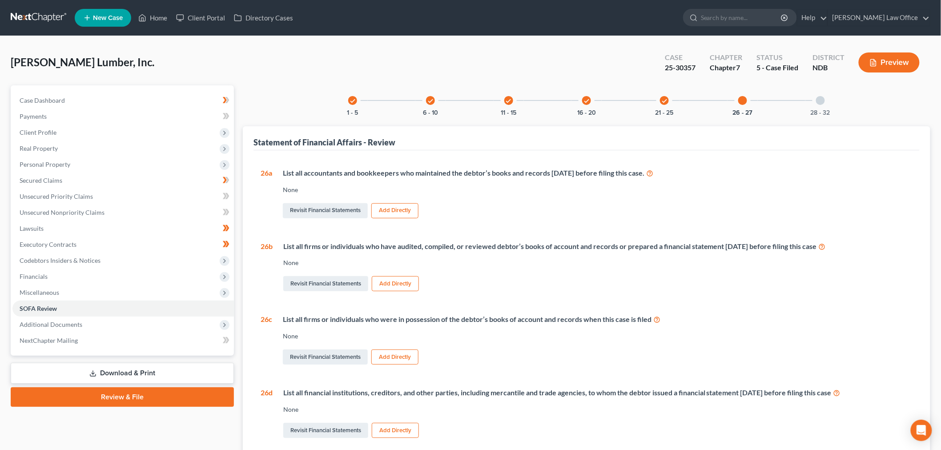
click at [405, 215] on button "Add Directly" at bounding box center [394, 210] width 47 height 15
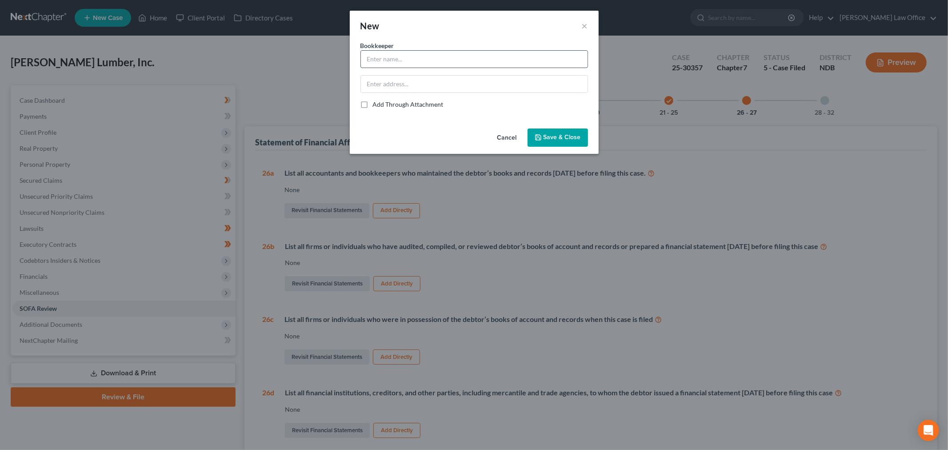
click at [452, 55] on input "text" at bounding box center [474, 59] width 227 height 17
type input "CB Accounting, Wishek ND (Just hired in August/September 2025 for Tax Prep ONLY)"
click at [575, 131] on button "Save & Close" at bounding box center [558, 137] width 60 height 19
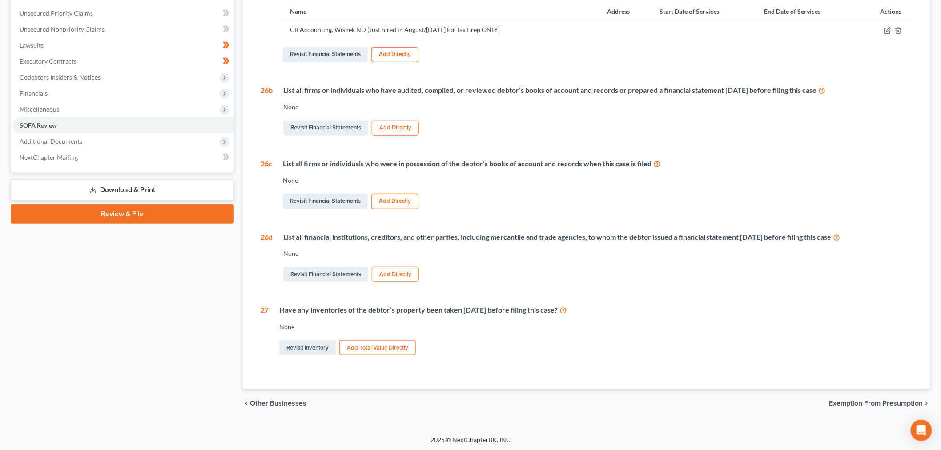
scroll to position [184, 0]
click at [412, 204] on button "Add Directly" at bounding box center [394, 199] width 47 height 15
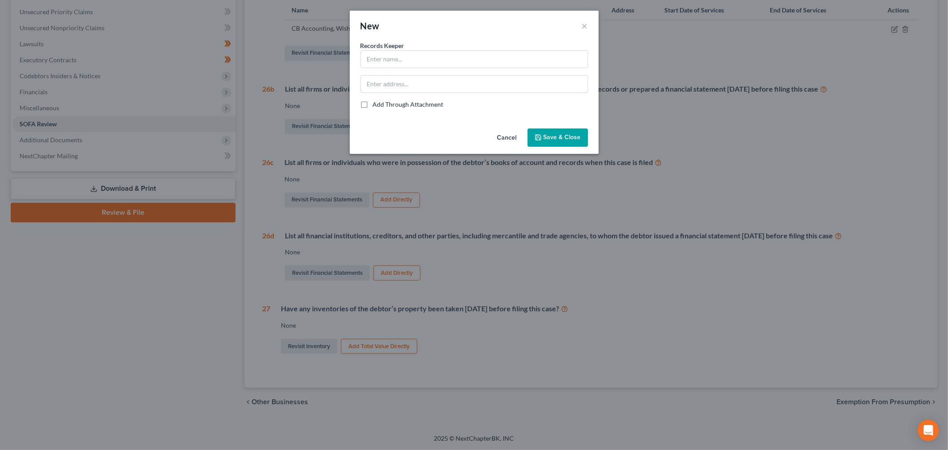
drag, startPoint x: 424, startPoint y: 80, endPoint x: 425, endPoint y: 48, distance: 32.5
click at [423, 71] on div "Records Keeper *" at bounding box center [474, 67] width 228 height 52
click at [420, 67] on input "text" at bounding box center [474, 59] width 227 height 17
type input "[PERSON_NAME]"
drag, startPoint x: 433, startPoint y: 79, endPoint x: 481, endPoint y: 78, distance: 48.0
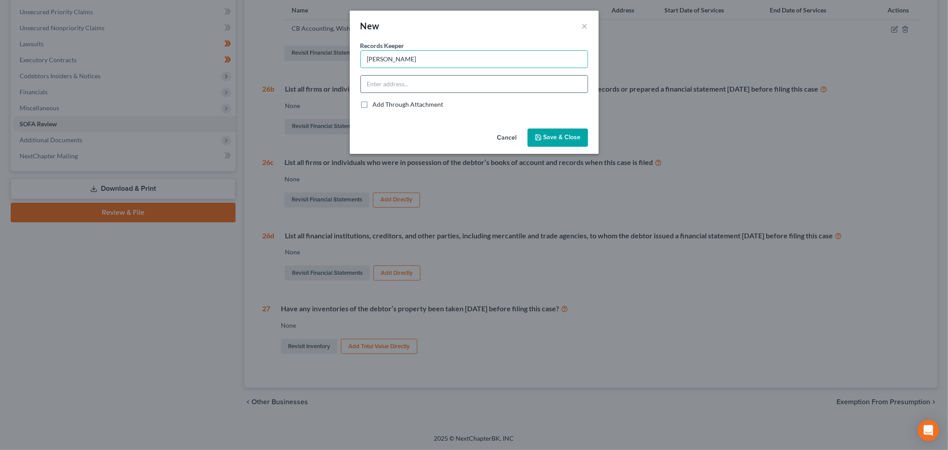
click at [433, 79] on input "text" at bounding box center [474, 84] width 227 height 17
type input "124 2nd Ave. NW, Ashley, ND 58413"
click at [548, 138] on span "Save & Close" at bounding box center [562, 138] width 37 height 8
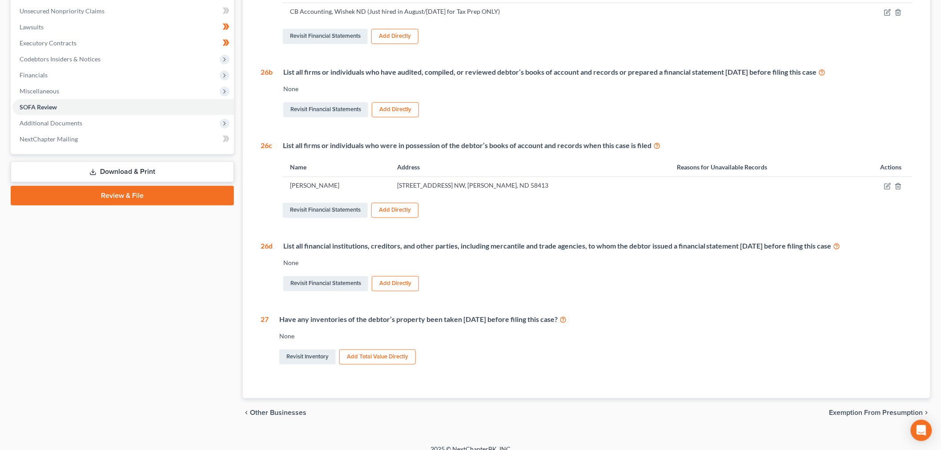
scroll to position [0, 0]
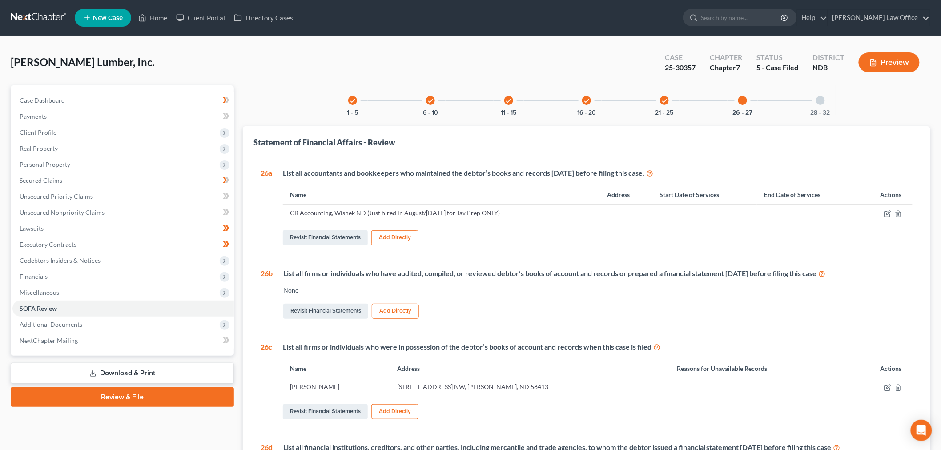
click at [355, 96] on div "check 1 - 5" at bounding box center [352, 100] width 30 height 30
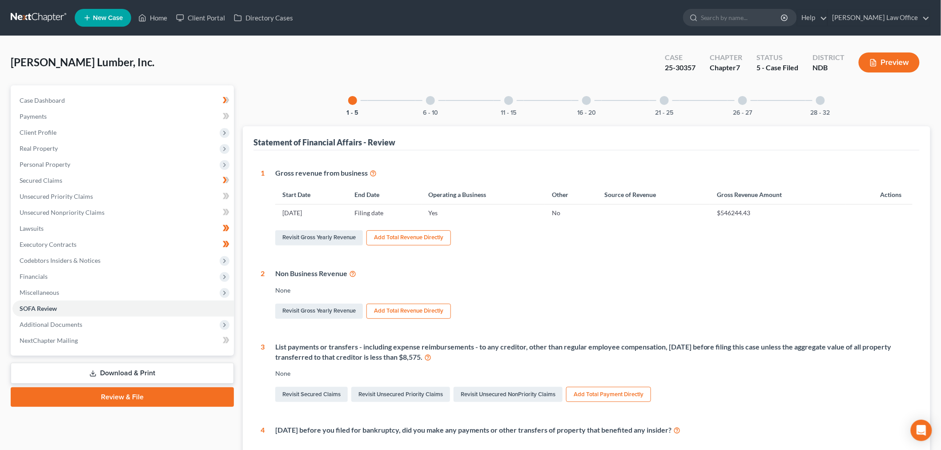
click at [338, 302] on div "Revisit Gross Yearly Revenue Add Total Revenue Directly" at bounding box center [593, 311] width 637 height 19
click at [336, 304] on link "Revisit Gross Yearly Revenue" at bounding box center [319, 311] width 88 height 15
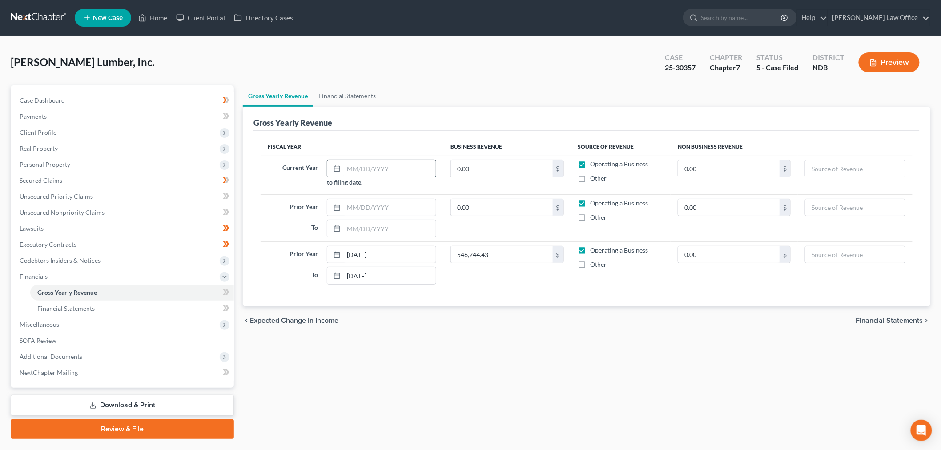
click at [388, 165] on input "text" at bounding box center [390, 168] width 92 height 17
type input "5"
click at [590, 162] on label "Operating a Business" at bounding box center [619, 164] width 58 height 9
click at [594, 162] on input "Operating a Business" at bounding box center [597, 163] width 6 height 6
click at [717, 169] on input "0.00" at bounding box center [728, 168] width 101 height 17
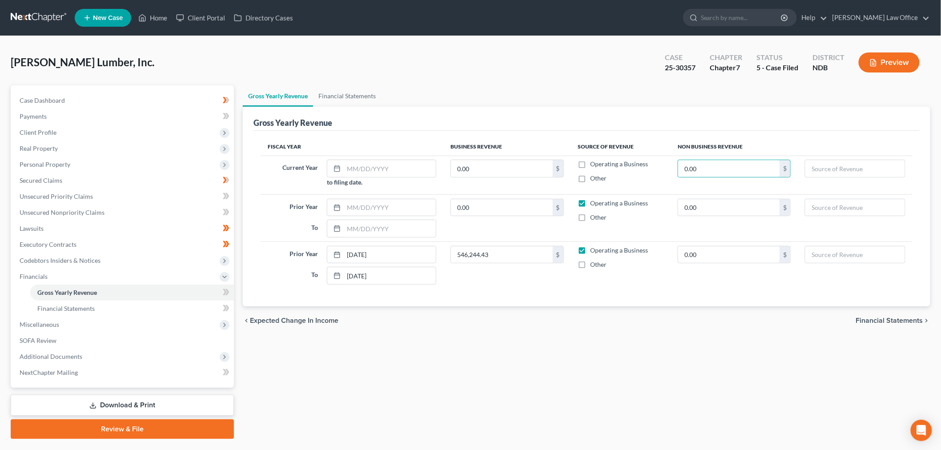
click at [590, 165] on label "Operating a Business" at bounding box center [619, 164] width 58 height 9
click at [594, 165] on input "Operating a Business" at bounding box center [597, 163] width 6 height 6
checkbox input "true"
click at [714, 171] on input "0.00" at bounding box center [728, 168] width 101 height 17
type input "5,783.22"
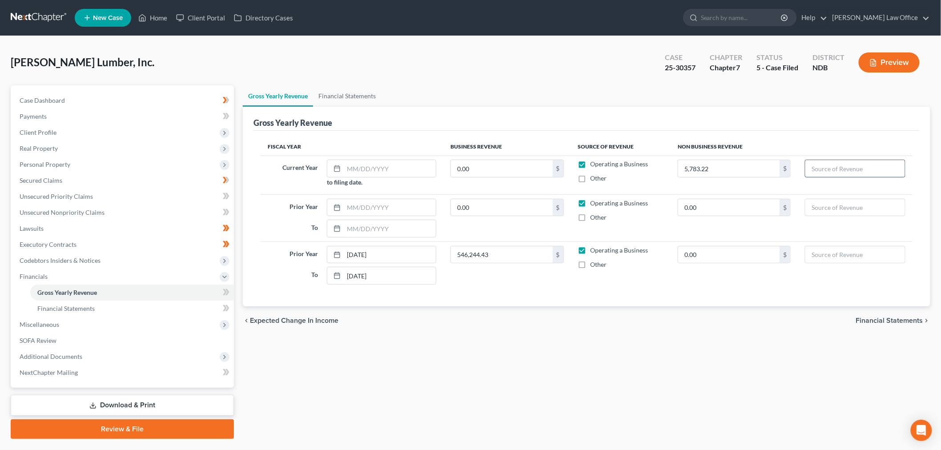
click at [833, 172] on input "text" at bounding box center [855, 168] width 100 height 17
type input "Minot Builders Stock Buyout Payments"
click at [830, 201] on input "text" at bounding box center [855, 207] width 100 height 17
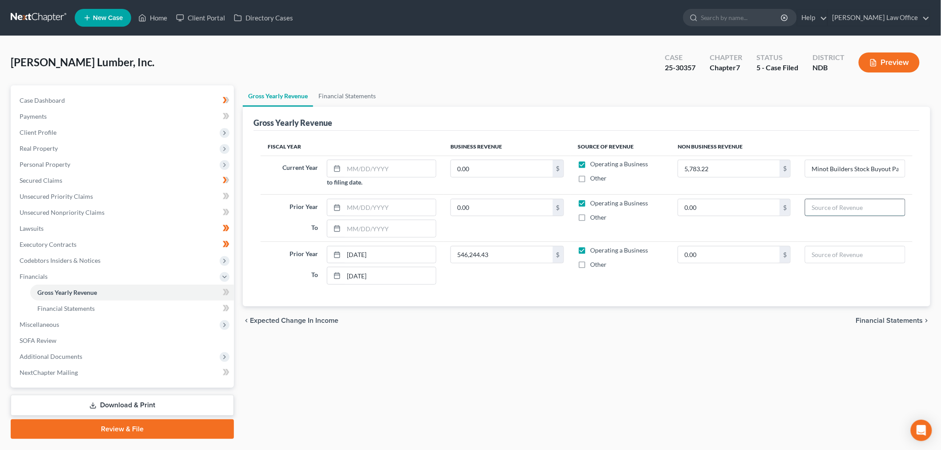
paste input "Minot Builders Stock Buyout Payments"
type input "Minot Builders Stock Buyout Payments"
click at [731, 211] on input "0.00" at bounding box center [728, 207] width 101 height 17
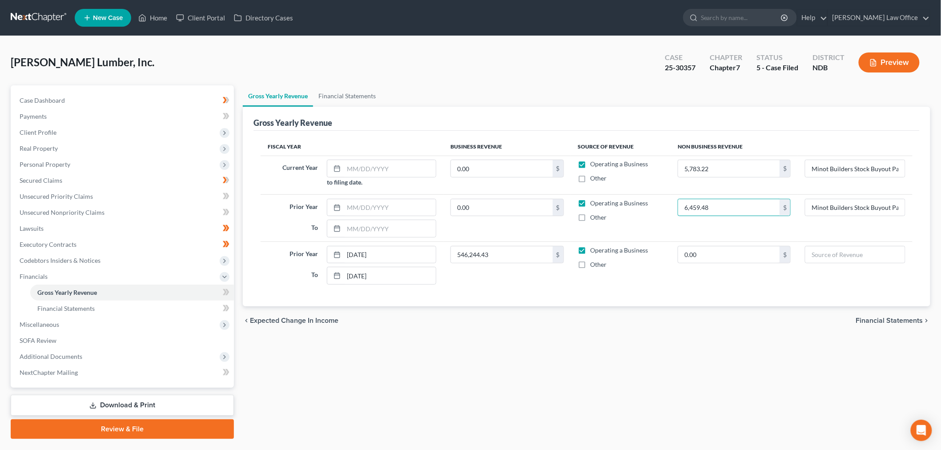
type input "6,459.48"
click at [841, 336] on div "Gross Yearly Revenue Financial Statements Gross Yearly Revenue Fiscal Year Busi…" at bounding box center [586, 261] width 696 height 353
drag, startPoint x: 877, startPoint y: 258, endPoint x: 900, endPoint y: 260, distance: 23.7
click at [876, 258] on input "text" at bounding box center [855, 254] width 100 height 17
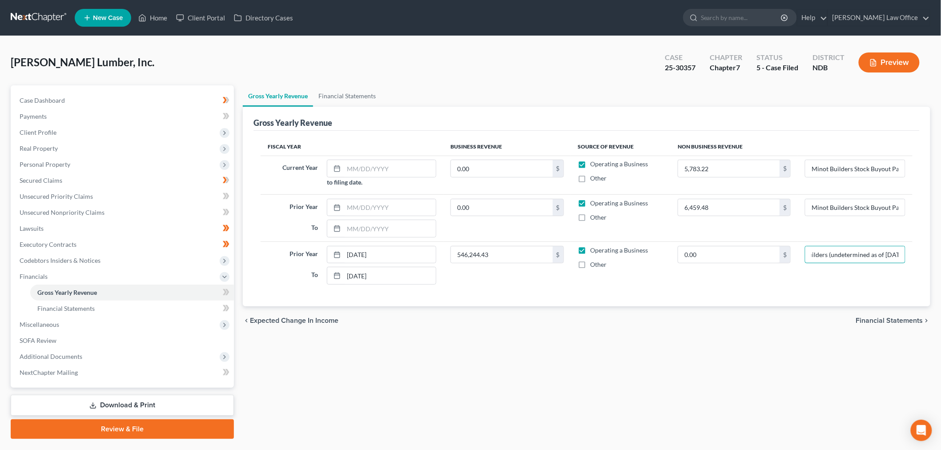
type input "Possible additional payments from Minot Builders (undetermined as of today)"
click at [890, 60] on button "Preview" at bounding box center [888, 62] width 61 height 20
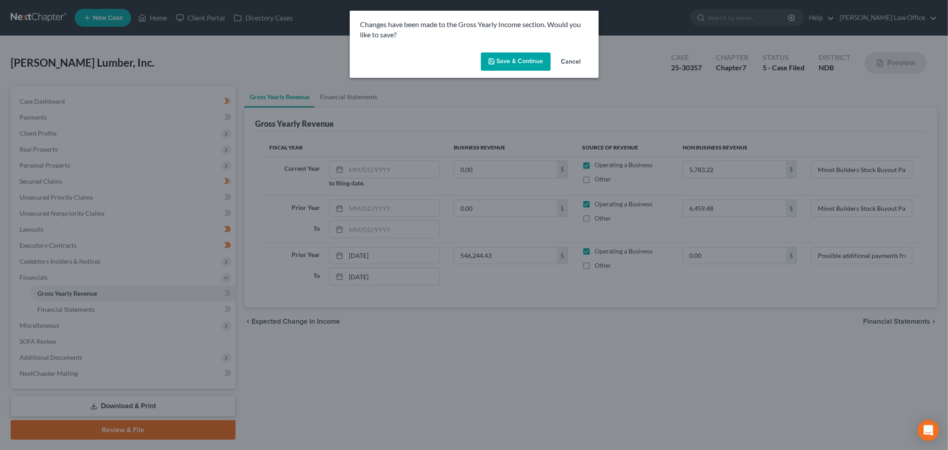
click at [512, 61] on button "Save & Continue" at bounding box center [516, 61] width 70 height 19
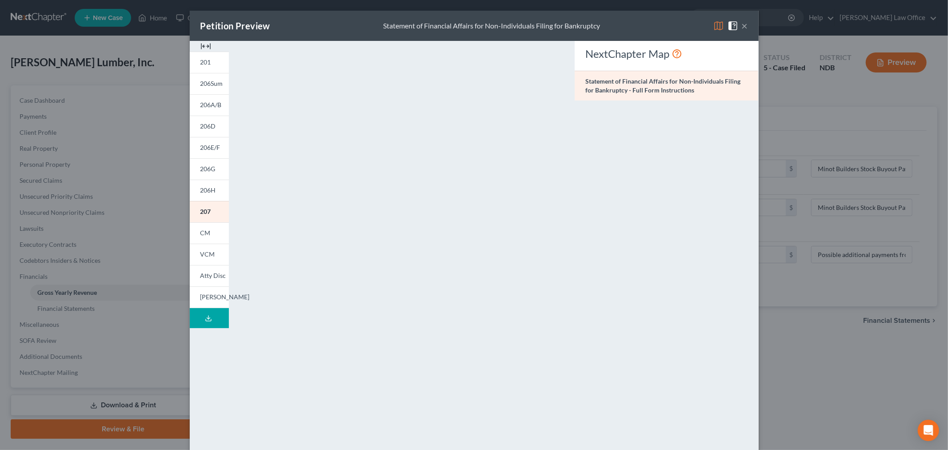
click at [742, 27] on button "×" at bounding box center [745, 25] width 6 height 11
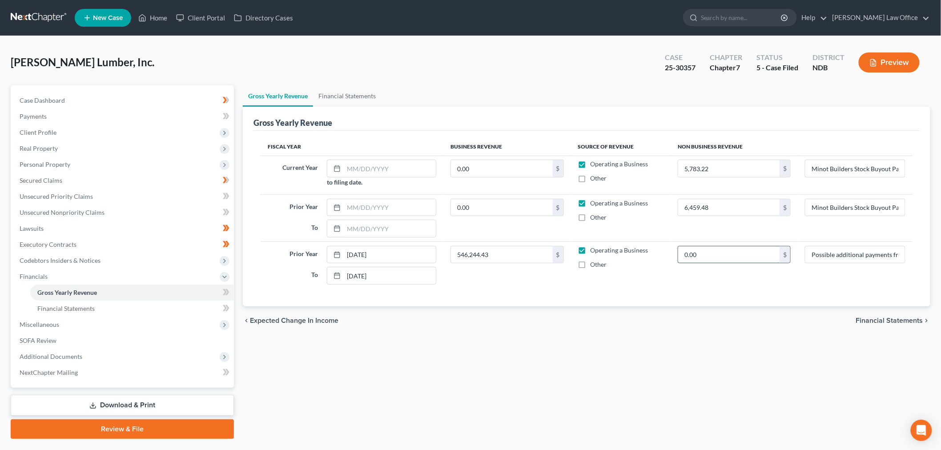
click at [718, 250] on input "0.00" at bounding box center [728, 254] width 101 height 17
type input "0"
click at [596, 401] on div "Gross Yearly Revenue Financial Statements Gross Yearly Revenue Fiscal Year Busi…" at bounding box center [586, 261] width 696 height 353
click at [832, 252] on input "Possible additional payments from Minot Builders (undetermined as of today)" at bounding box center [855, 254] width 100 height 17
click at [79, 160] on span "Personal Property" at bounding box center [122, 164] width 221 height 16
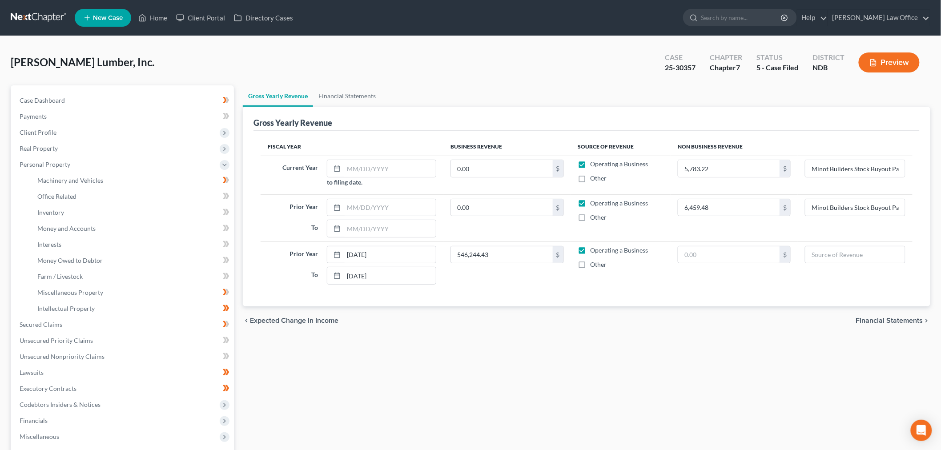
click at [880, 63] on button "Preview" at bounding box center [888, 62] width 61 height 20
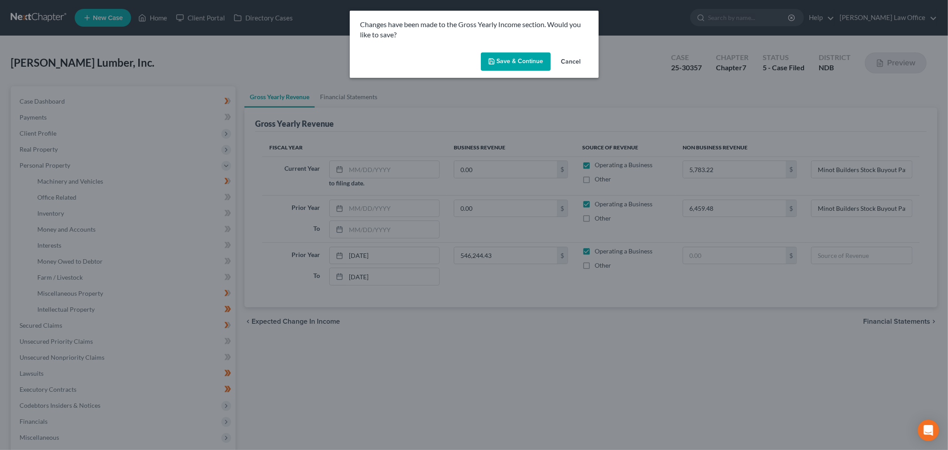
click at [488, 61] on button "Save & Continue" at bounding box center [516, 61] width 70 height 19
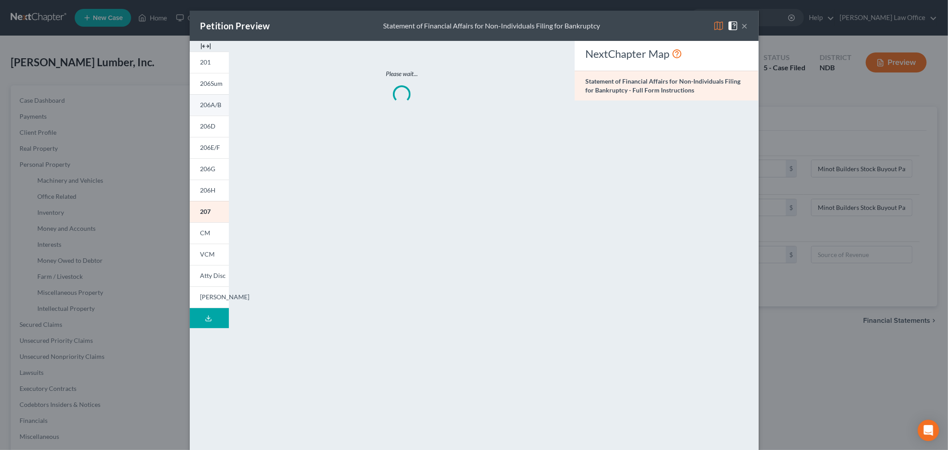
click at [207, 108] on span "206A/B" at bounding box center [210, 105] width 21 height 8
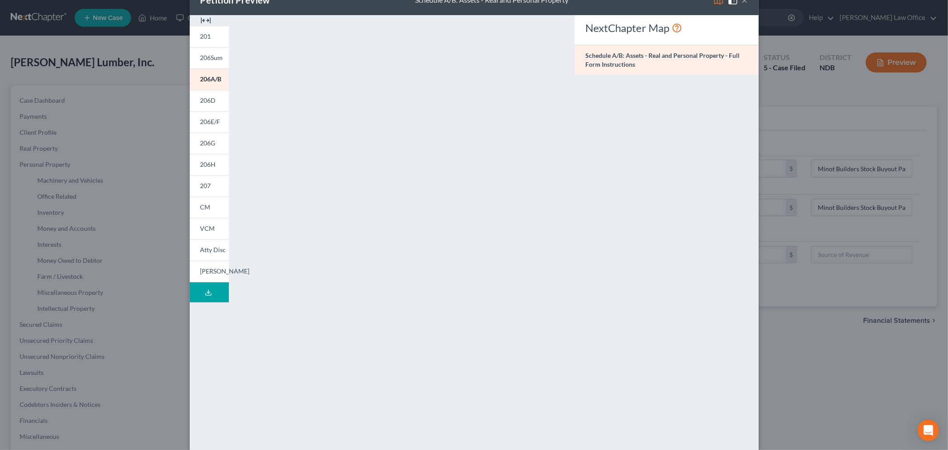
scroll to position [52, 0]
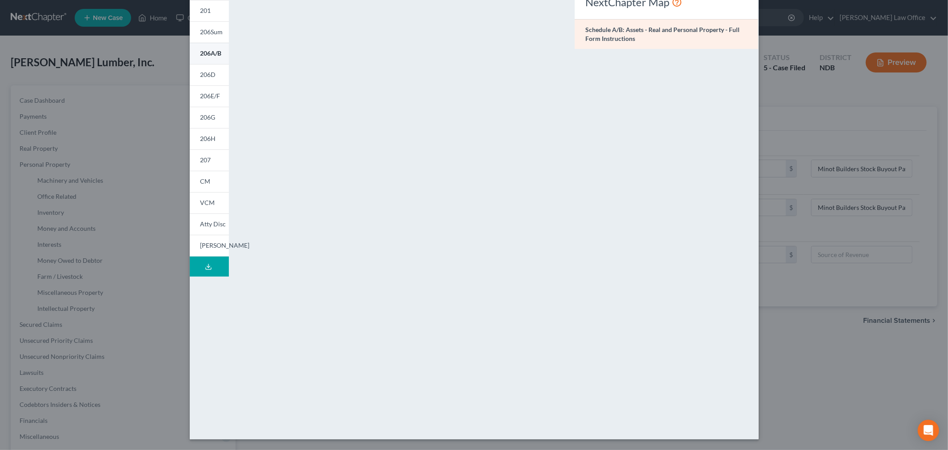
click at [208, 49] on span "206A/B" at bounding box center [210, 53] width 21 height 8
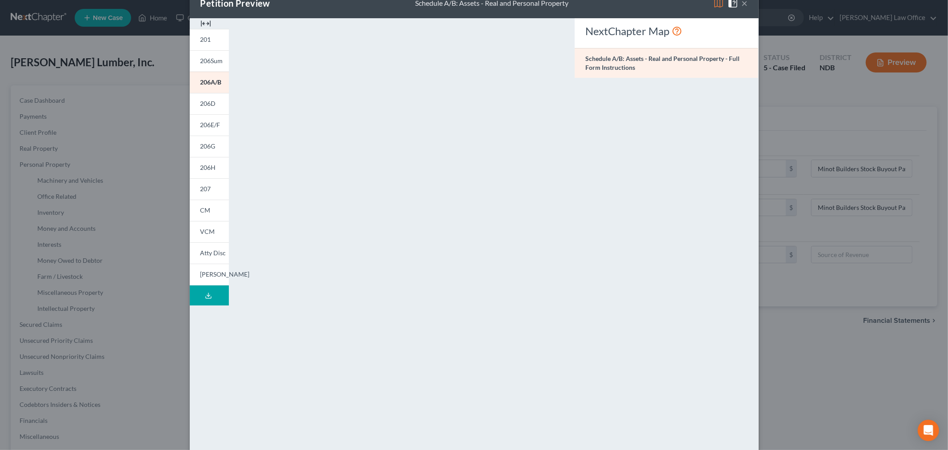
scroll to position [0, 0]
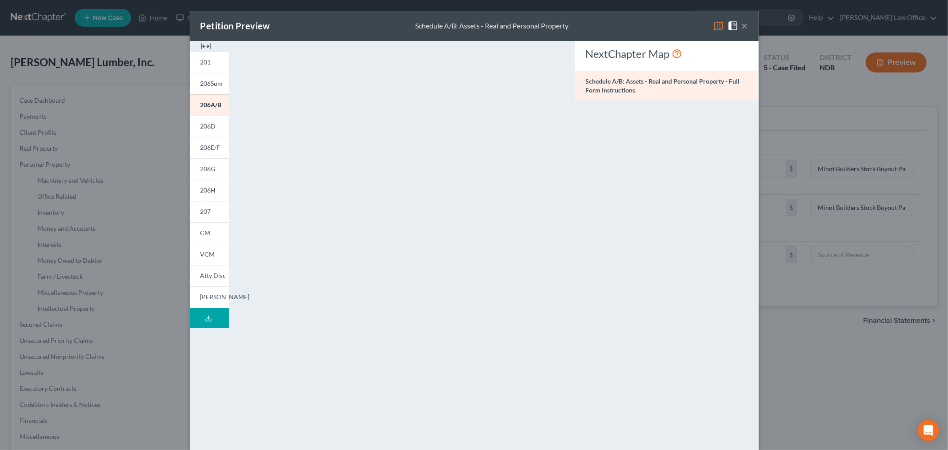
click at [742, 25] on button "×" at bounding box center [745, 25] width 6 height 11
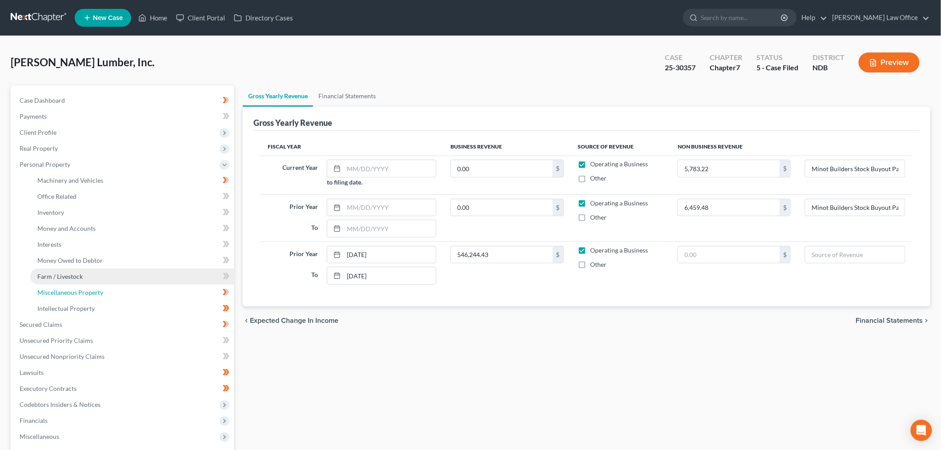
drag, startPoint x: 73, startPoint y: 291, endPoint x: 200, endPoint y: 270, distance: 128.4
click at [74, 292] on span "Miscellaneous Property" at bounding box center [70, 292] width 66 height 8
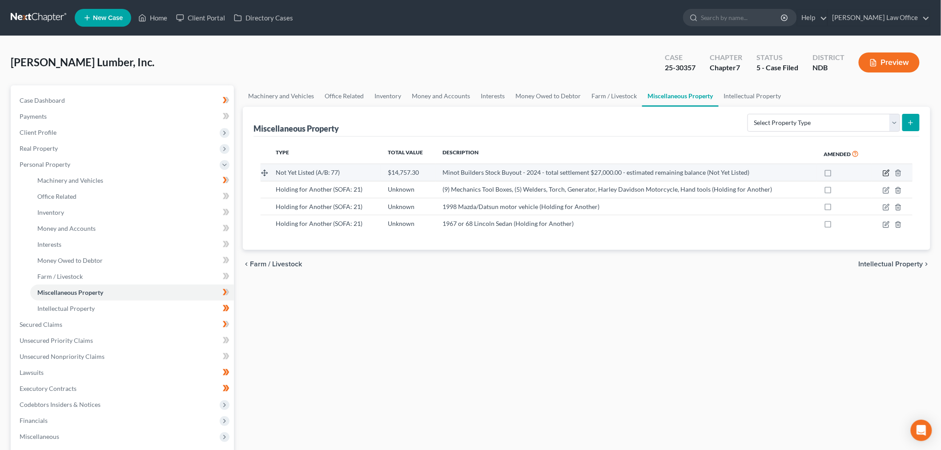
click at [884, 172] on icon "button" at bounding box center [885, 172] width 7 height 7
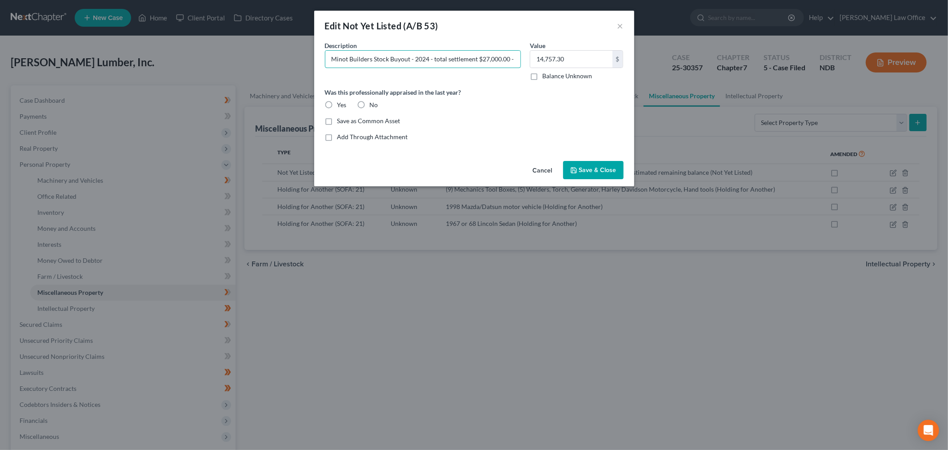
scroll to position [0, 77]
drag, startPoint x: 449, startPoint y: 61, endPoint x: 663, endPoint y: 61, distance: 214.2
click at [663, 61] on div "Edit Not Yet Listed (A/B 53) × Common Asset Select Description * Minot Builders…" at bounding box center [474, 225] width 948 height 450
click at [452, 61] on input "Minot Builders Stock Buyout - 2024 - total settlement $27,000.00 - estimated re…" at bounding box center [422, 59] width 195 height 17
click at [451, 55] on input "Minot Builders Stock Buyout - 2024 - total settlement $27,000.00 - estimated re…" at bounding box center [422, 59] width 195 height 17
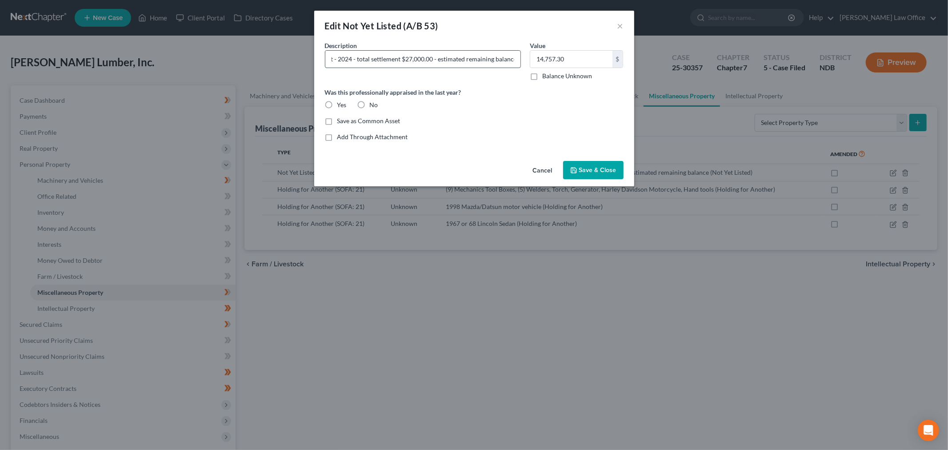
click at [451, 55] on input "Minot Builders Stock Buyout - 2024 - total settlement $27,000.00 - estimated re…" at bounding box center [422, 59] width 195 height 17
click at [512, 56] on input "Minot Builders Stock Buyout - 2024 - total settlemeremaining balance" at bounding box center [422, 59] width 195 height 17
type input "Minot Builders Stock Buyout - 2024 - total settlemeremaining balance"
drag, startPoint x: 558, startPoint y: 176, endPoint x: 553, endPoint y: 174, distance: 6.0
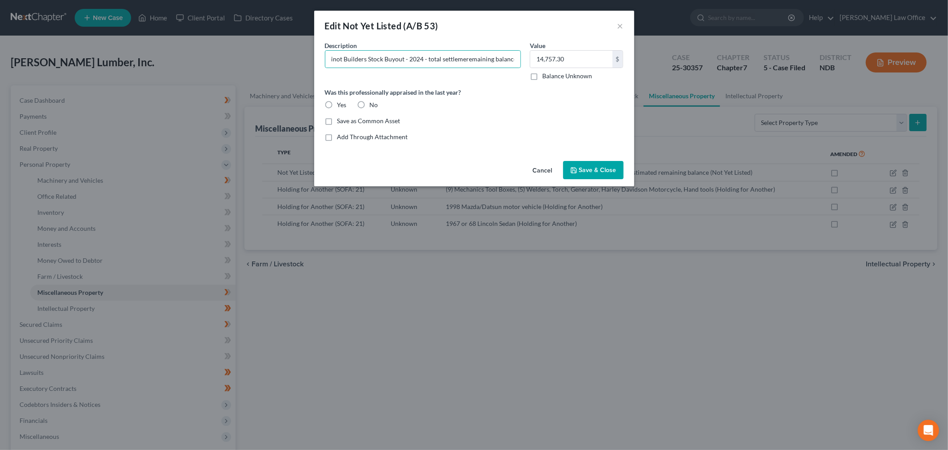
click at [555, 175] on button "Cancel" at bounding box center [543, 171] width 34 height 18
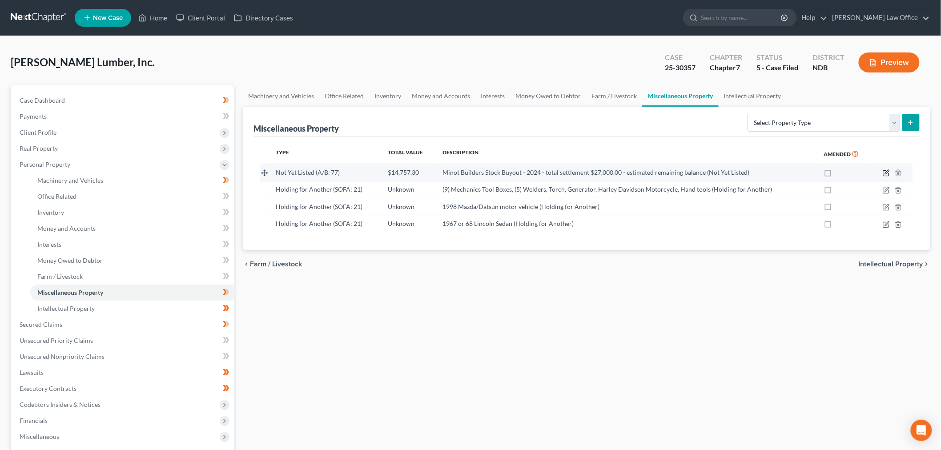
click at [885, 171] on icon "button" at bounding box center [885, 172] width 7 height 7
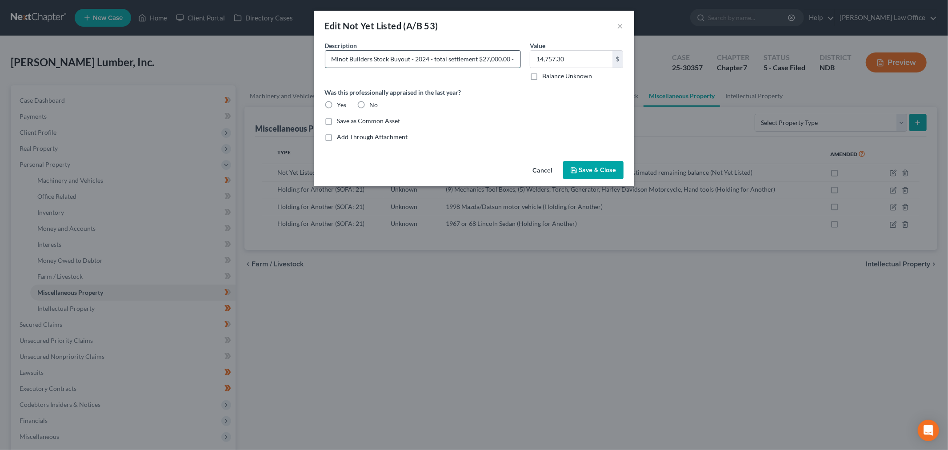
drag, startPoint x: 415, startPoint y: 59, endPoint x: 426, endPoint y: 58, distance: 11.2
click at [415, 59] on input "Minot Builders Stock Buyout - 2024 - total settlement $27,000.00 - estimated re…" at bounding box center [422, 59] width 195 height 17
drag, startPoint x: 492, startPoint y: 56, endPoint x: 674, endPoint y: 80, distance: 183.1
click at [674, 80] on div "Edit Not Yet Listed (A/B 53) × Common Asset Select Description * Minot Builders…" at bounding box center [474, 225] width 948 height 450
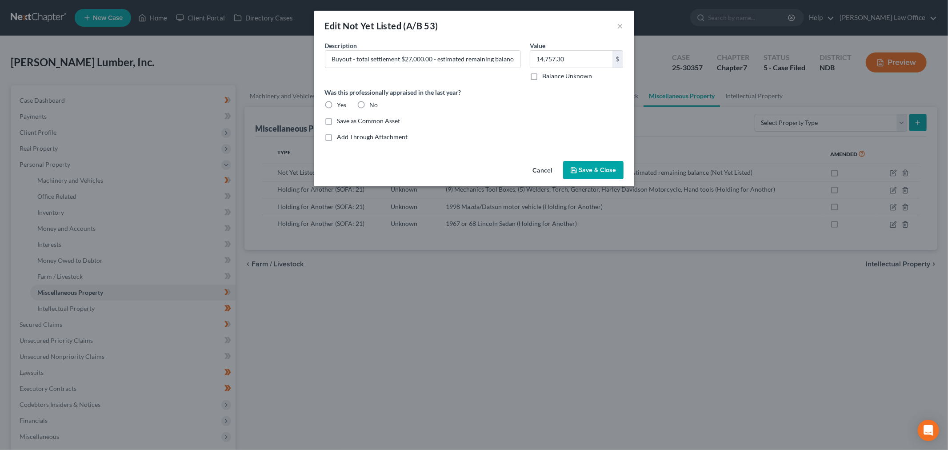
click at [477, 71] on div "Description * Minot Builders Stock Buyout - total settlement $27,000.00 - estim…" at bounding box center [422, 61] width 205 height 40
click at [494, 59] on input "Minot Builders Stock Buyout - total settlement $27,000.00 - estimated remaining…" at bounding box center [422, 59] width 195 height 17
type input "Minot Builders Stock Buyout - total settlement $27,000.00 - est. remaining bala…"
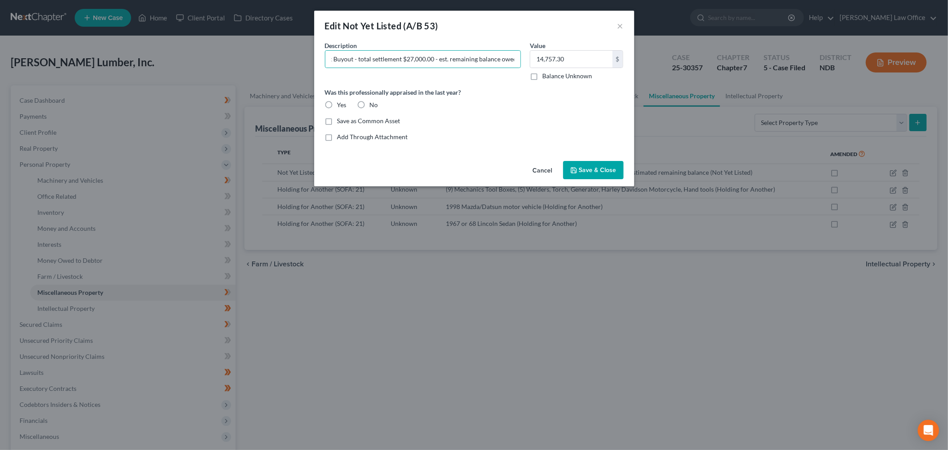
drag, startPoint x: 576, startPoint y: 165, endPoint x: 533, endPoint y: 218, distance: 68.0
click at [577, 164] on button "Save & Close" at bounding box center [593, 170] width 60 height 19
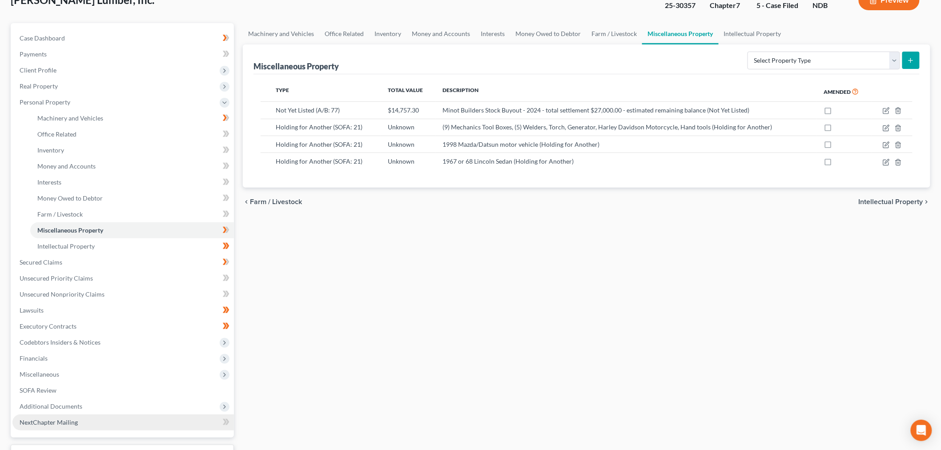
scroll to position [134, 0]
